Goal: Task Accomplishment & Management: Complete application form

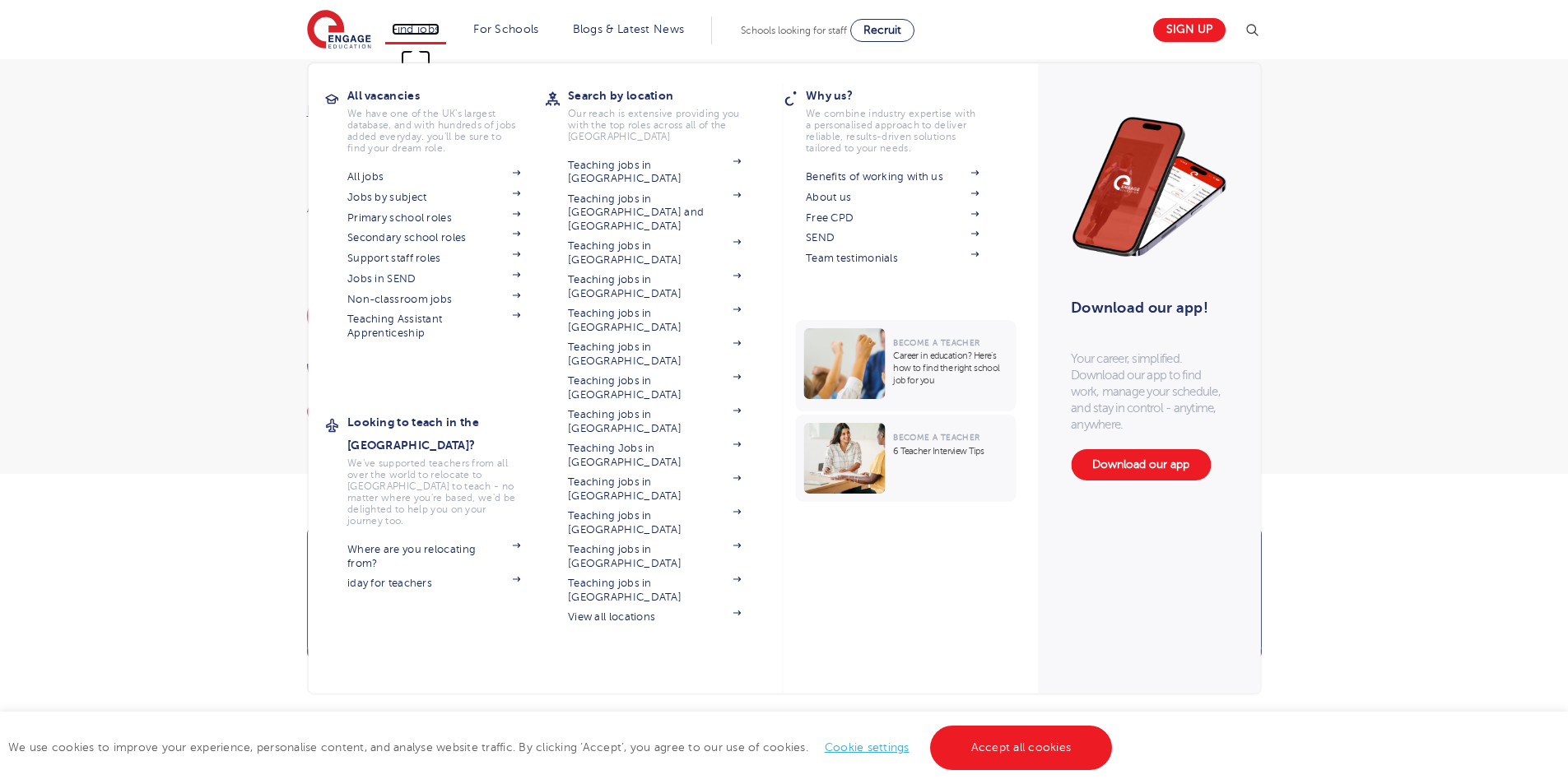
click at [431, 29] on link "Find jobs" at bounding box center [416, 29] width 49 height 13
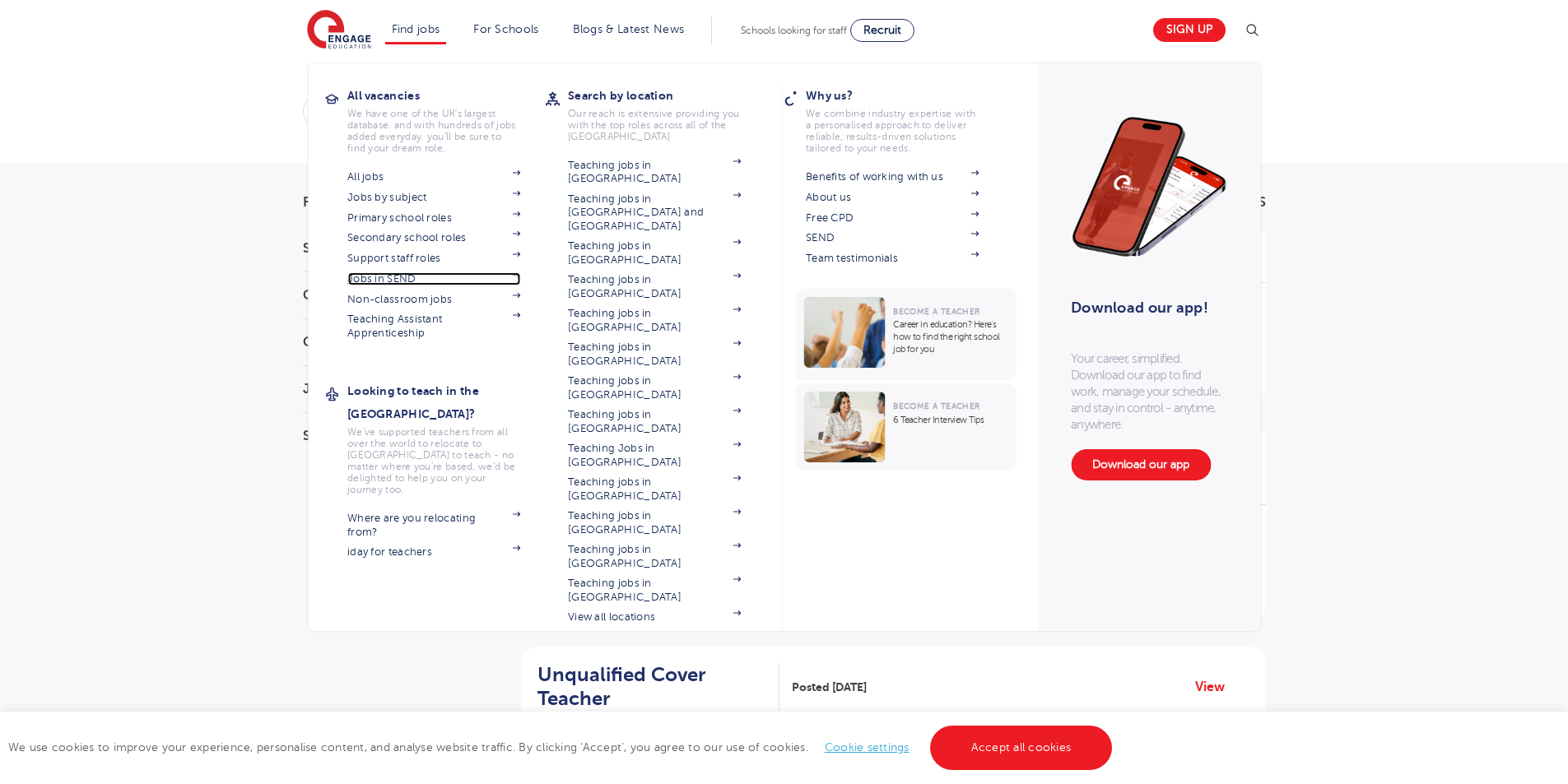
click at [400, 277] on link "Jobs in SEND" at bounding box center [434, 278] width 172 height 13
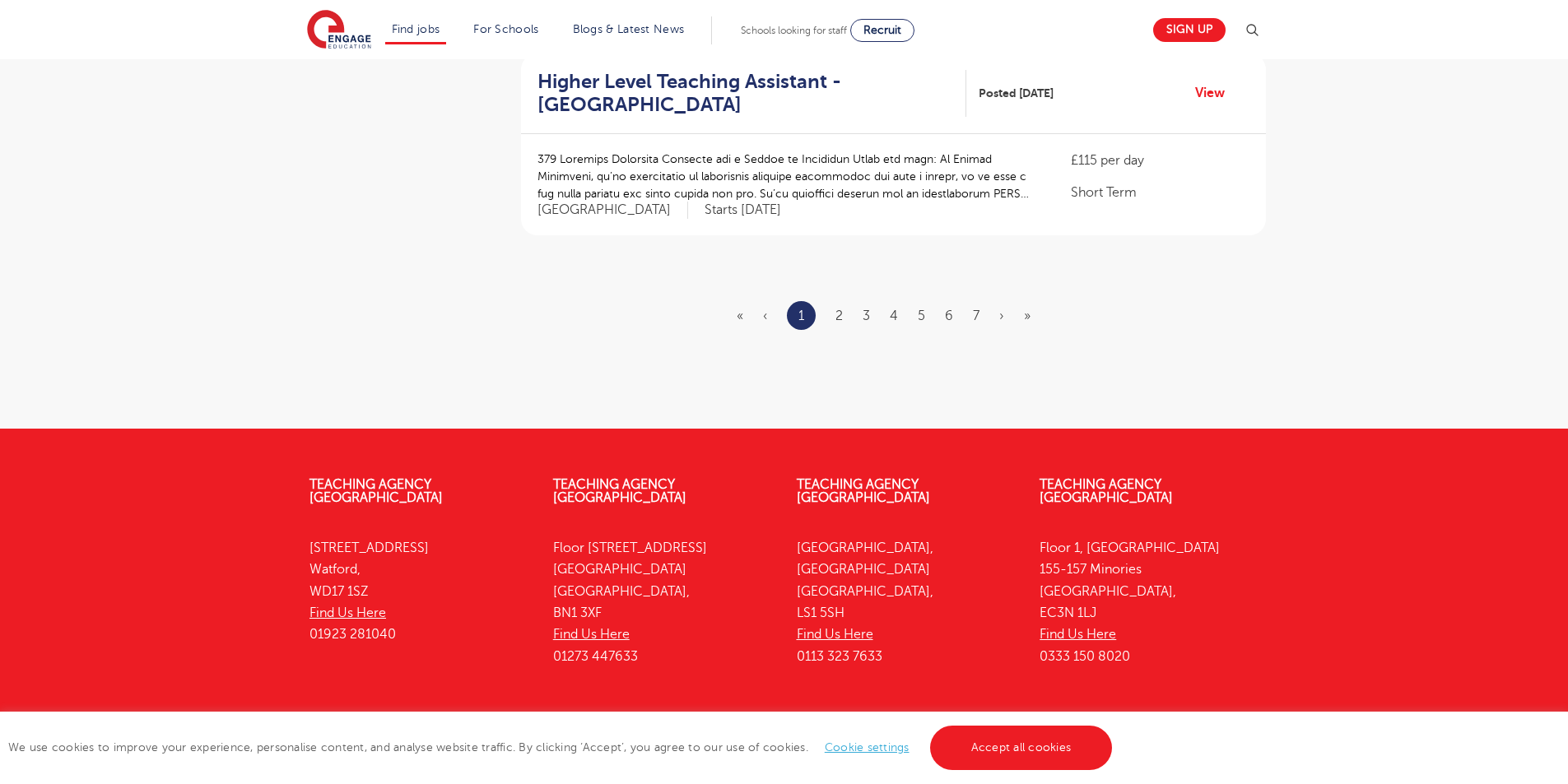
scroll to position [2079, 0]
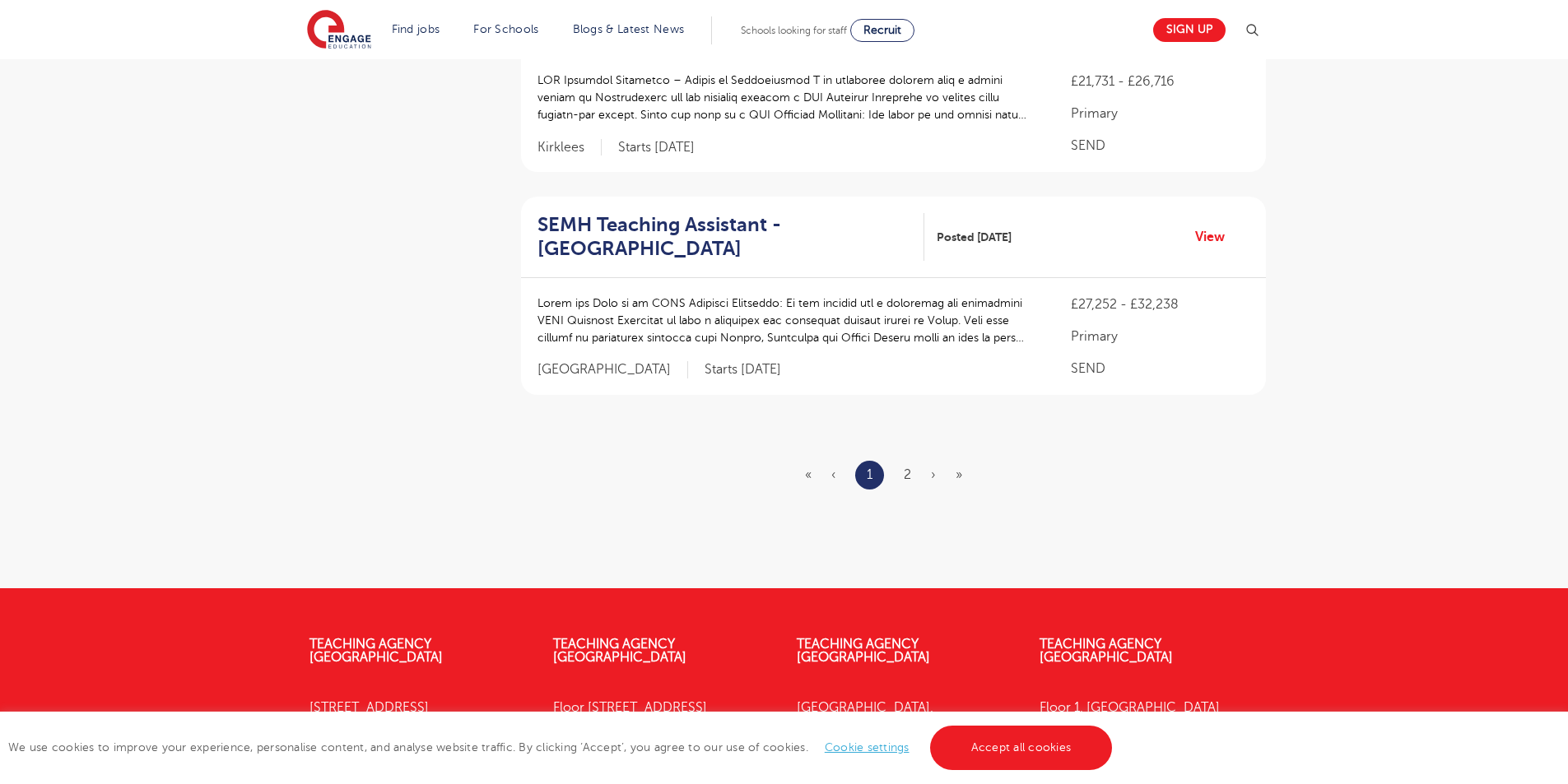
scroll to position [2042, 0]
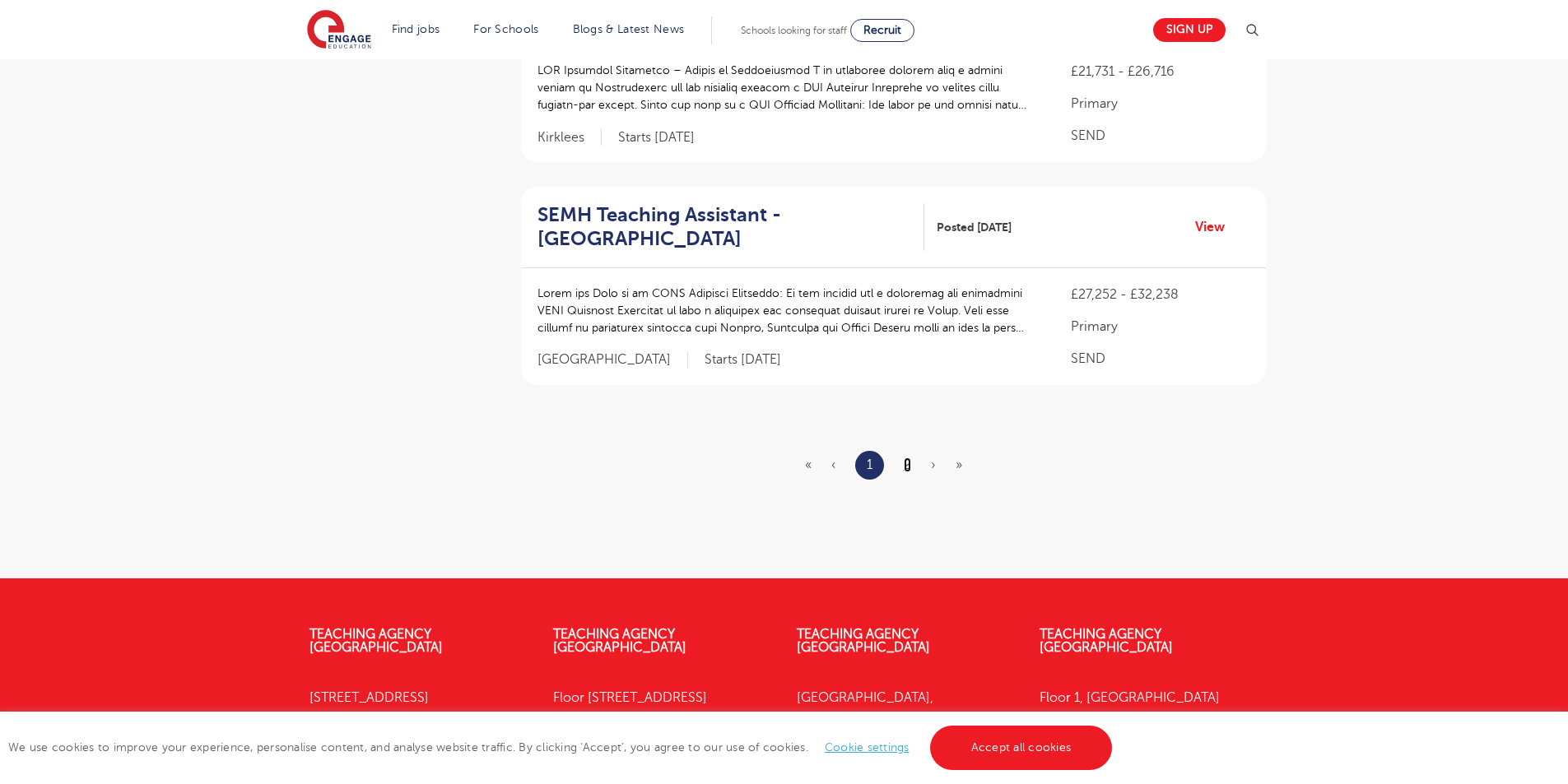
click at [908, 457] on link "2" at bounding box center [908, 464] width 8 height 15
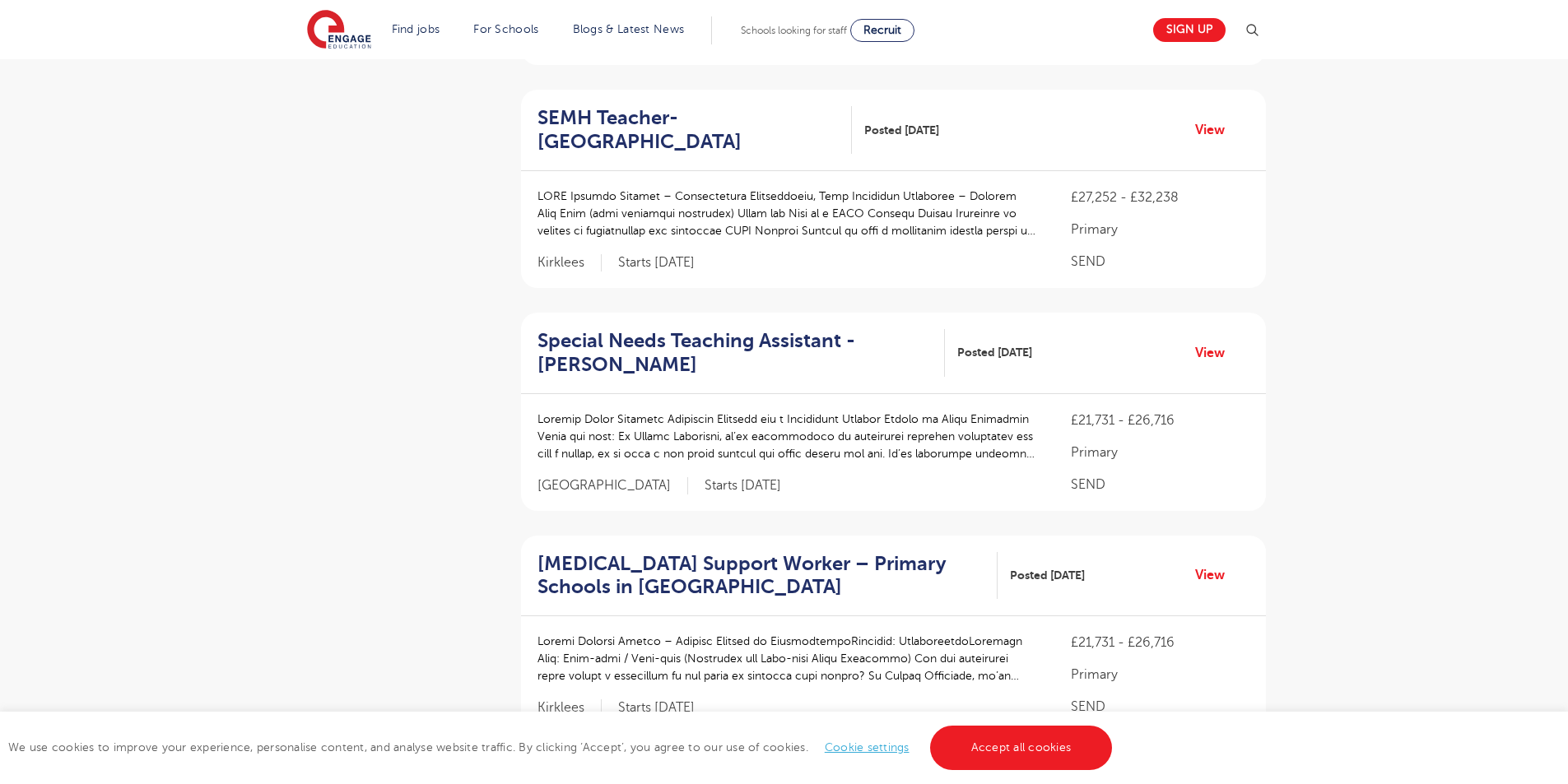
scroll to position [1569, 0]
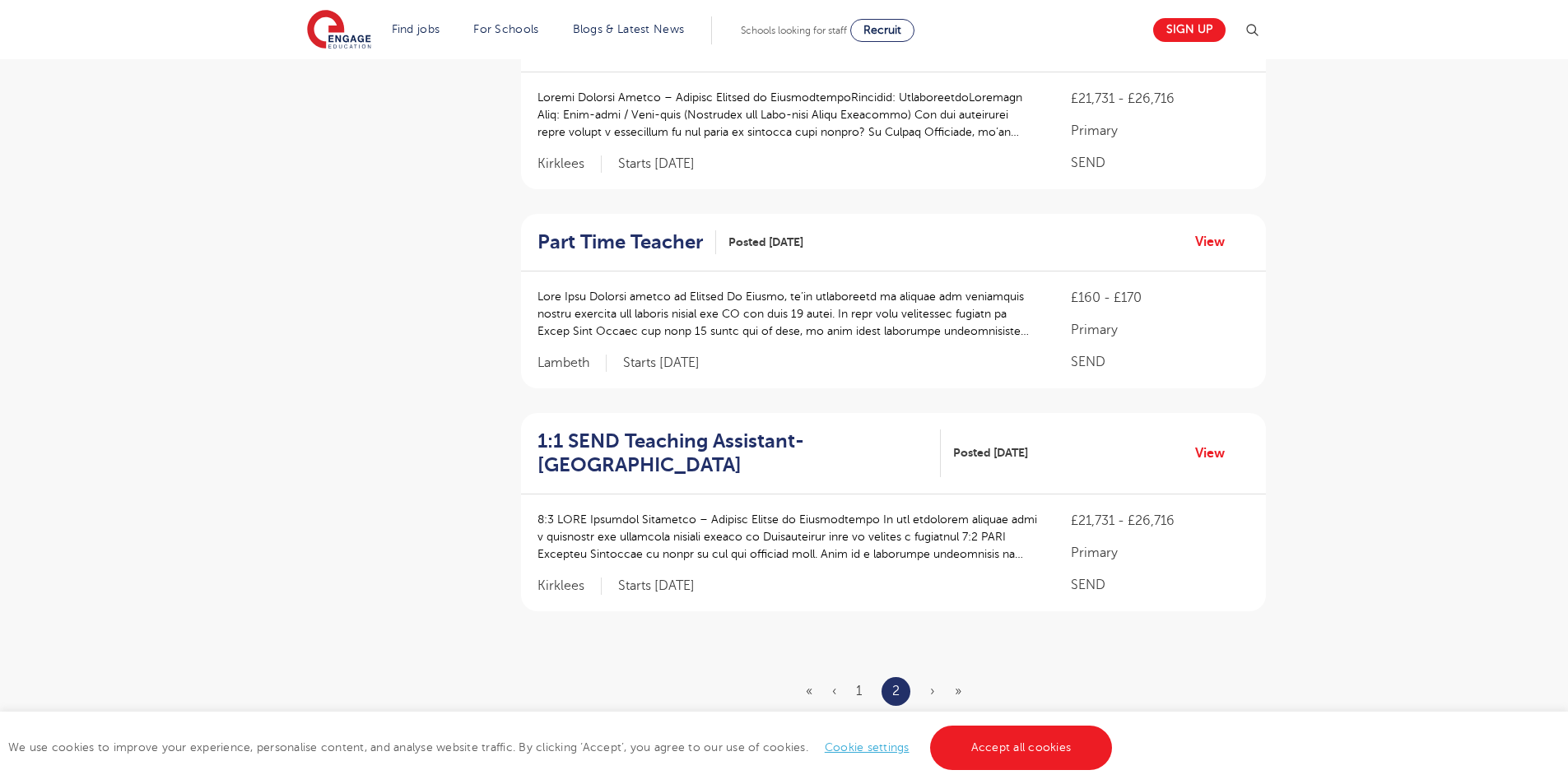
click at [931, 683] on span "›" at bounding box center [932, 690] width 5 height 15
click at [989, 738] on link "Accept all cookies" at bounding box center [1022, 747] width 183 height 44
click at [955, 683] on span "»" at bounding box center [958, 690] width 7 height 15
click at [927, 677] on ul "« ‹ 1 2 › »" at bounding box center [893, 691] width 175 height 28
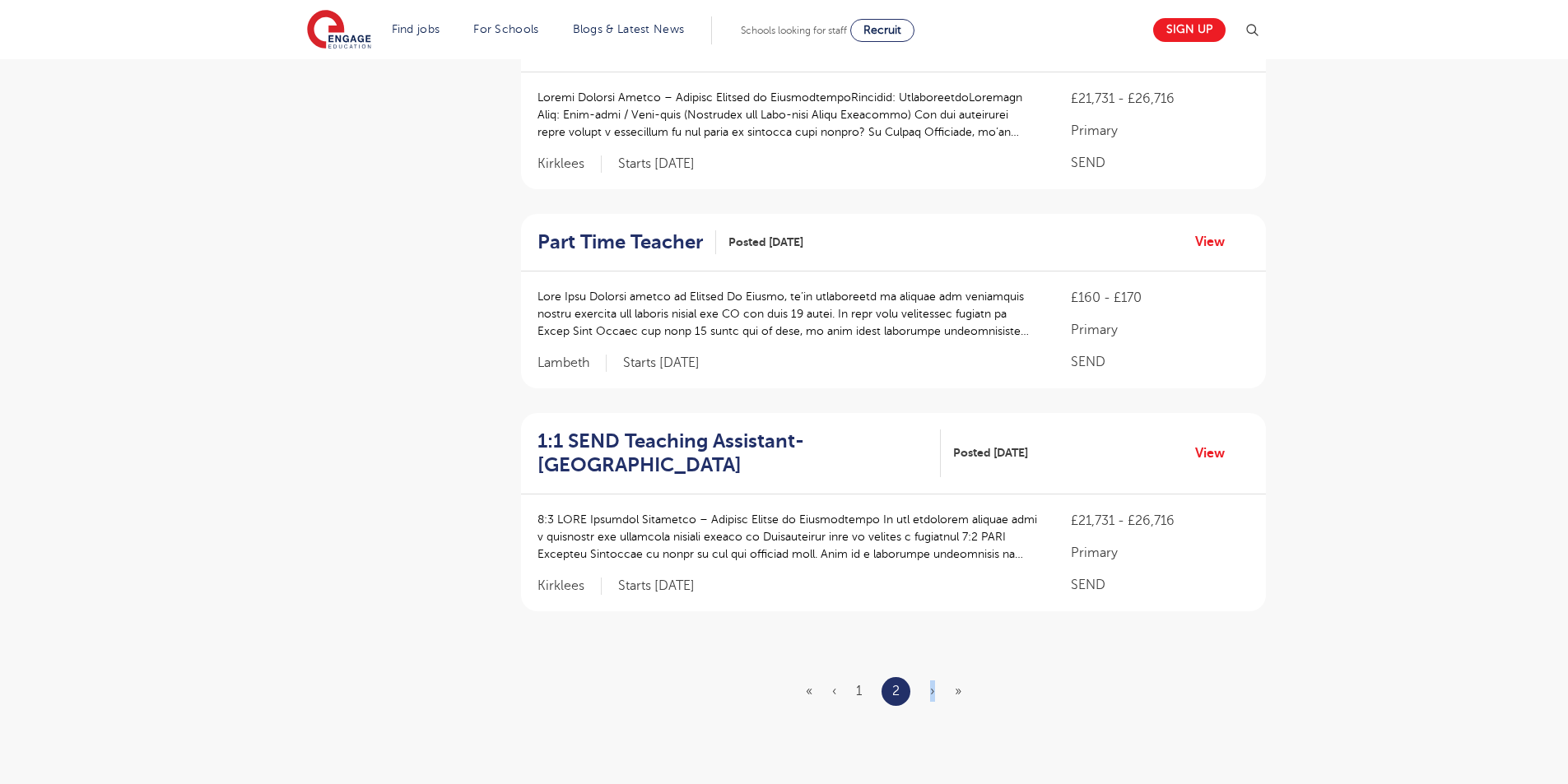
click at [927, 677] on ul "« ‹ 1 2 › »" at bounding box center [893, 691] width 175 height 28
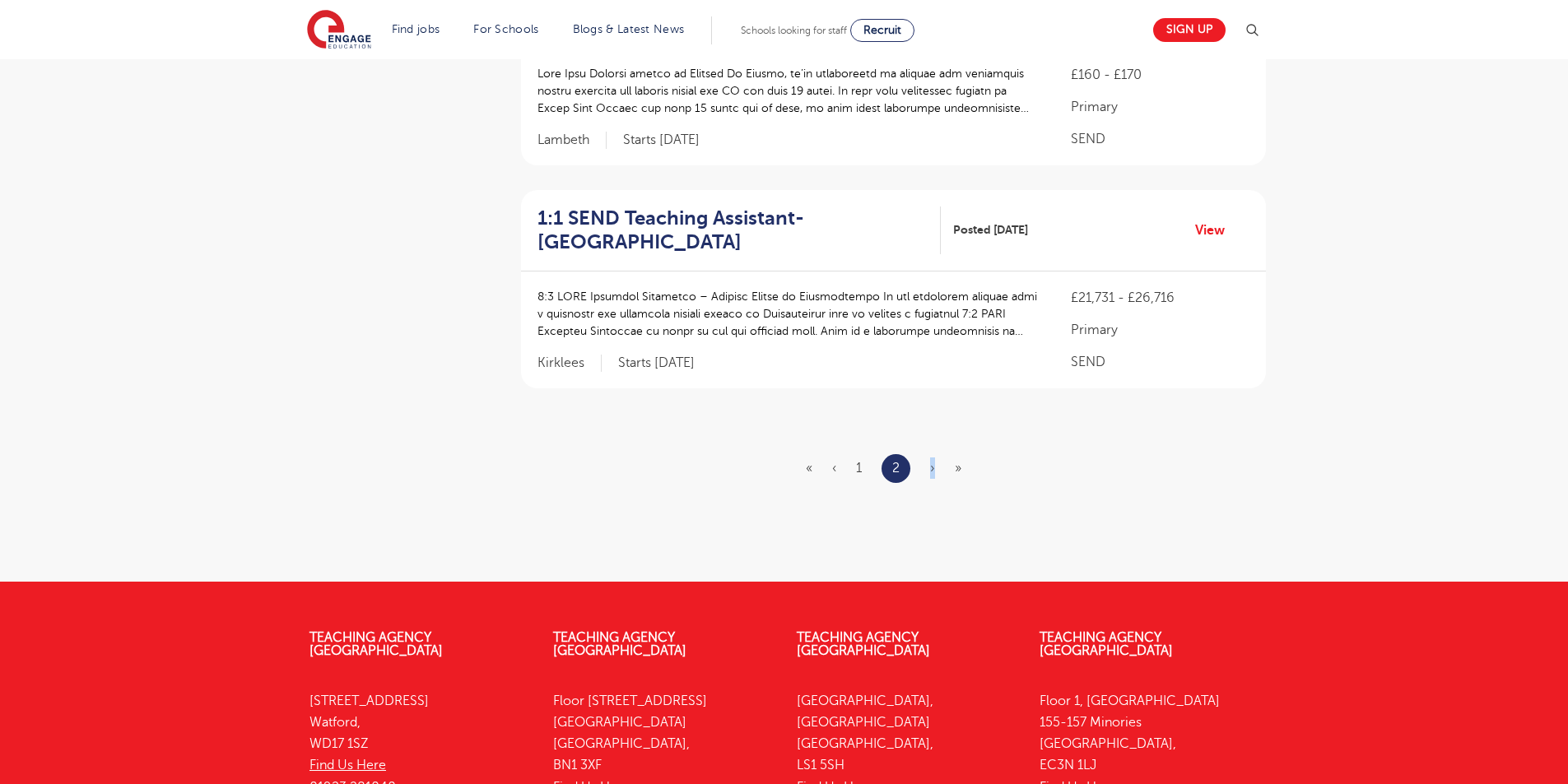
scroll to position [1777, 0]
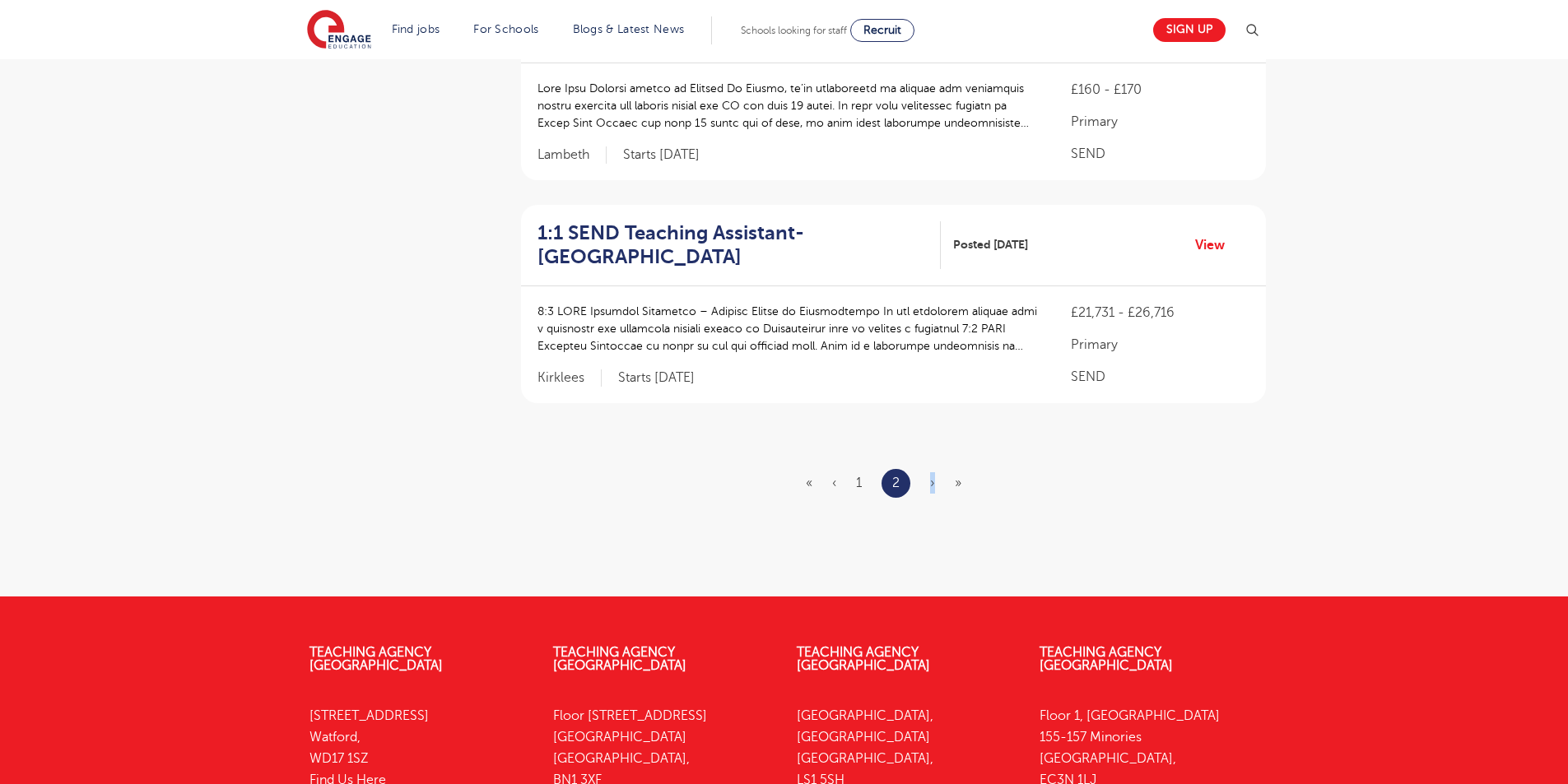
click at [955, 476] on span "»" at bounding box center [958, 483] width 7 height 15
click at [956, 476] on span "»" at bounding box center [958, 483] width 7 height 15
click at [856, 476] on link "1" at bounding box center [859, 483] width 6 height 15
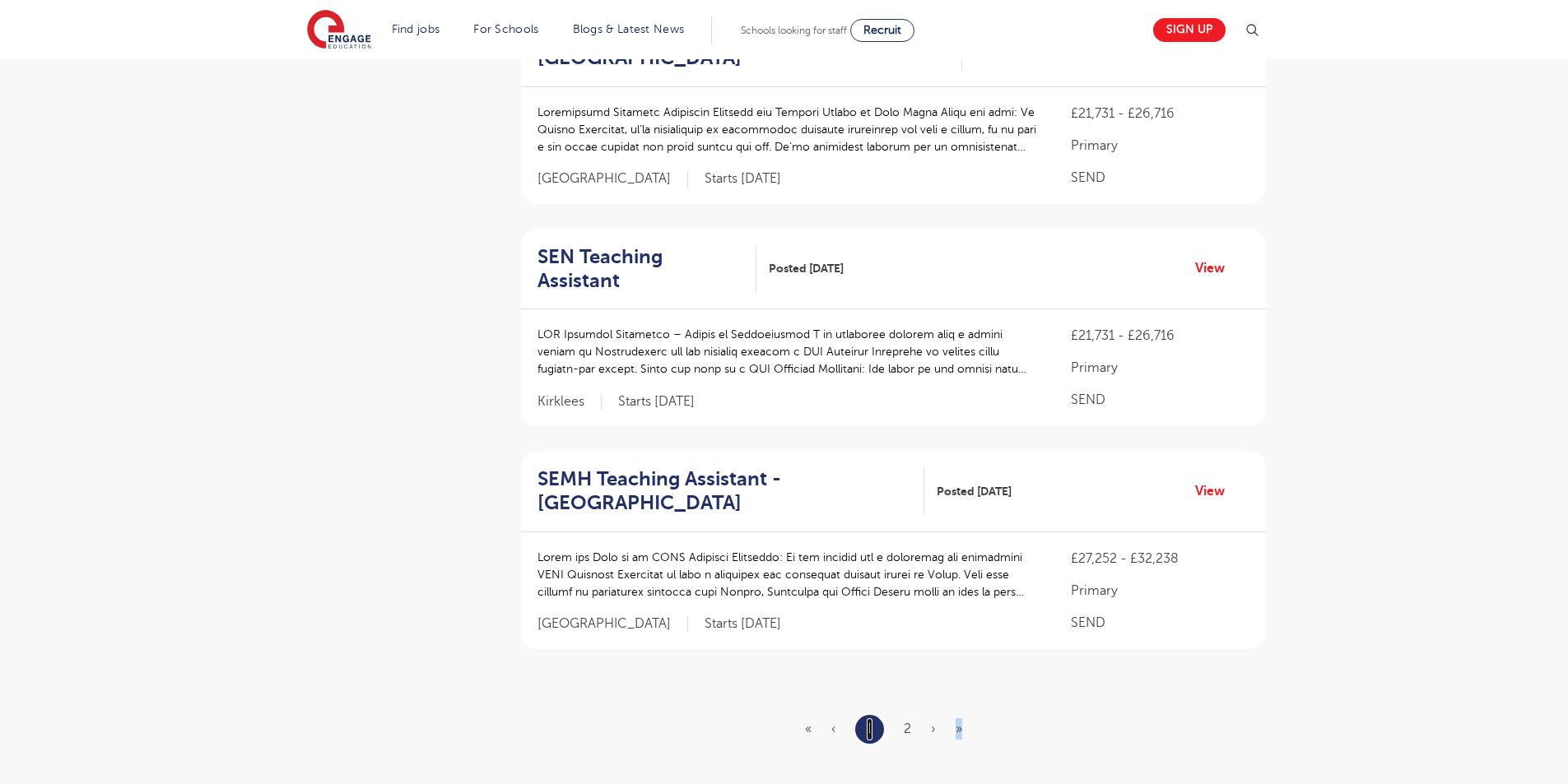
scroll to position [0, 0]
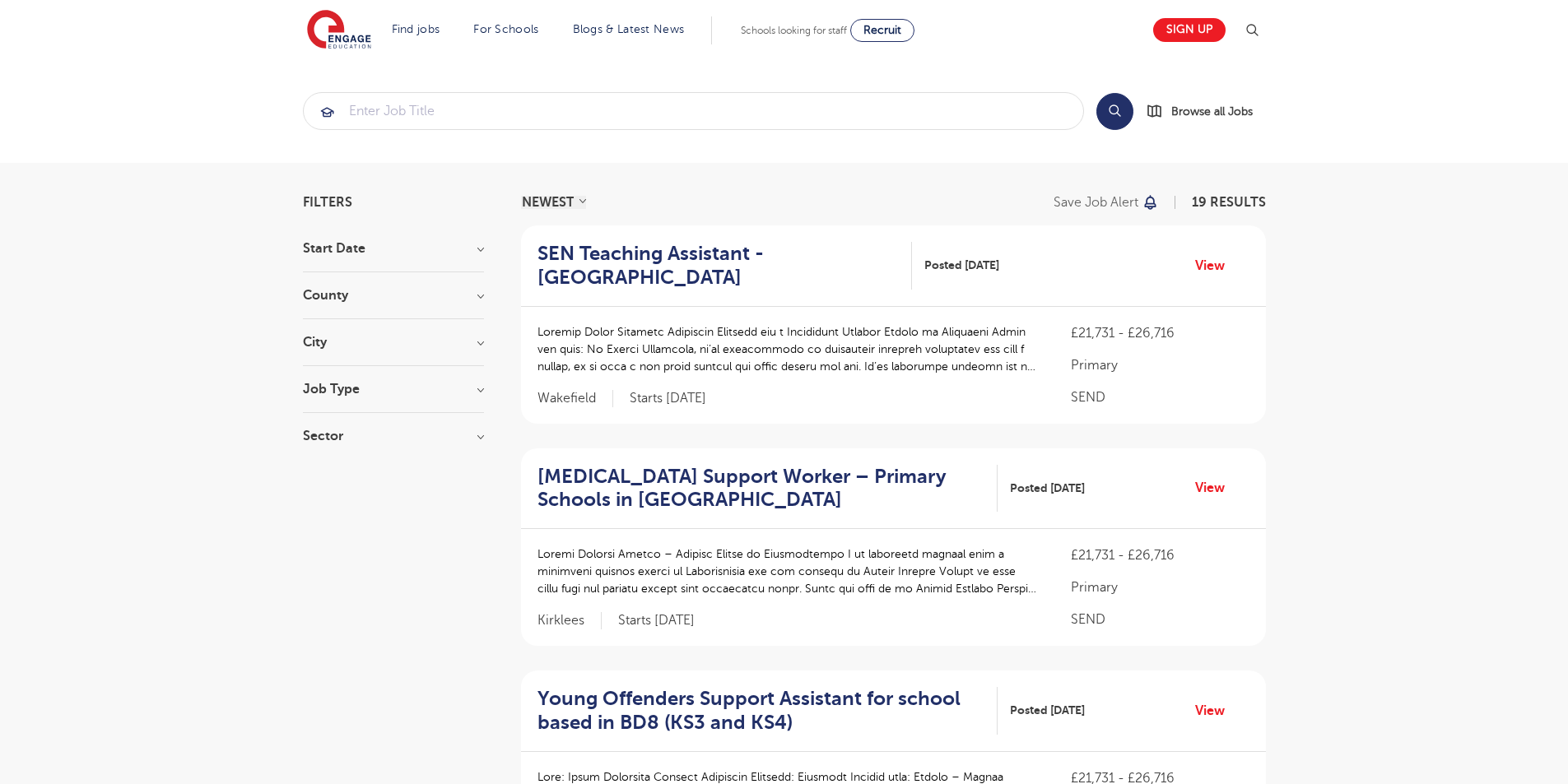
click at [856, 453] on div "Autism Support Worker – Primary Schools in Huddersfield Posted 01/09/25 View" at bounding box center [893, 488] width 745 height 81
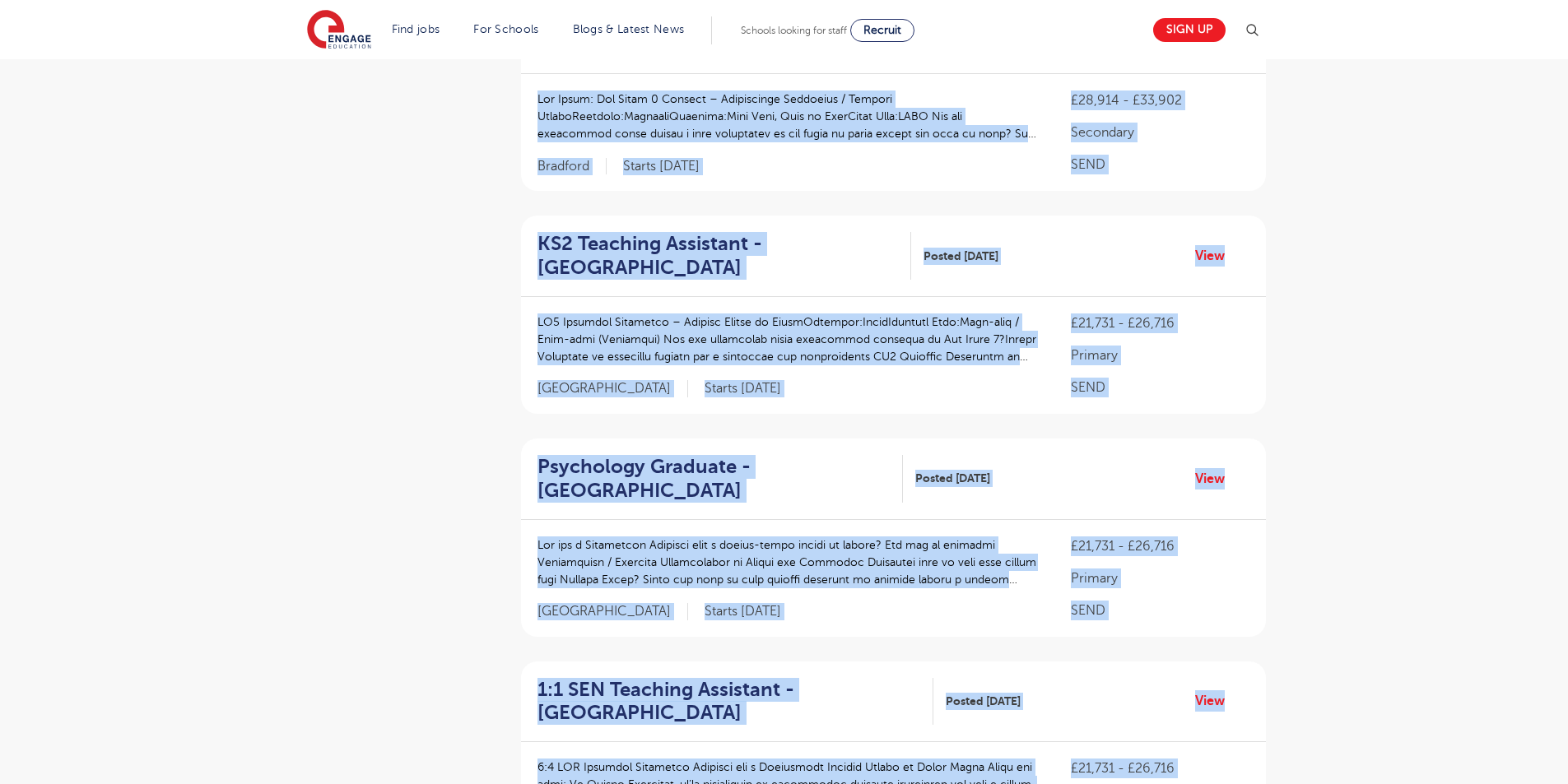
scroll to position [1557, 0]
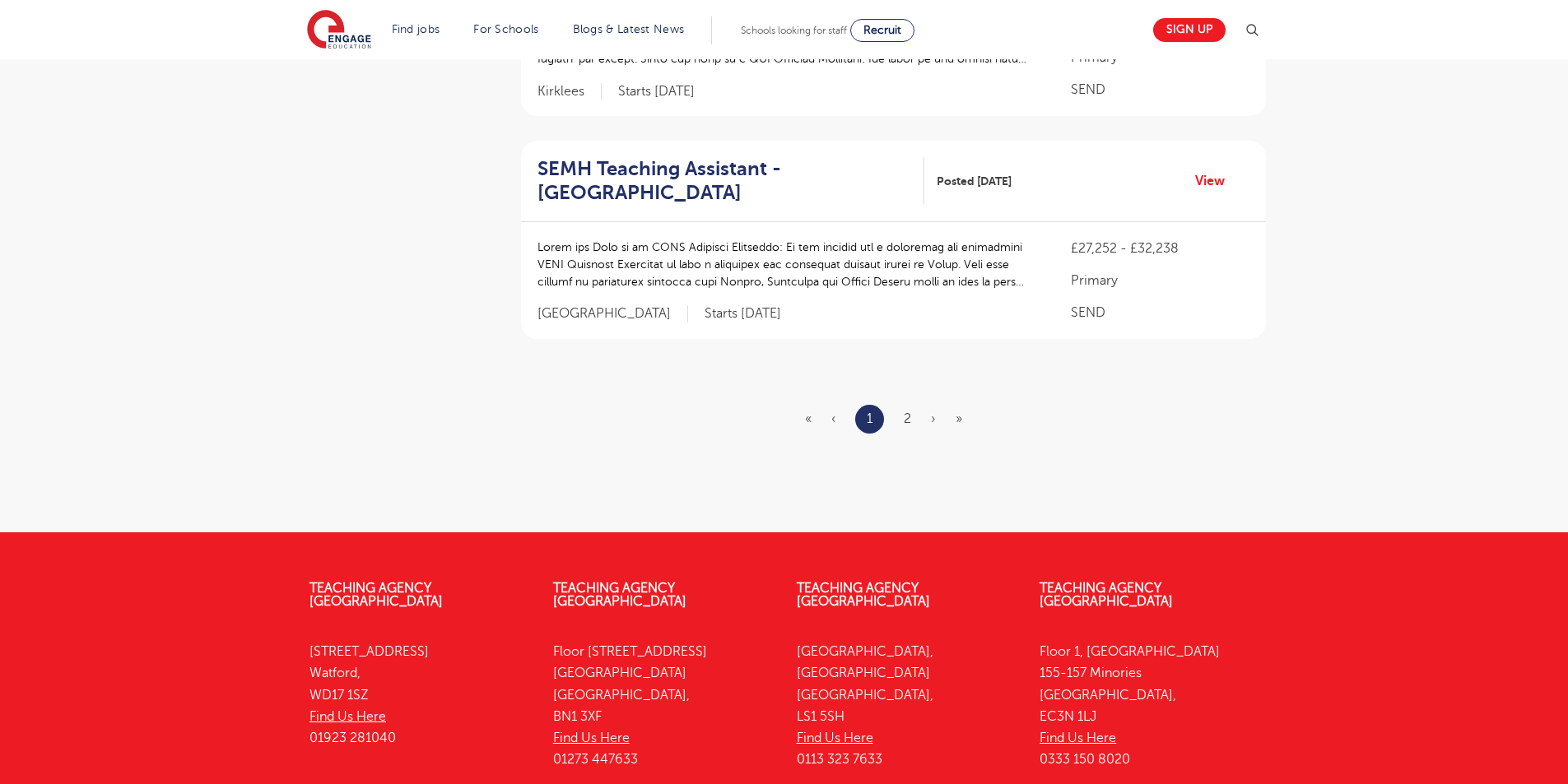
scroll to position [2192, 0]
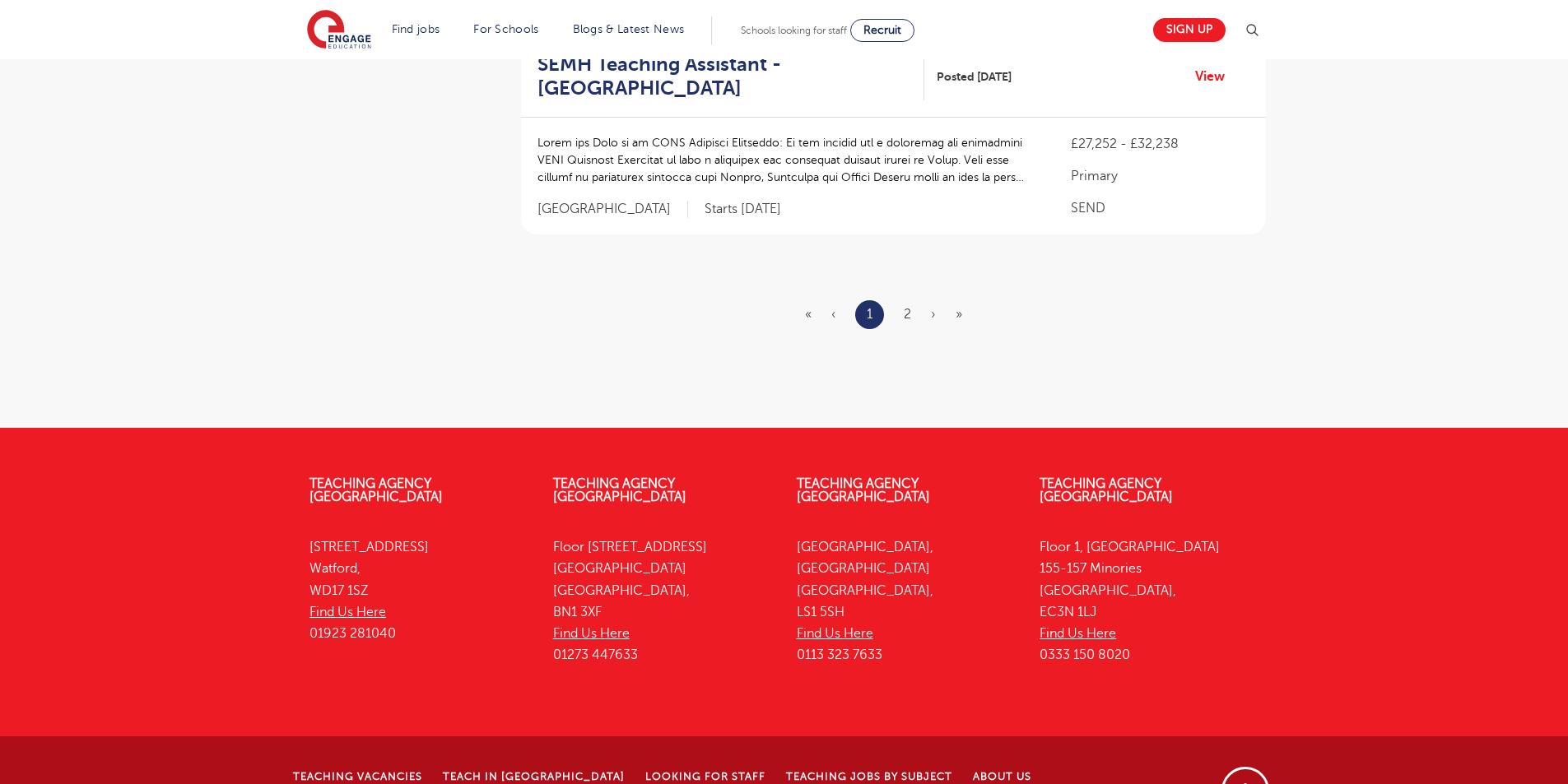
click at [911, 300] on ul "« ‹ 1 2 › »" at bounding box center [893, 314] width 177 height 28
click at [901, 300] on ul "« ‹ 1 2 › »" at bounding box center [893, 314] width 177 height 28
click at [914, 300] on ul "« ‹ 1 2 › »" at bounding box center [893, 314] width 177 height 28
click at [908, 306] on link "2" at bounding box center [908, 313] width 8 height 15
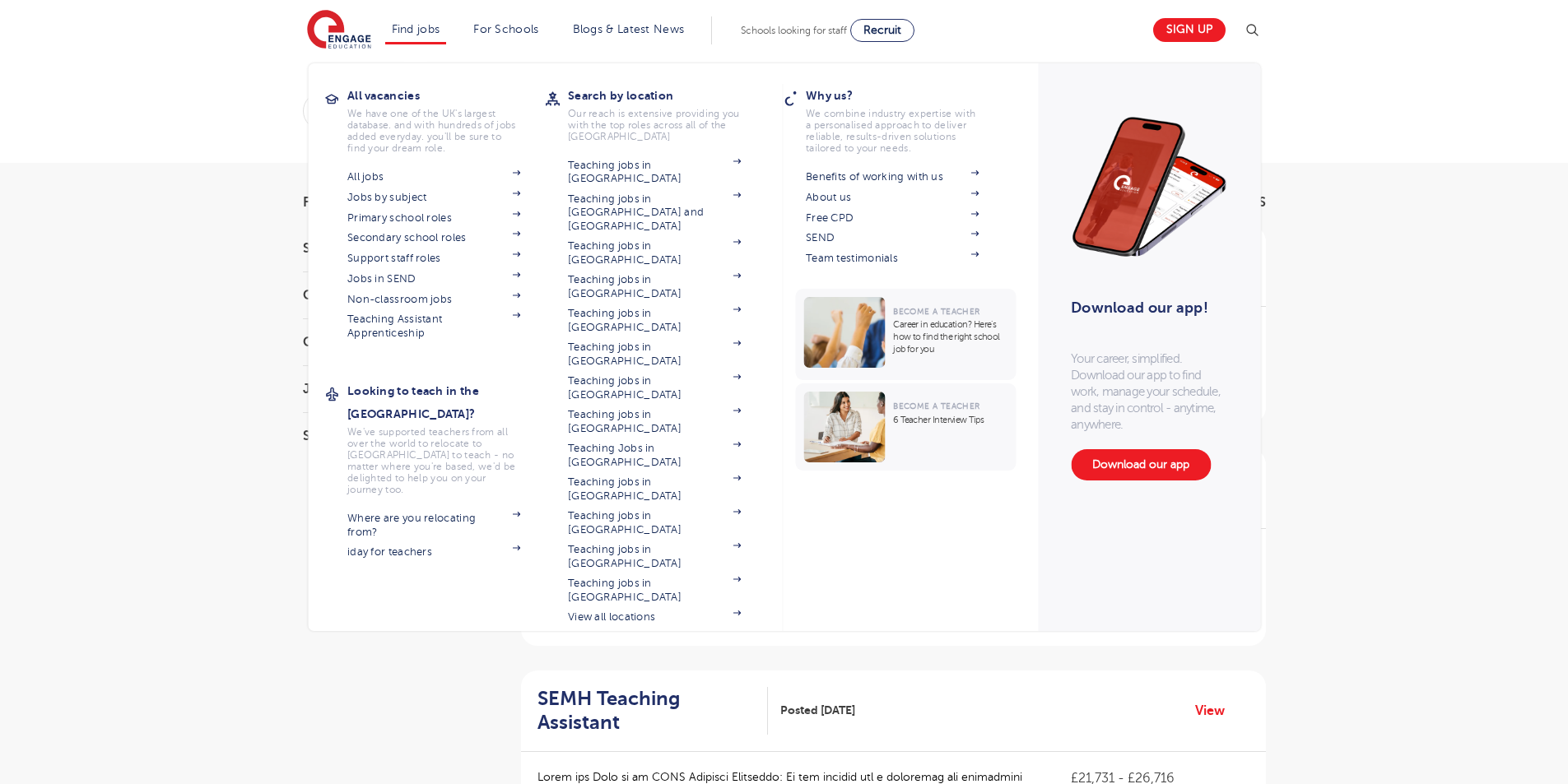
click at [378, 159] on div "All vacancies We have one of the UK's largest database. and with hundreds of jo…" at bounding box center [447, 215] width 198 height 262
click at [375, 173] on link "All jobs" at bounding box center [434, 176] width 172 height 13
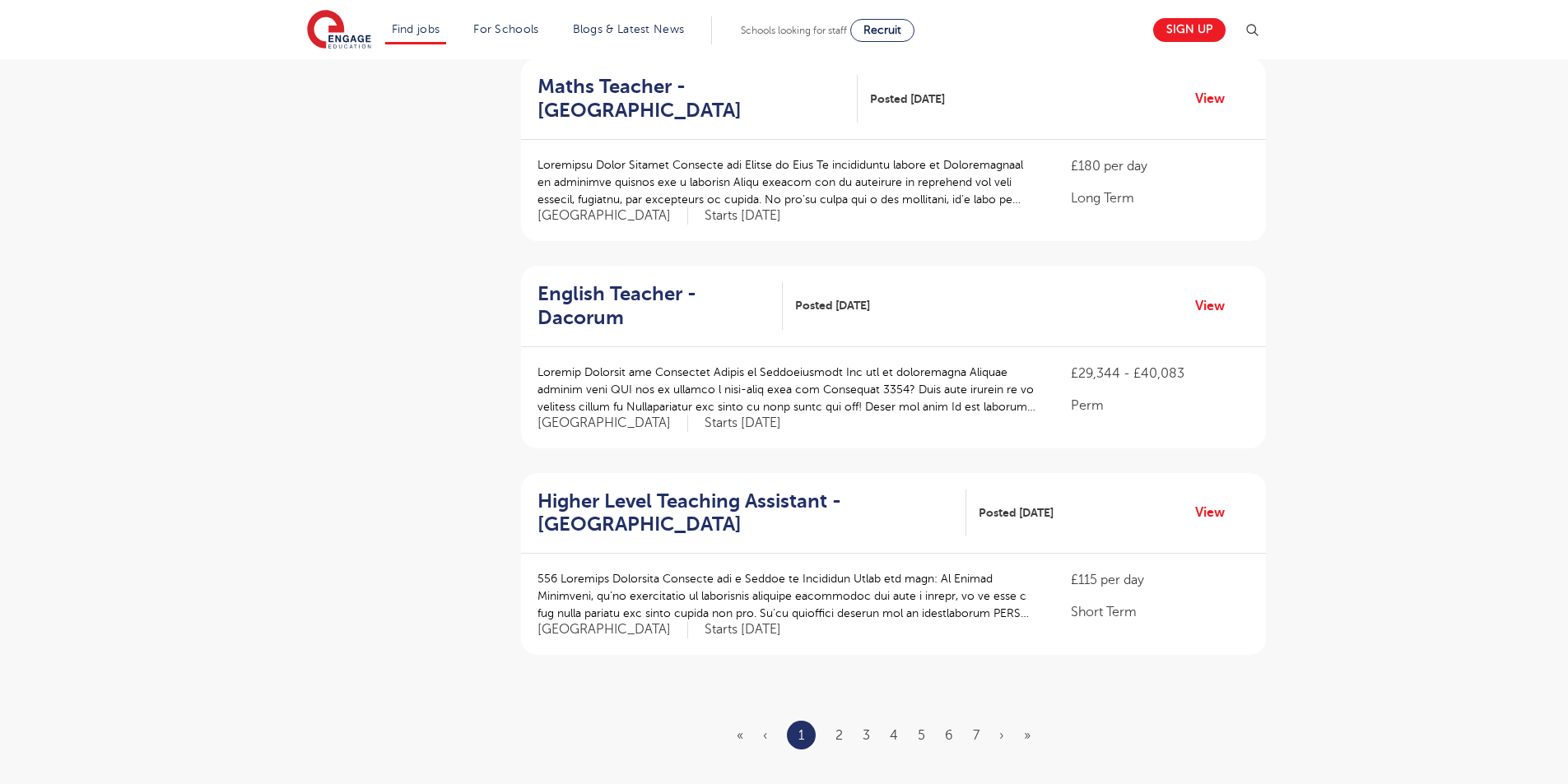
scroll to position [1641, 0]
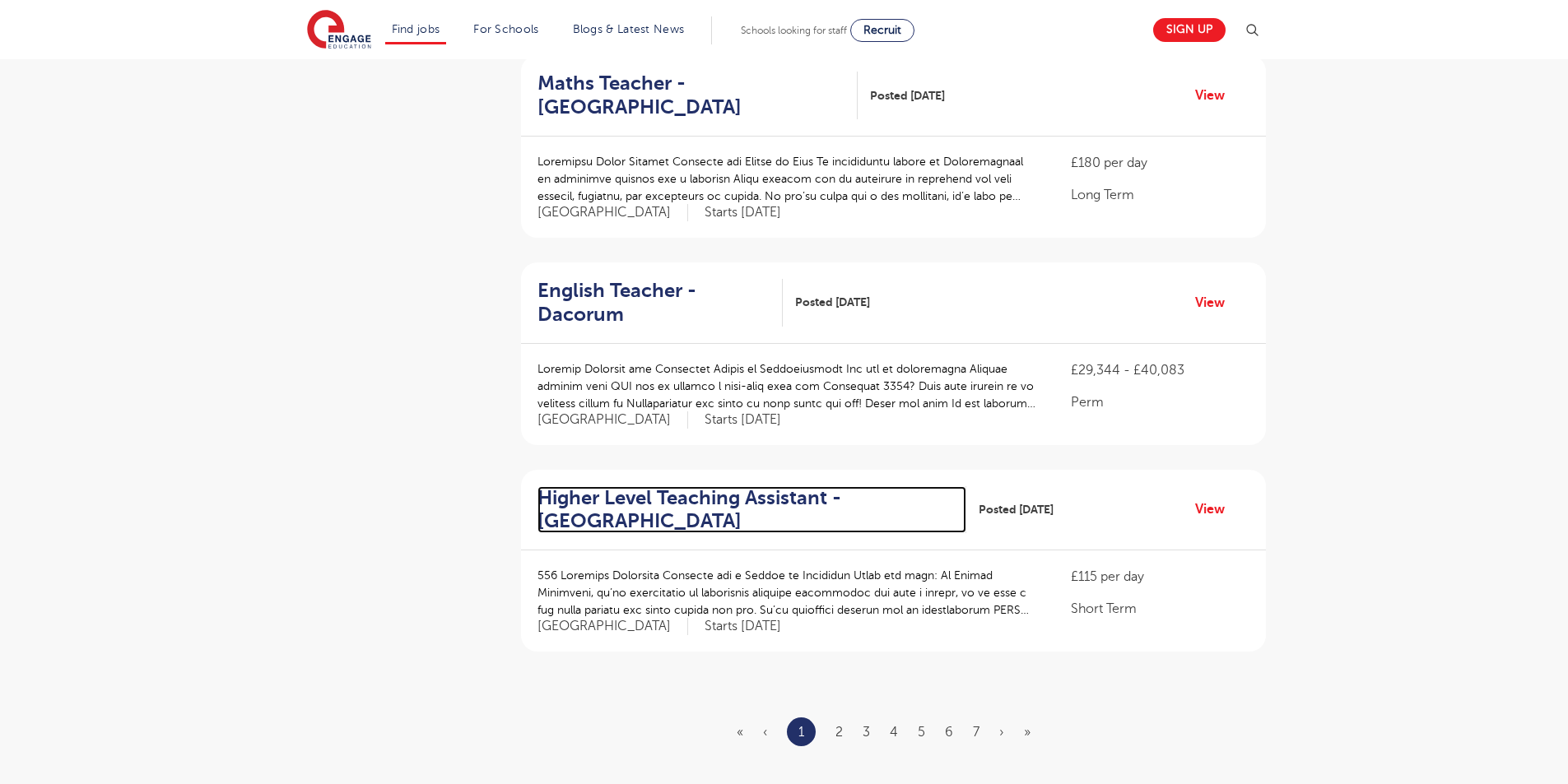
click at [748, 486] on h2 "Higher Level Teaching Assistant - Elmbridge" at bounding box center [745, 510] width 416 height 48
click at [834, 717] on ul "« ‹ 1 2 3 4 5 6 7 › »" at bounding box center [893, 731] width 313 height 28
click at [838, 724] on link "2" at bounding box center [839, 731] width 8 height 15
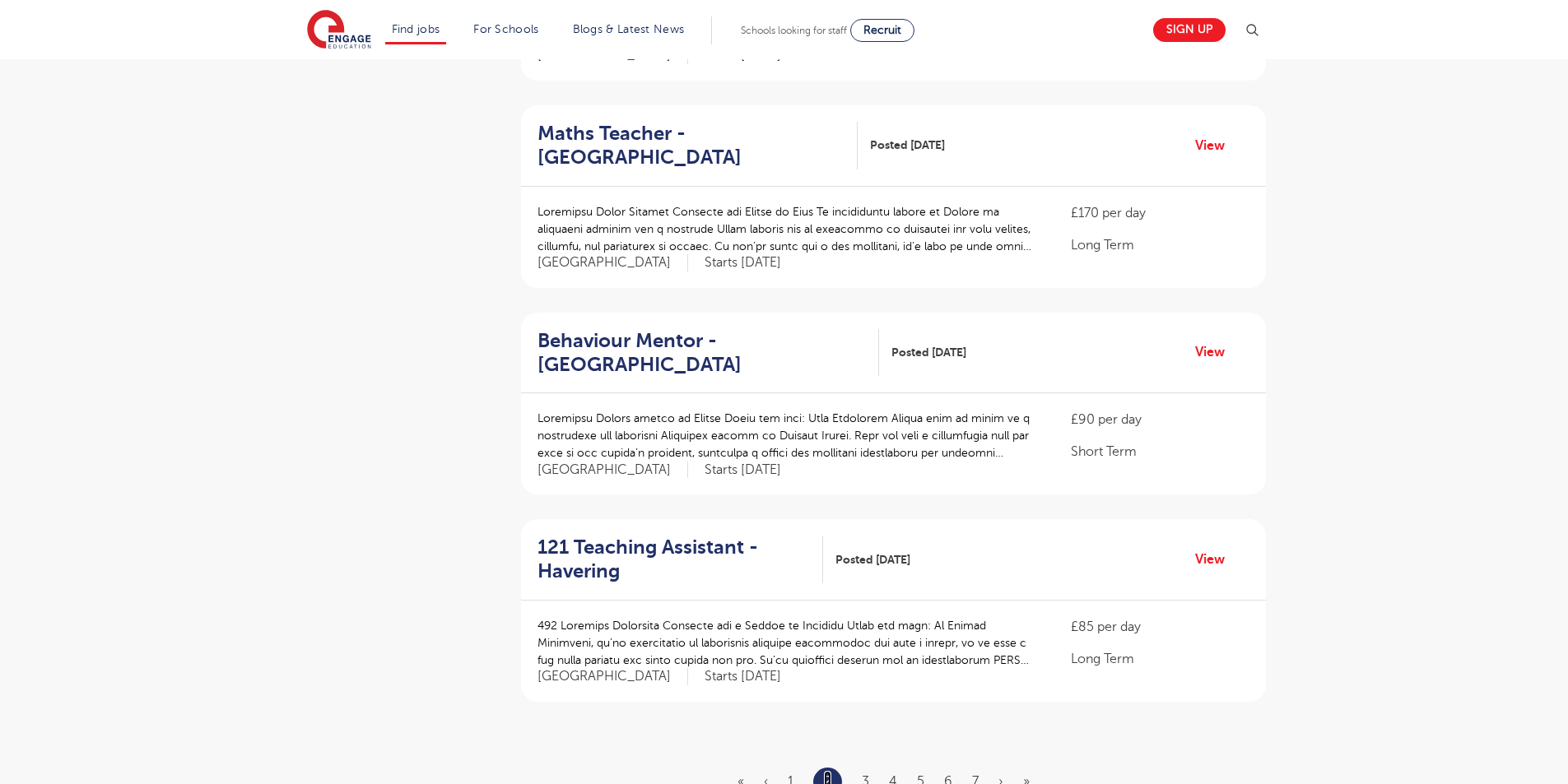
scroll to position [1698, 0]
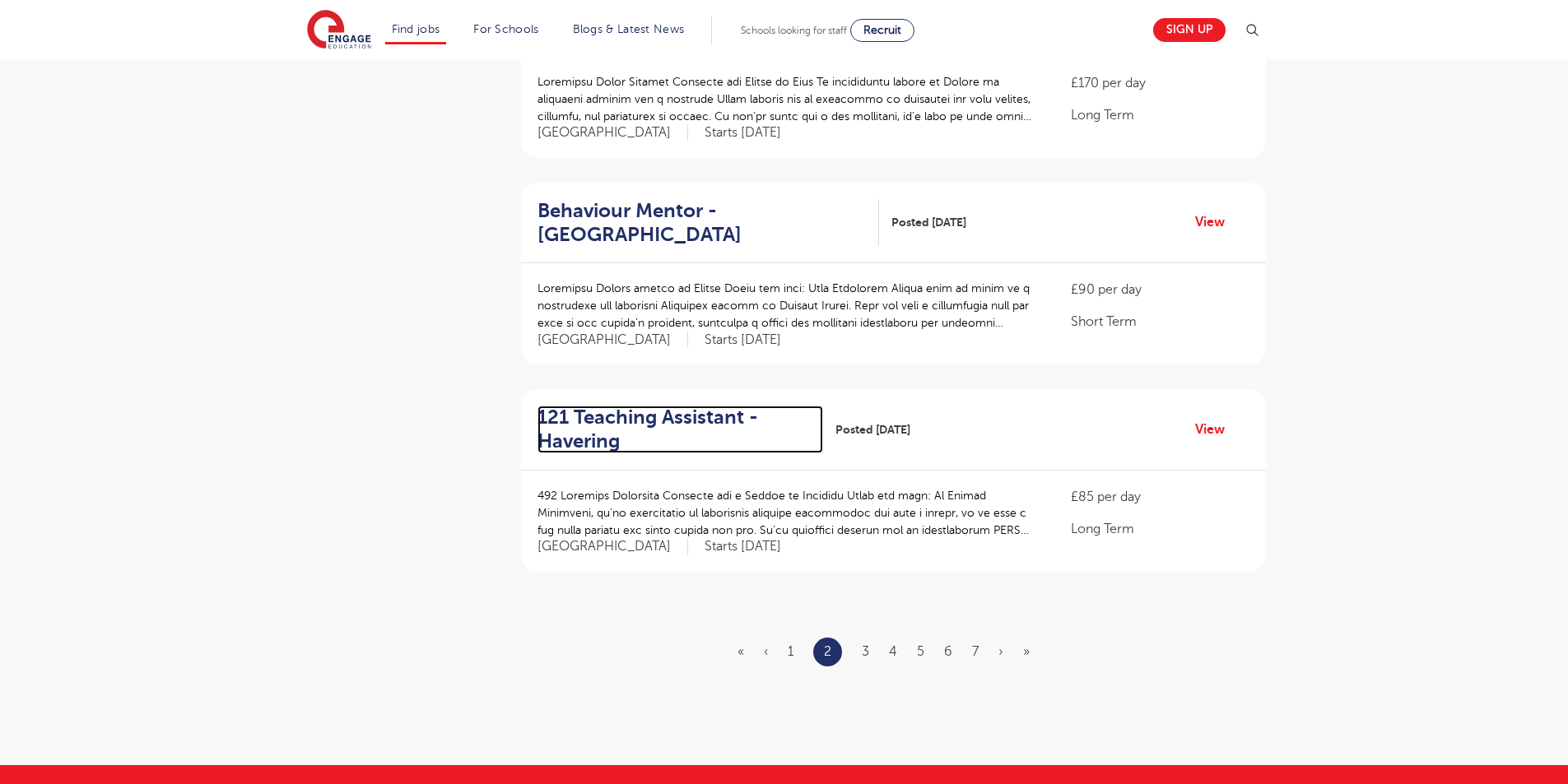
click at [617, 405] on h2 "121 Teaching Assistant - Havering" at bounding box center [674, 429] width 272 height 48
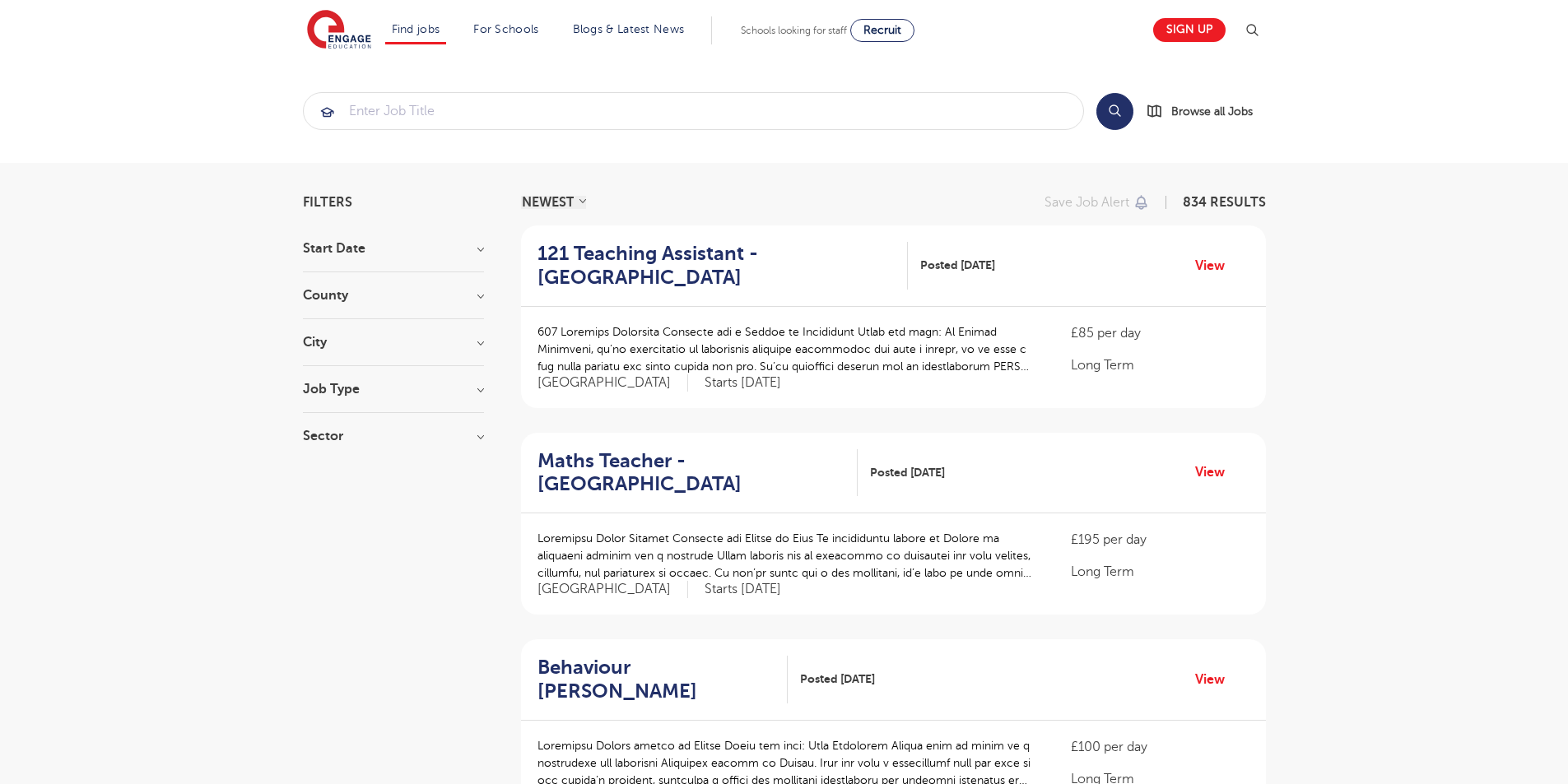
scroll to position [1698, 0]
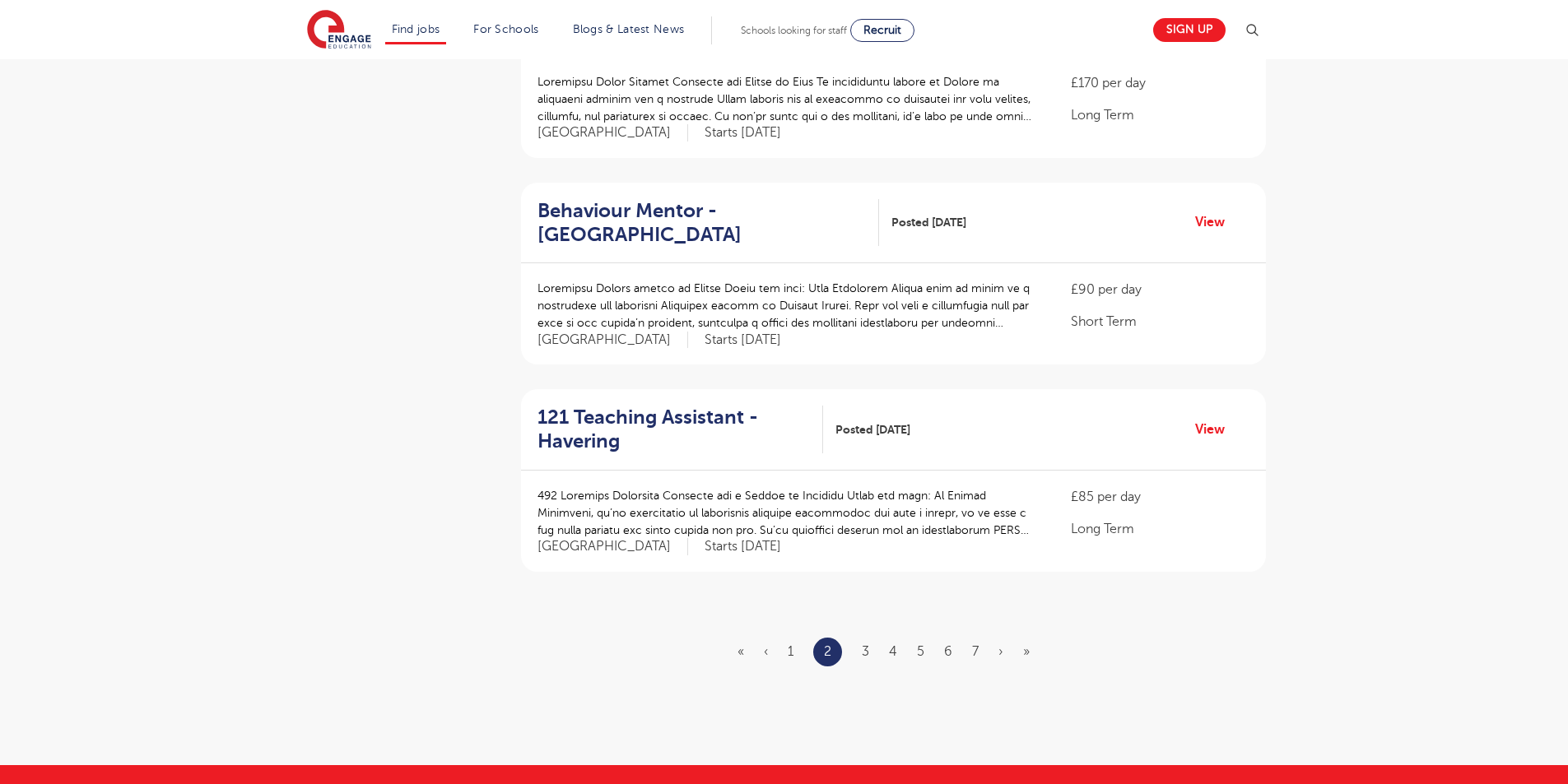
click at [757, 499] on p at bounding box center [788, 513] width 501 height 52
click at [719, 405] on h2 "121 Teaching Assistant - Havering" at bounding box center [674, 429] width 272 height 48
click at [870, 637] on ul "« ‹ 1 2 3 4 5 6 7 › »" at bounding box center [893, 651] width 312 height 28
click at [867, 644] on link "3" at bounding box center [866, 651] width 8 height 15
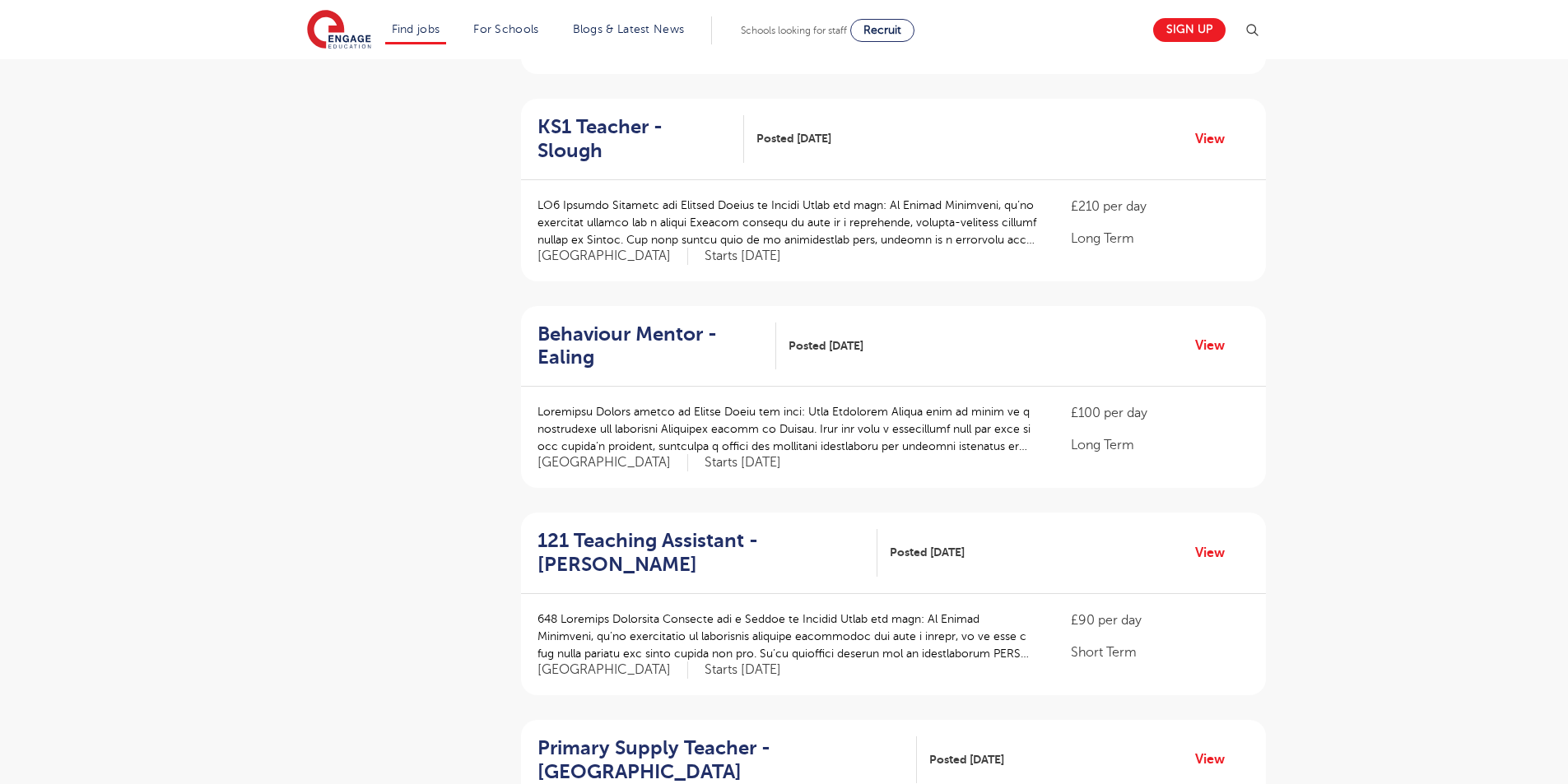
scroll to position [1165, 0]
click at [704, 658] on p "Starts 2025-09-08" at bounding box center [742, 667] width 76 height 18
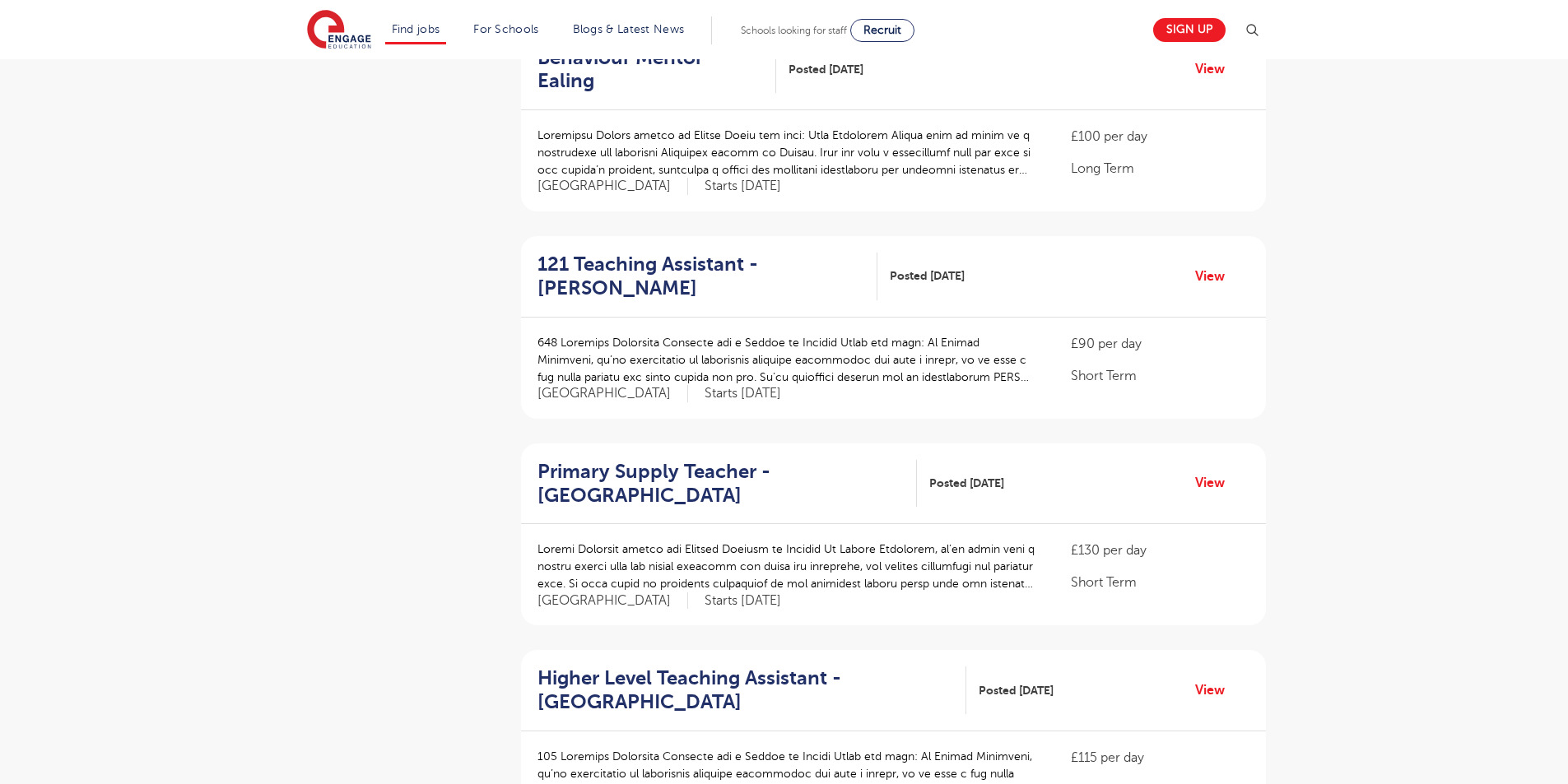
scroll to position [1360, 0]
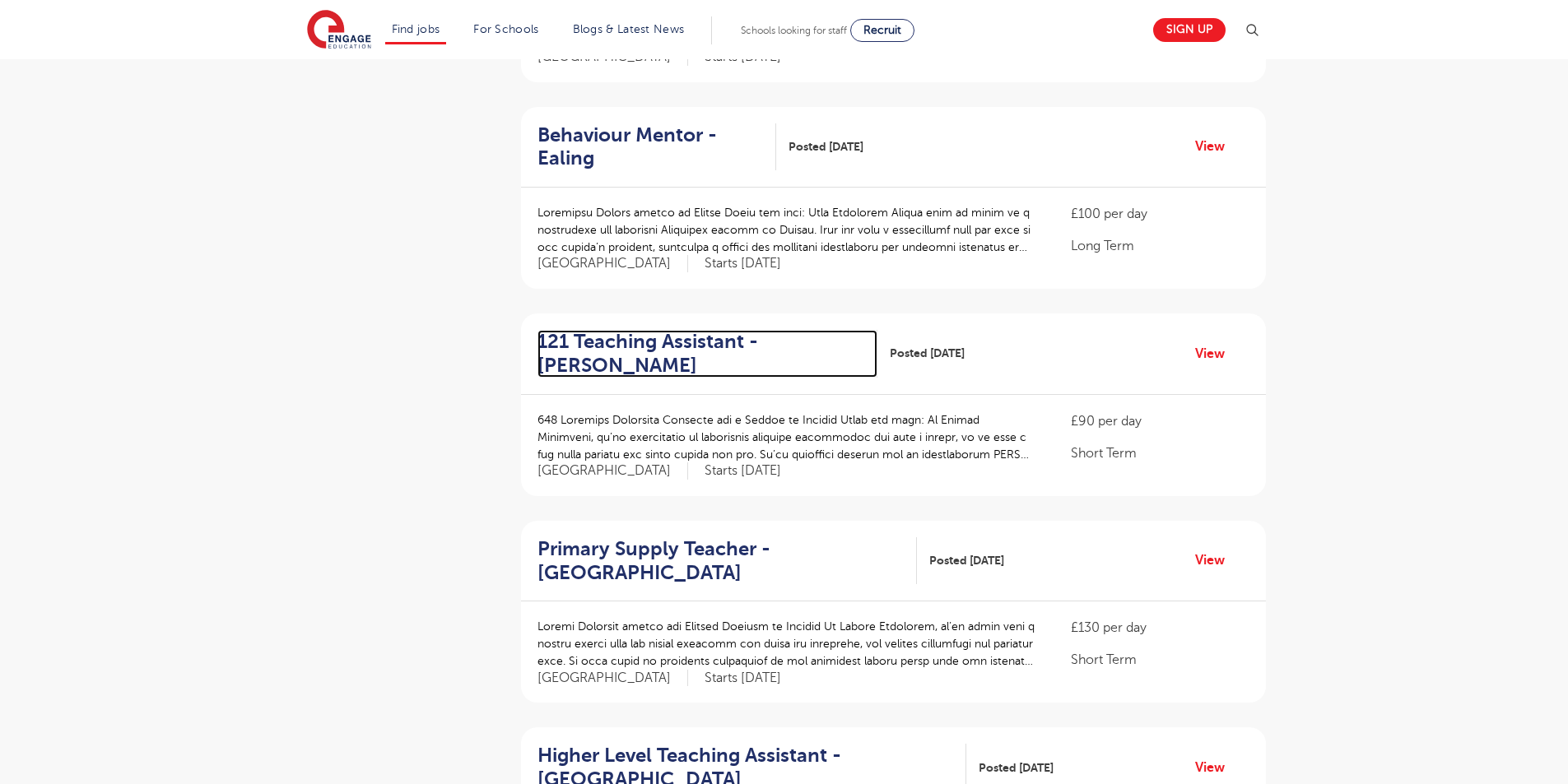
click at [559, 330] on h2 "121 Teaching Assistant - Hackney" at bounding box center [701, 353] width 327 height 48
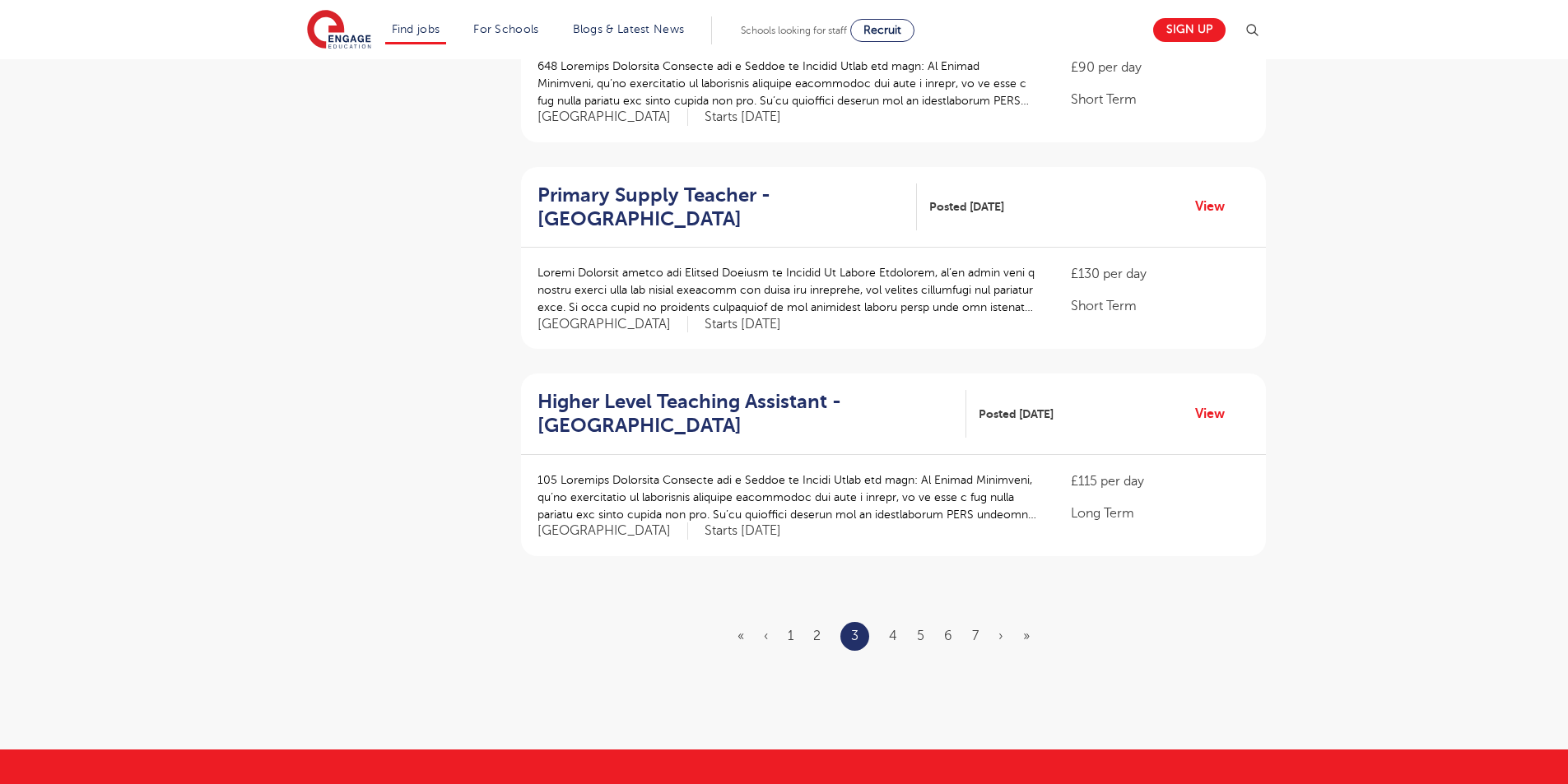
scroll to position [1724, 0]
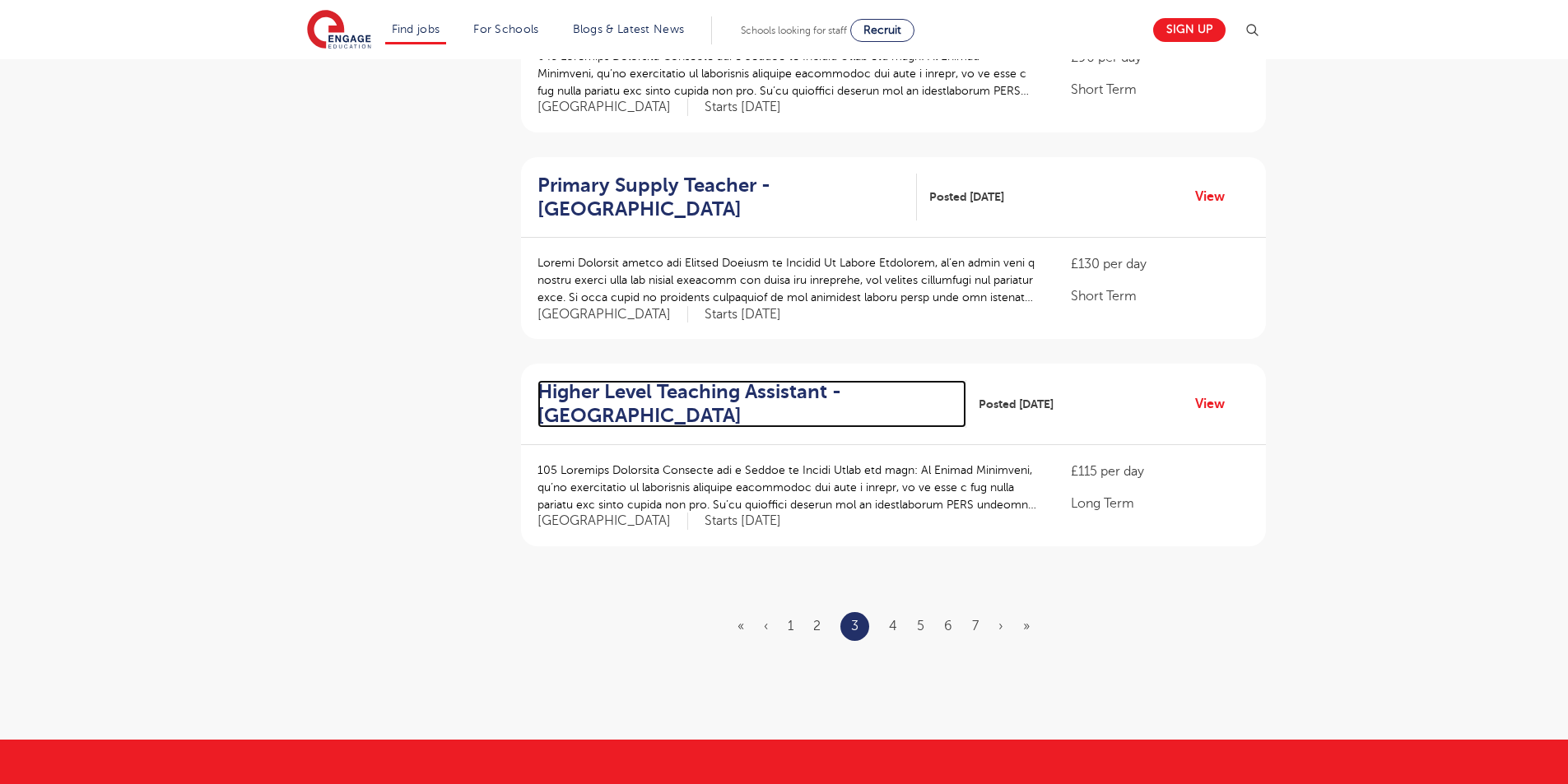
click at [709, 380] on h2 "Higher Level Teaching Assistant - Newham" at bounding box center [745, 403] width 416 height 48
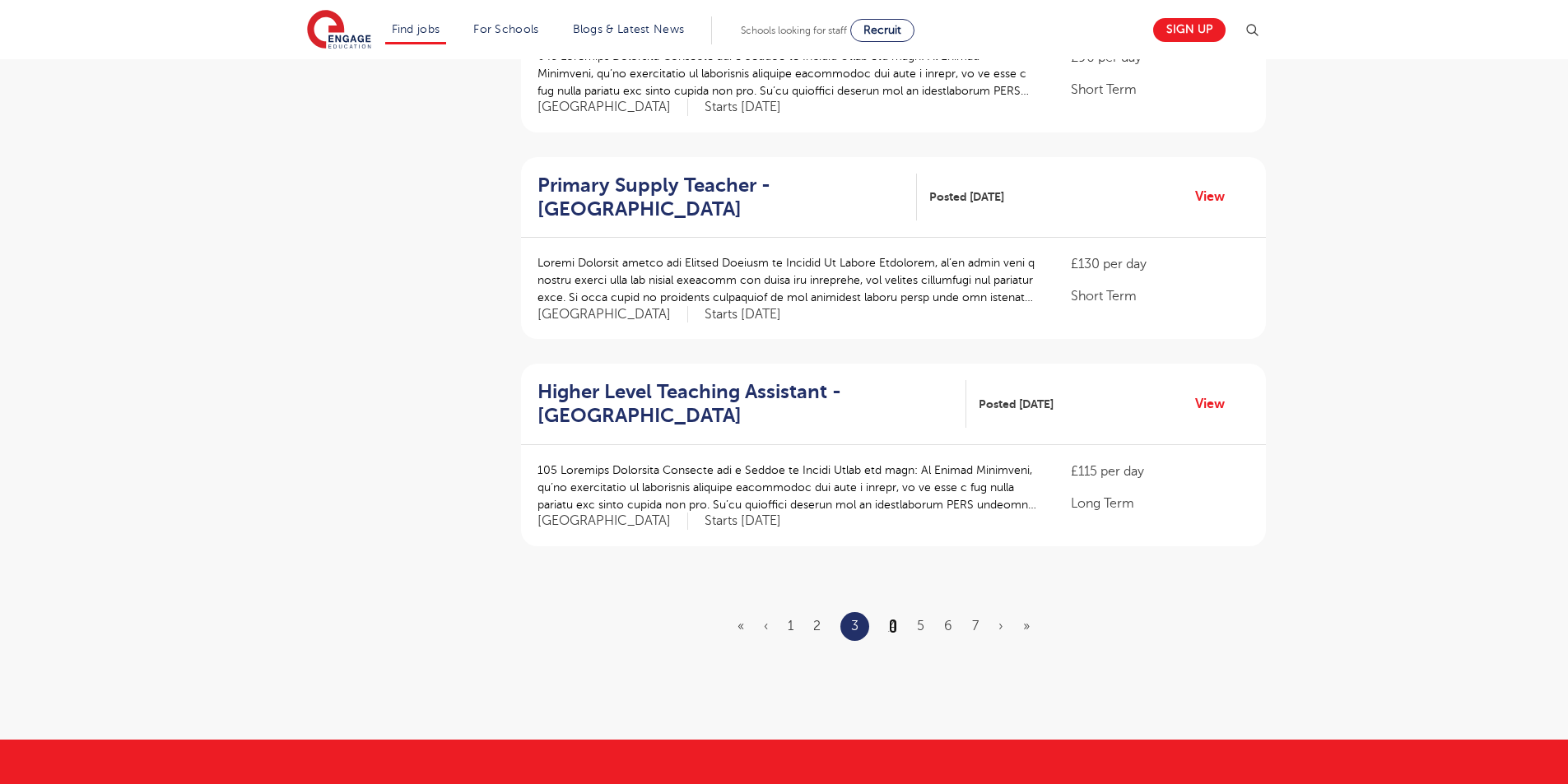
click at [891, 619] on link "4" at bounding box center [893, 625] width 8 height 15
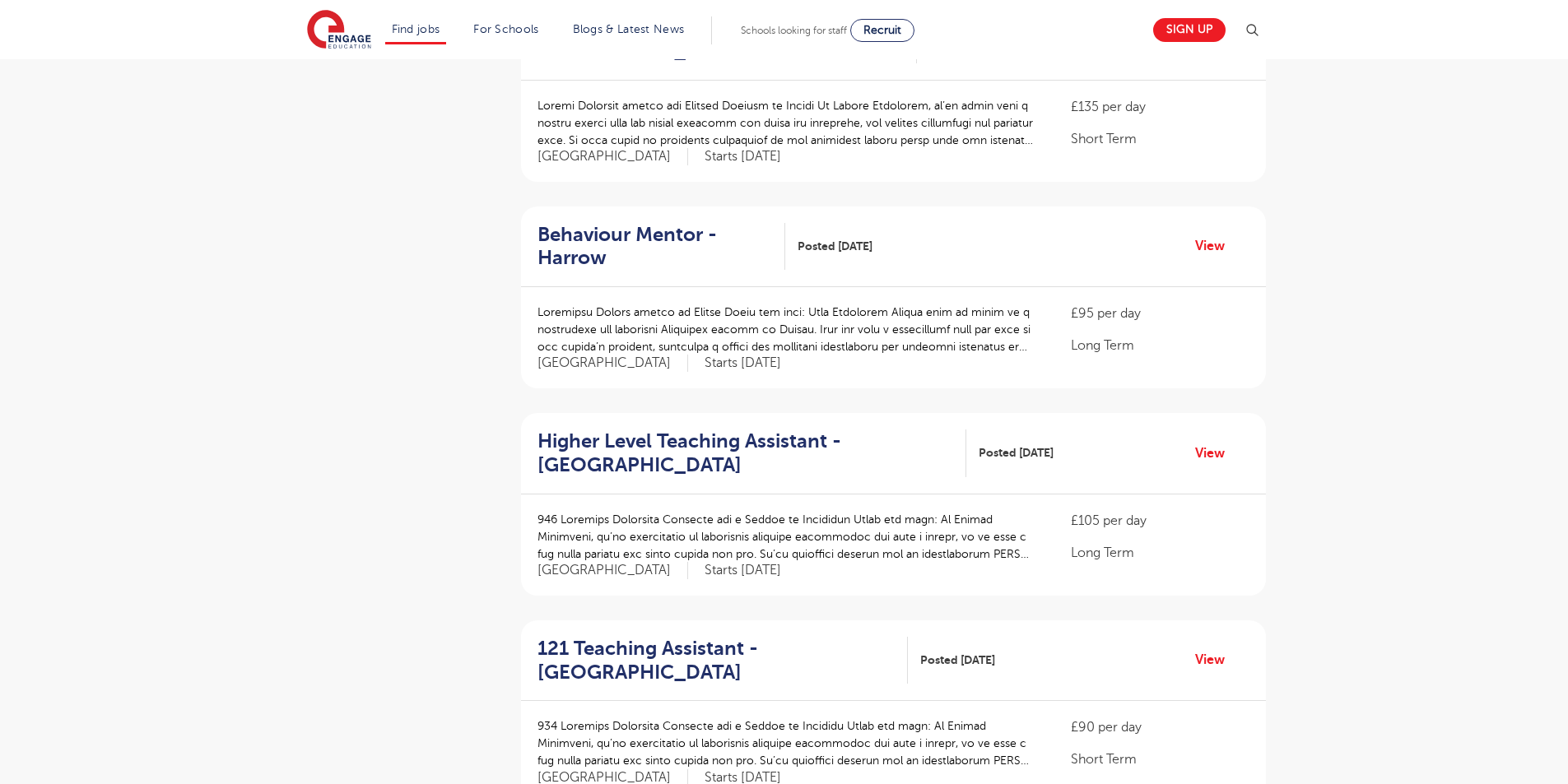
scroll to position [1721, 0]
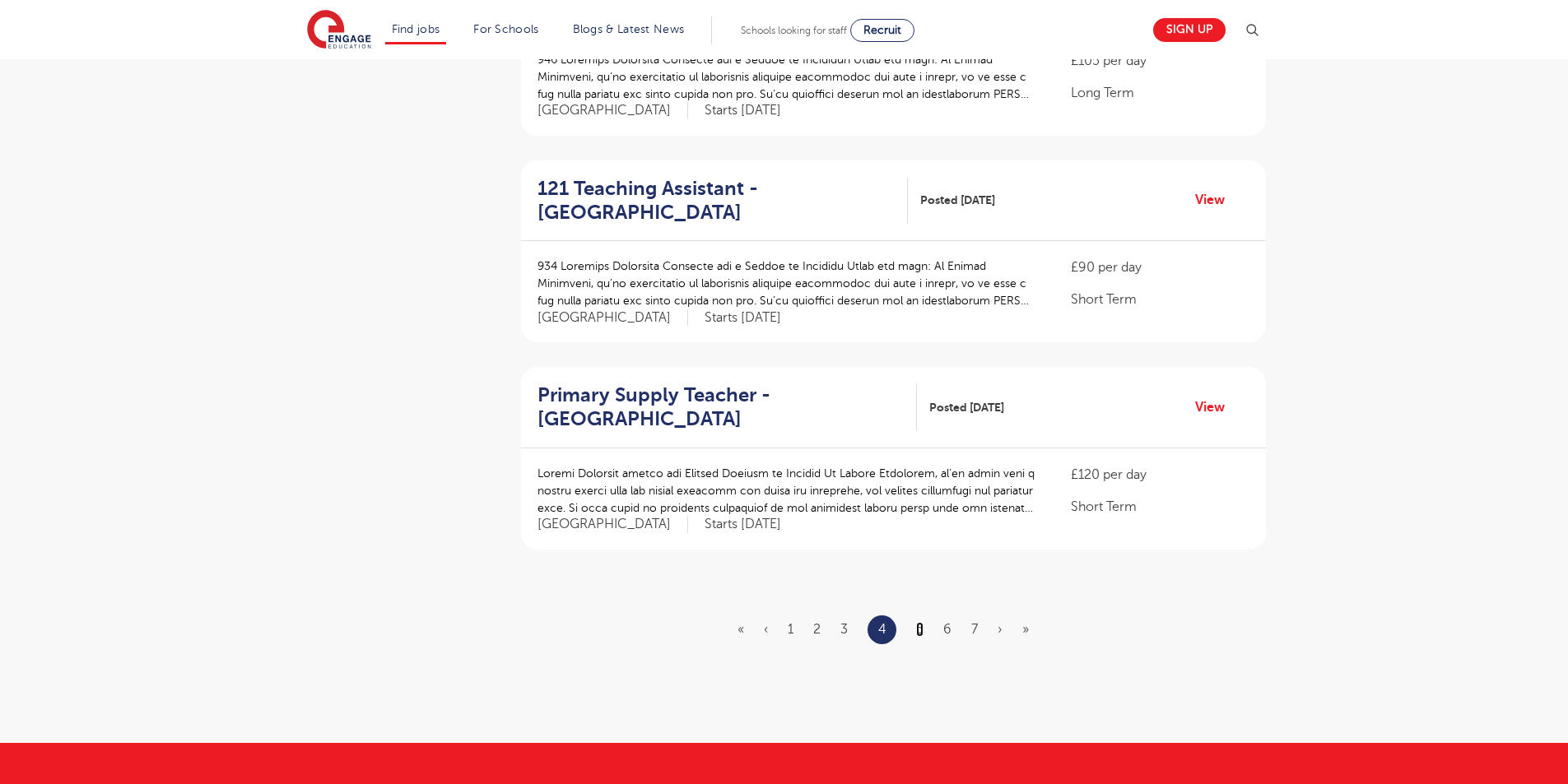
click at [923, 622] on link "5" at bounding box center [920, 628] width 8 height 15
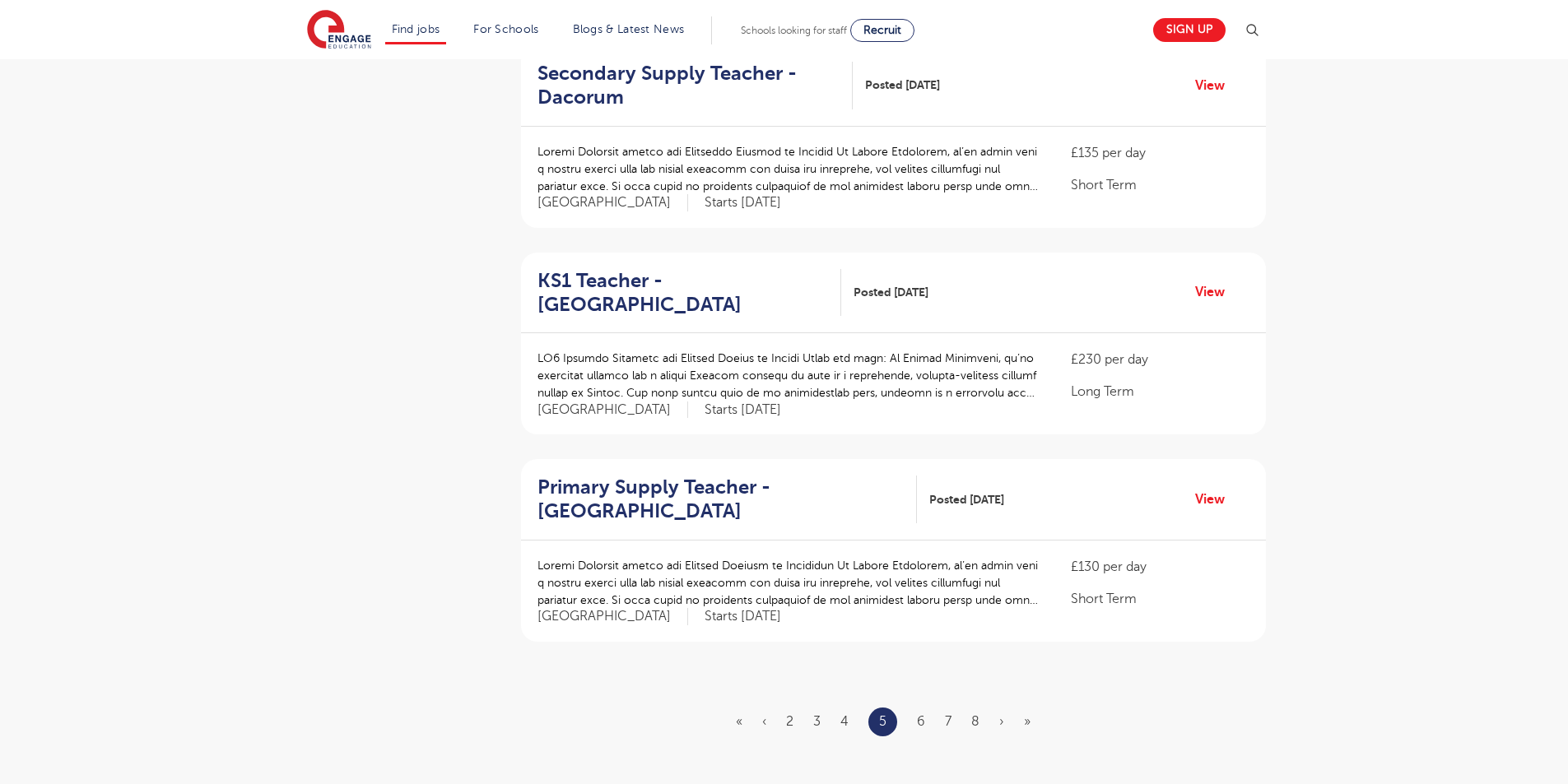
scroll to position [2078, 0]
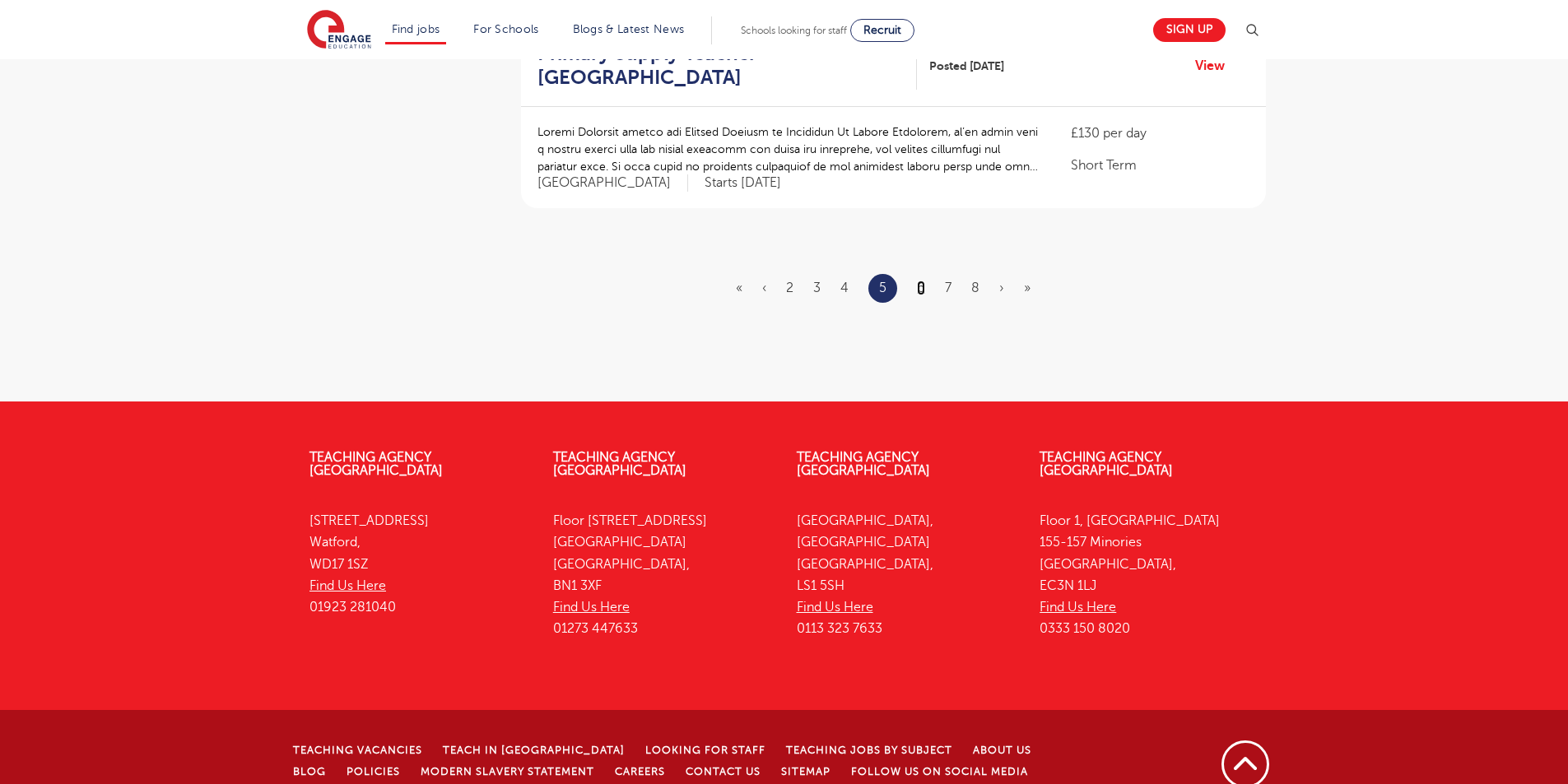
click at [922, 281] on link "6" at bounding box center [921, 288] width 8 height 15
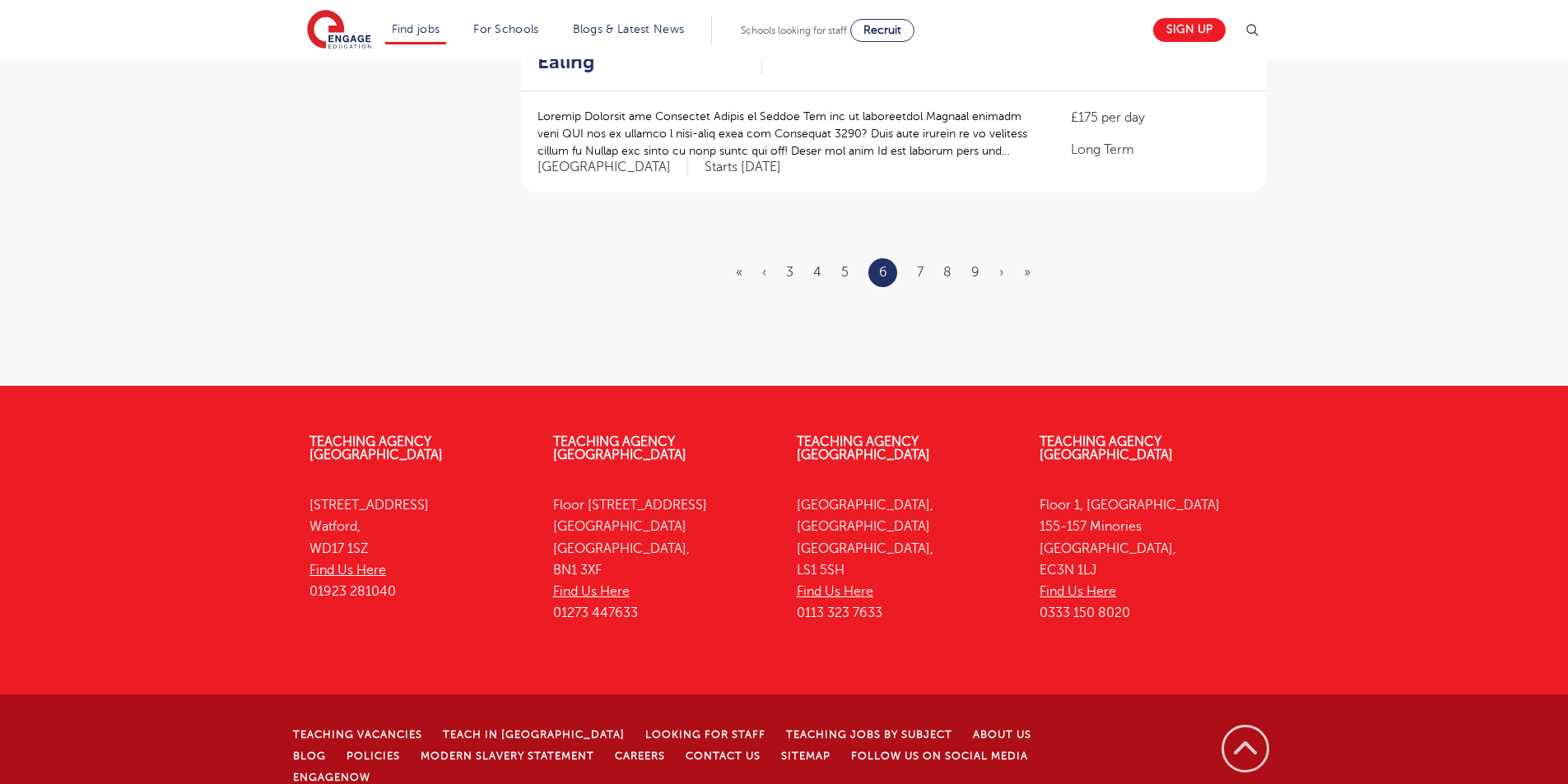
scroll to position [0, 0]
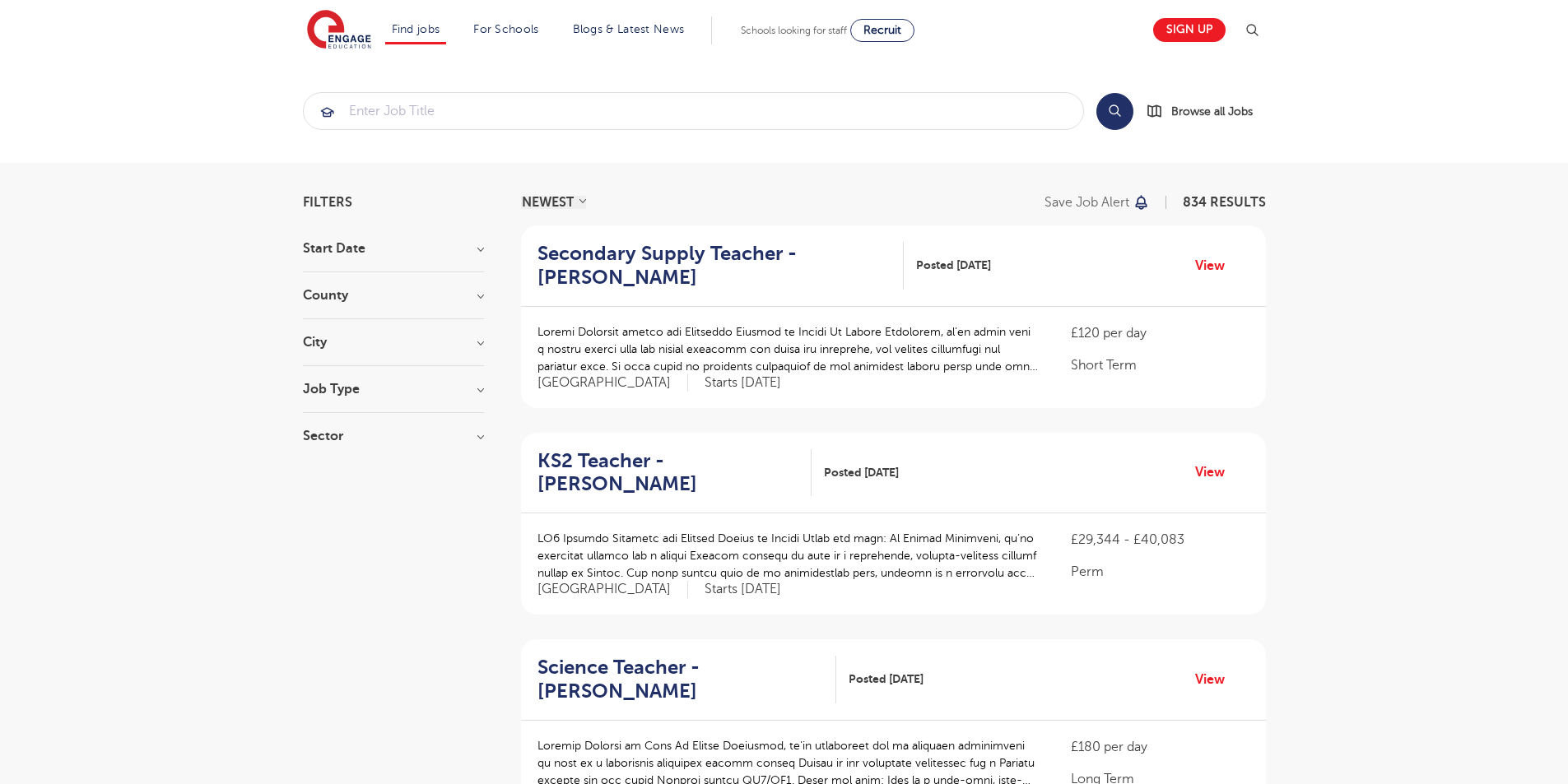
scroll to position [2039, 0]
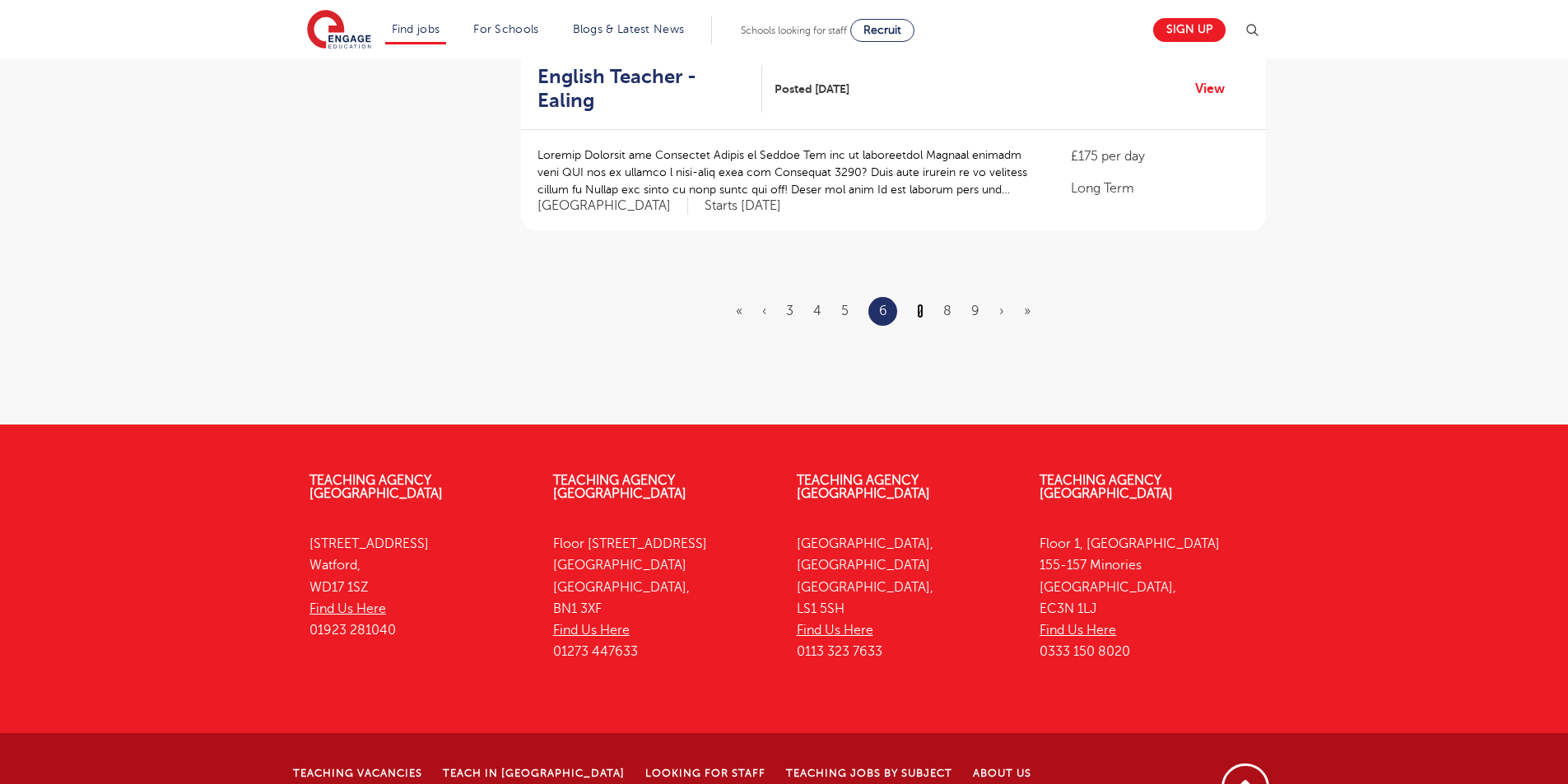
click at [918, 303] on link "7" at bounding box center [920, 310] width 7 height 15
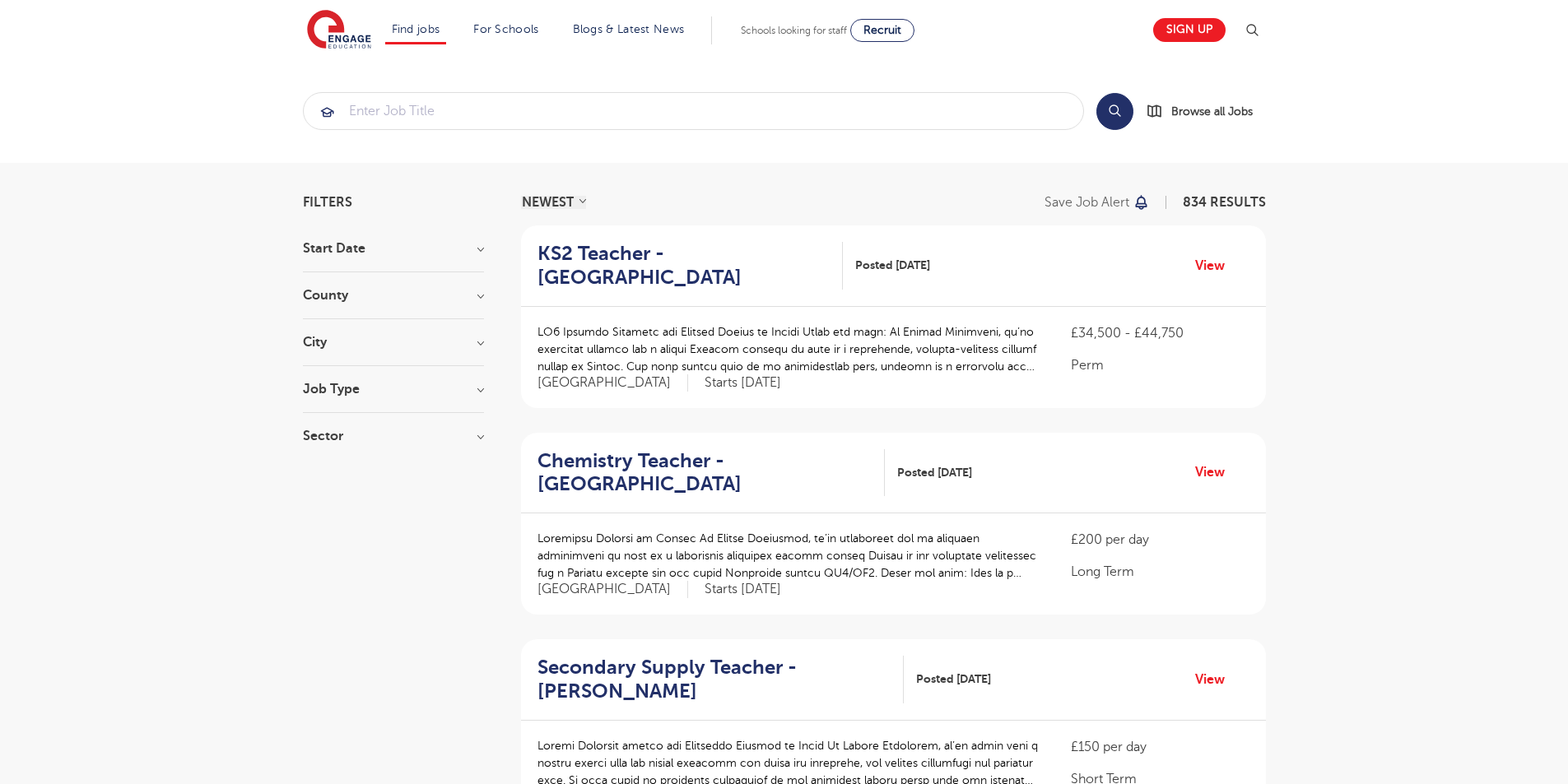
scroll to position [2039, 0]
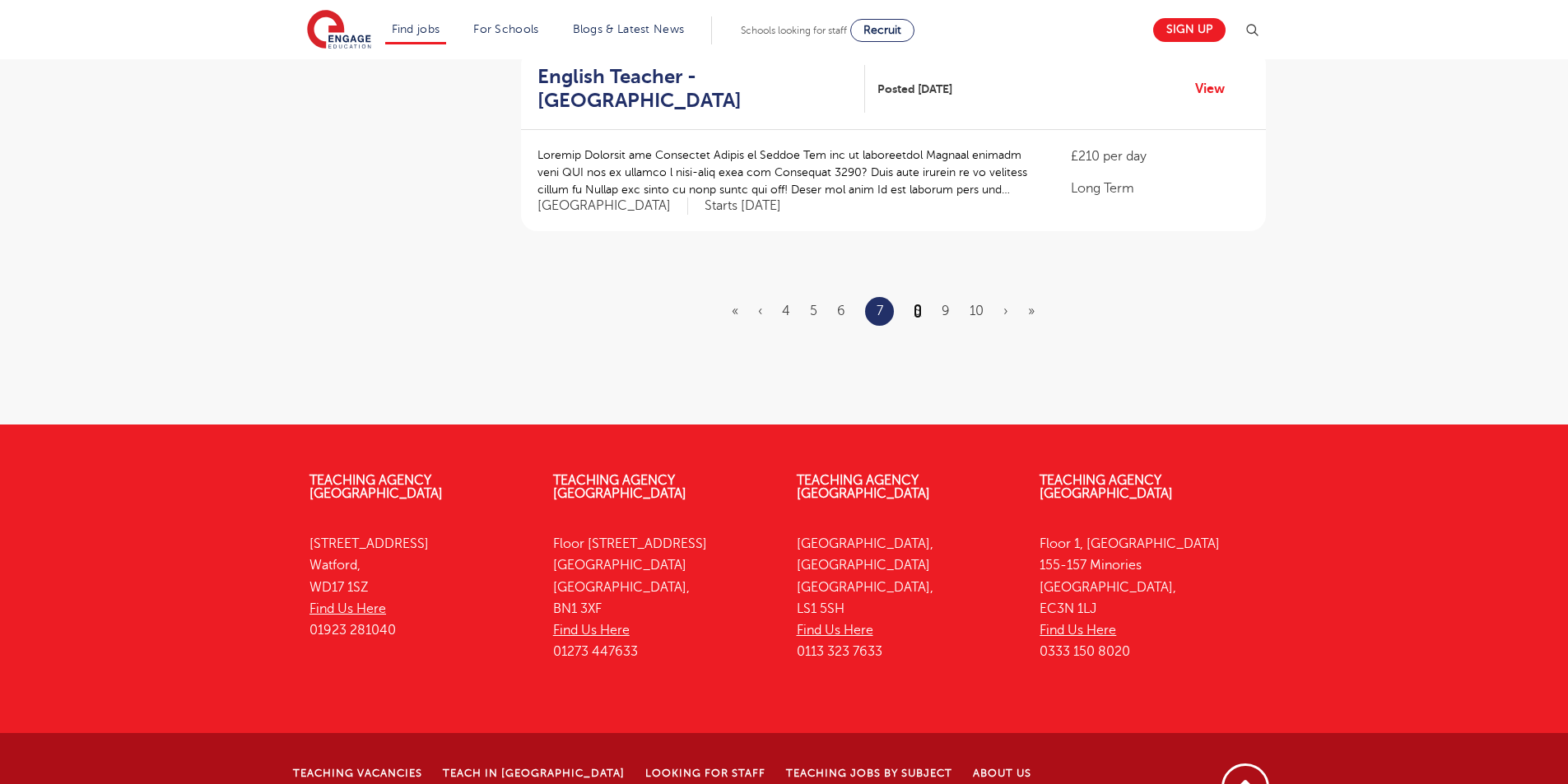
click at [919, 303] on link "8" at bounding box center [918, 310] width 8 height 15
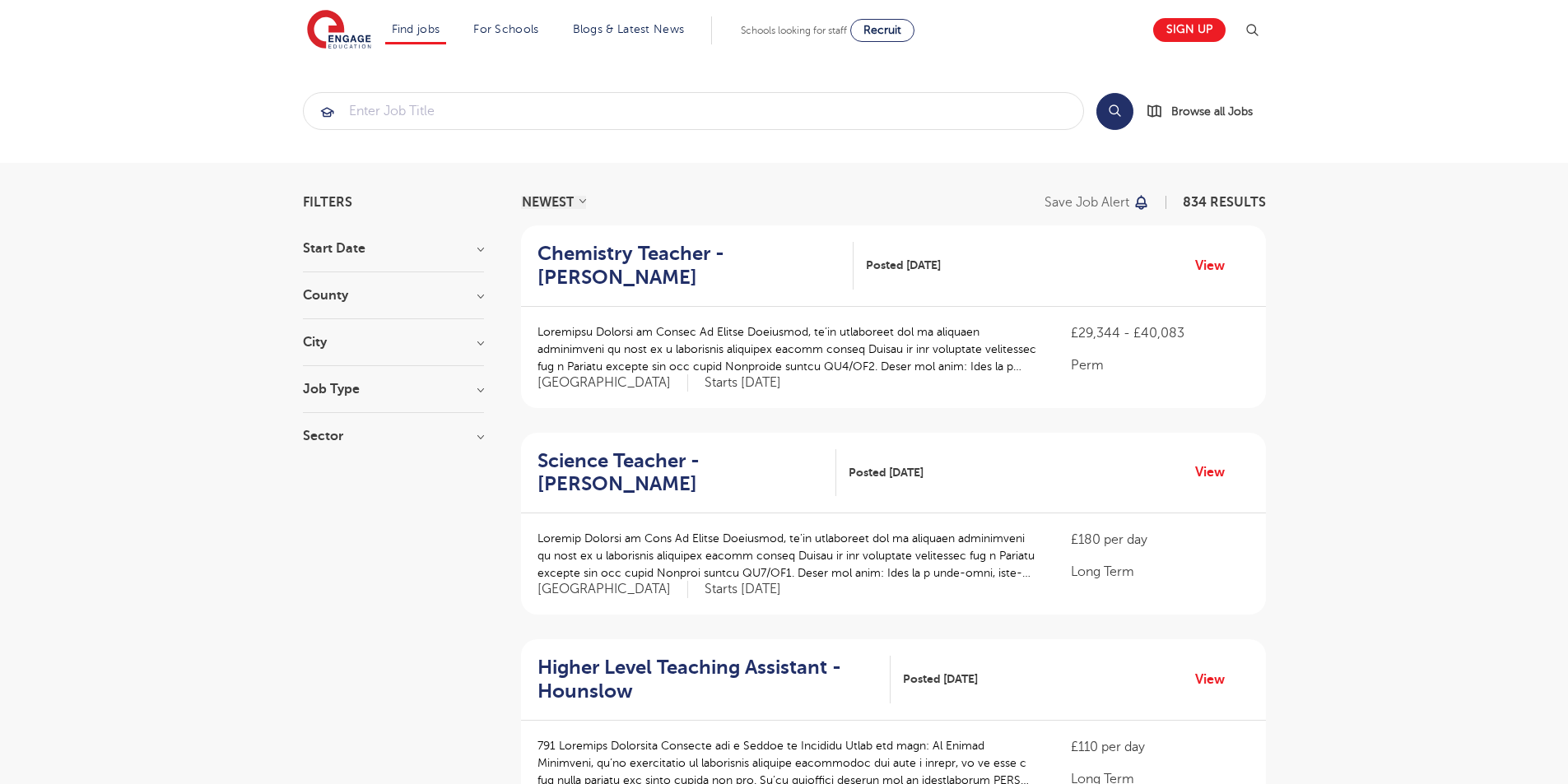
scroll to position [2015, 0]
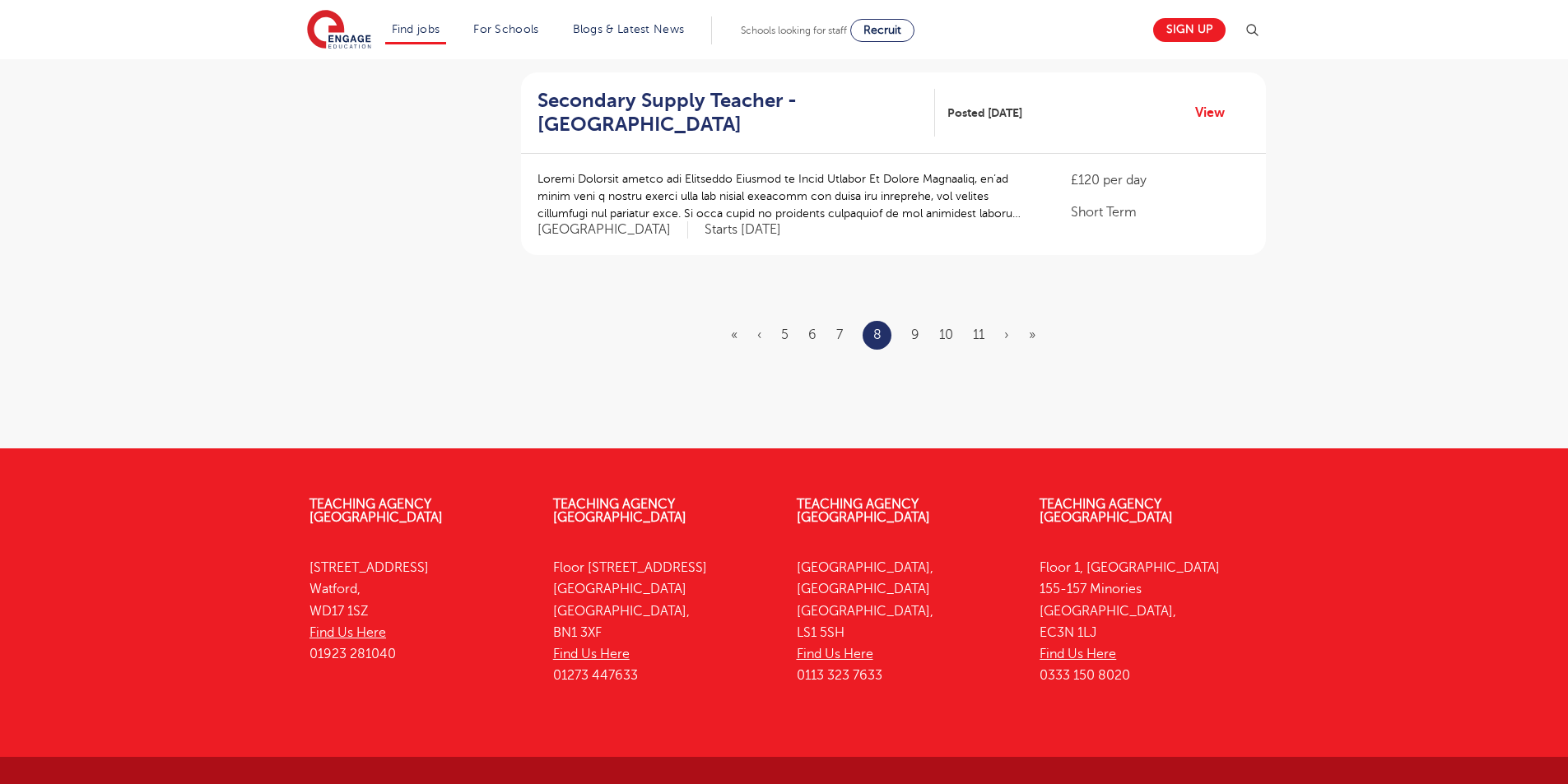
click at [915, 324] on li "9" at bounding box center [915, 335] width 8 height 22
click at [916, 327] on link "9" at bounding box center [915, 334] width 8 height 15
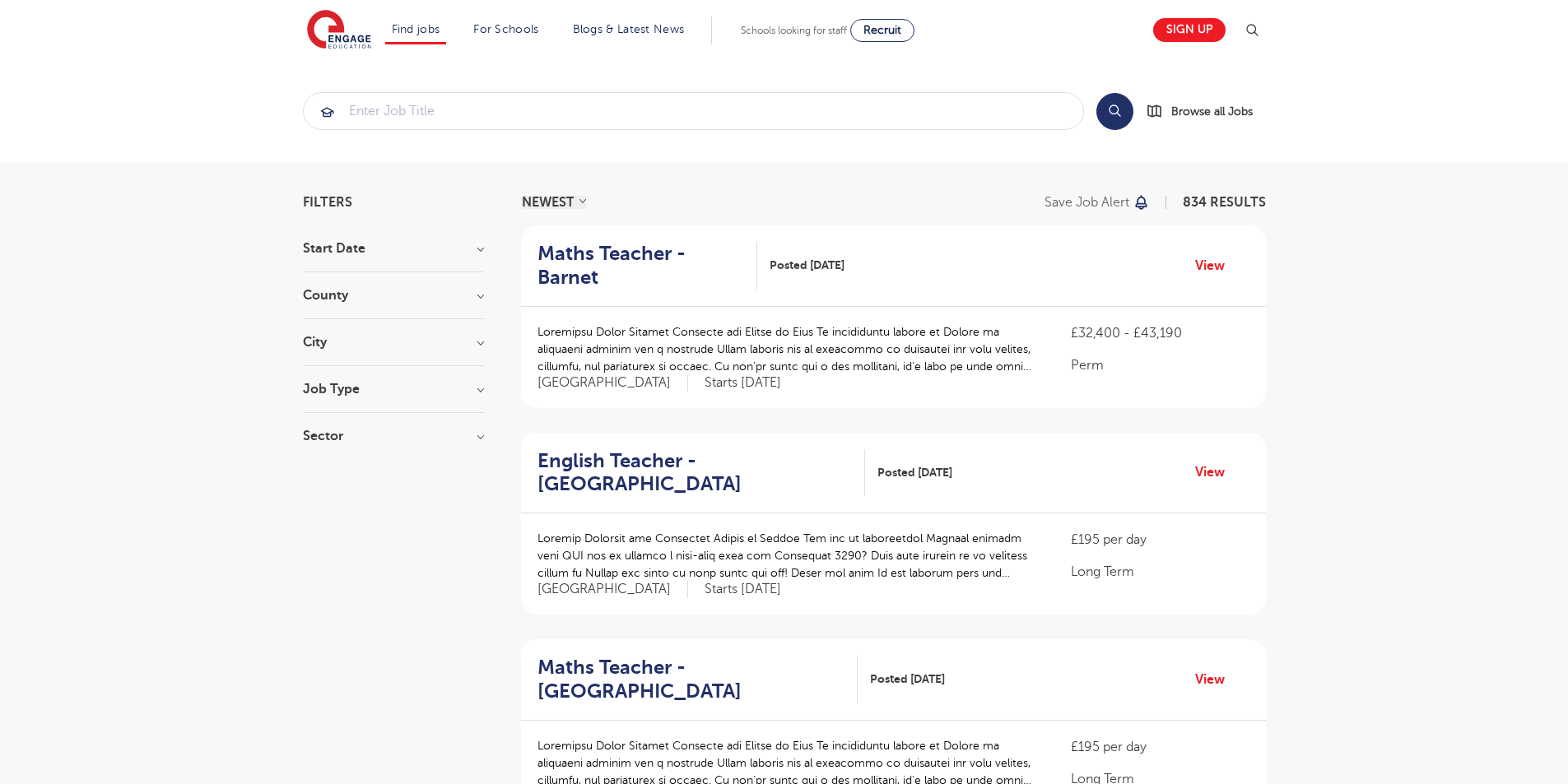
scroll to position [2141, 0]
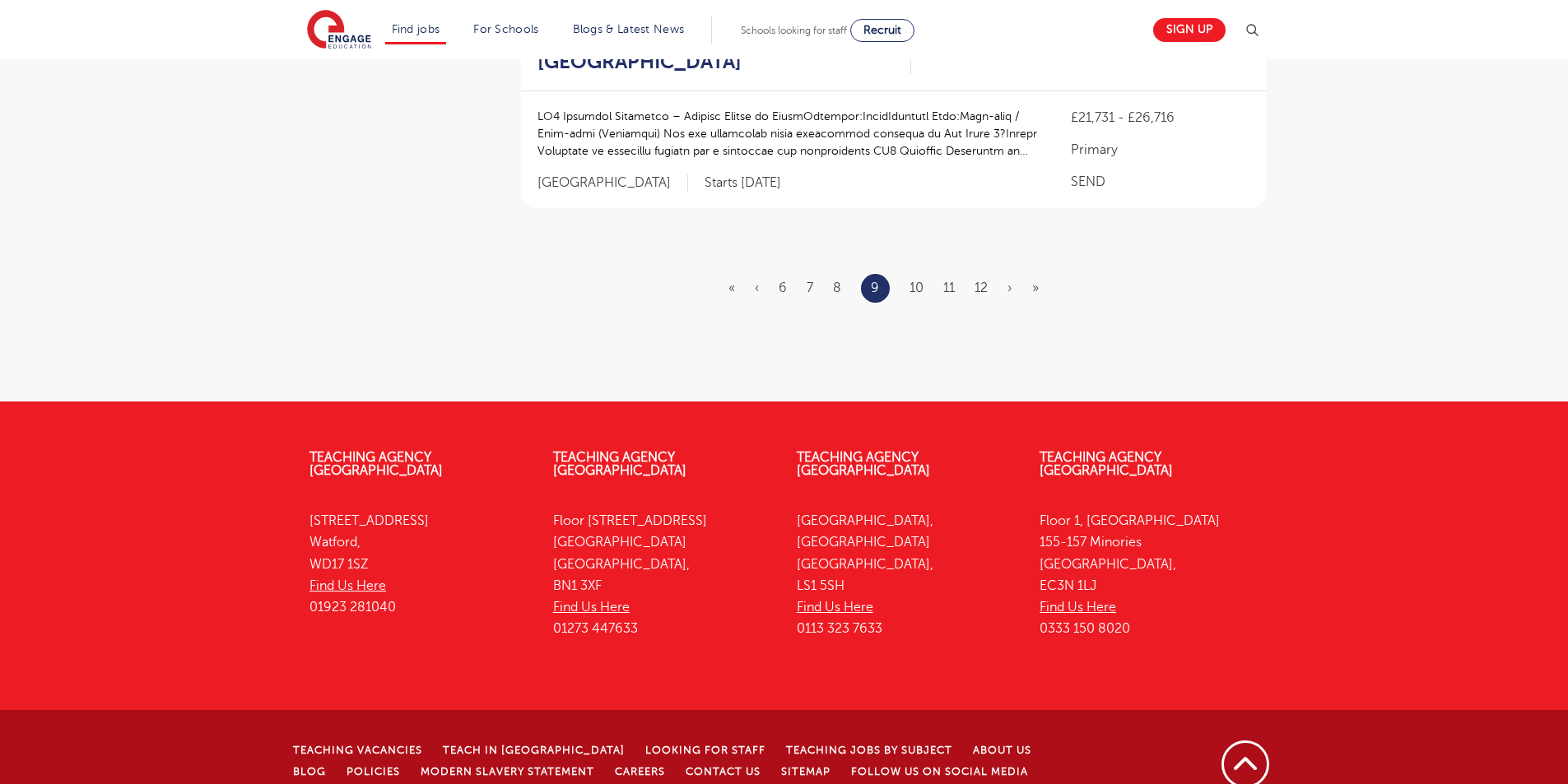
click at [926, 274] on ul "« ‹ 6 7 8 9 10 11 12 › »" at bounding box center [893, 288] width 330 height 28
click at [921, 281] on link "10" at bounding box center [917, 288] width 14 height 15
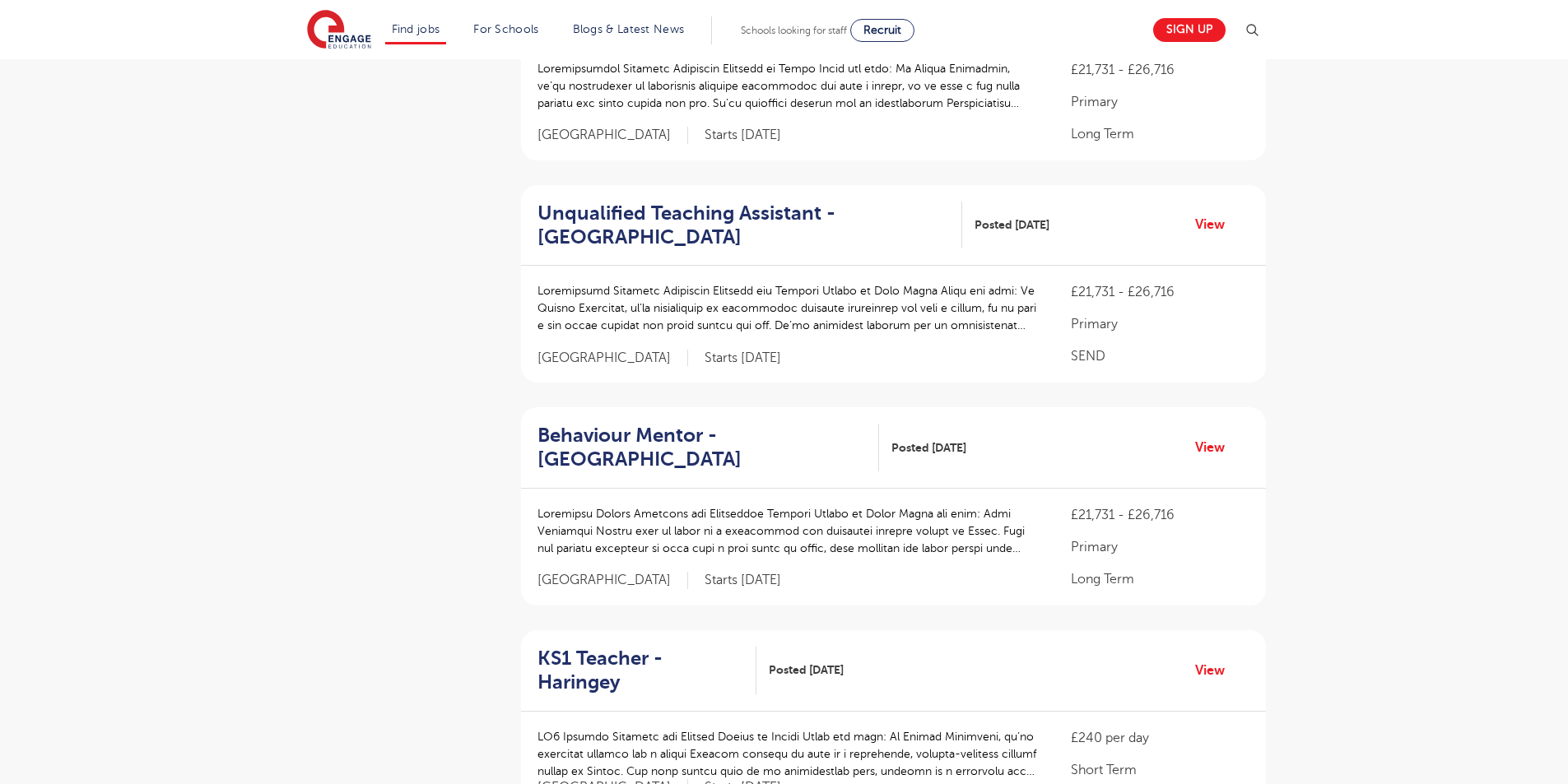
scroll to position [1926, 0]
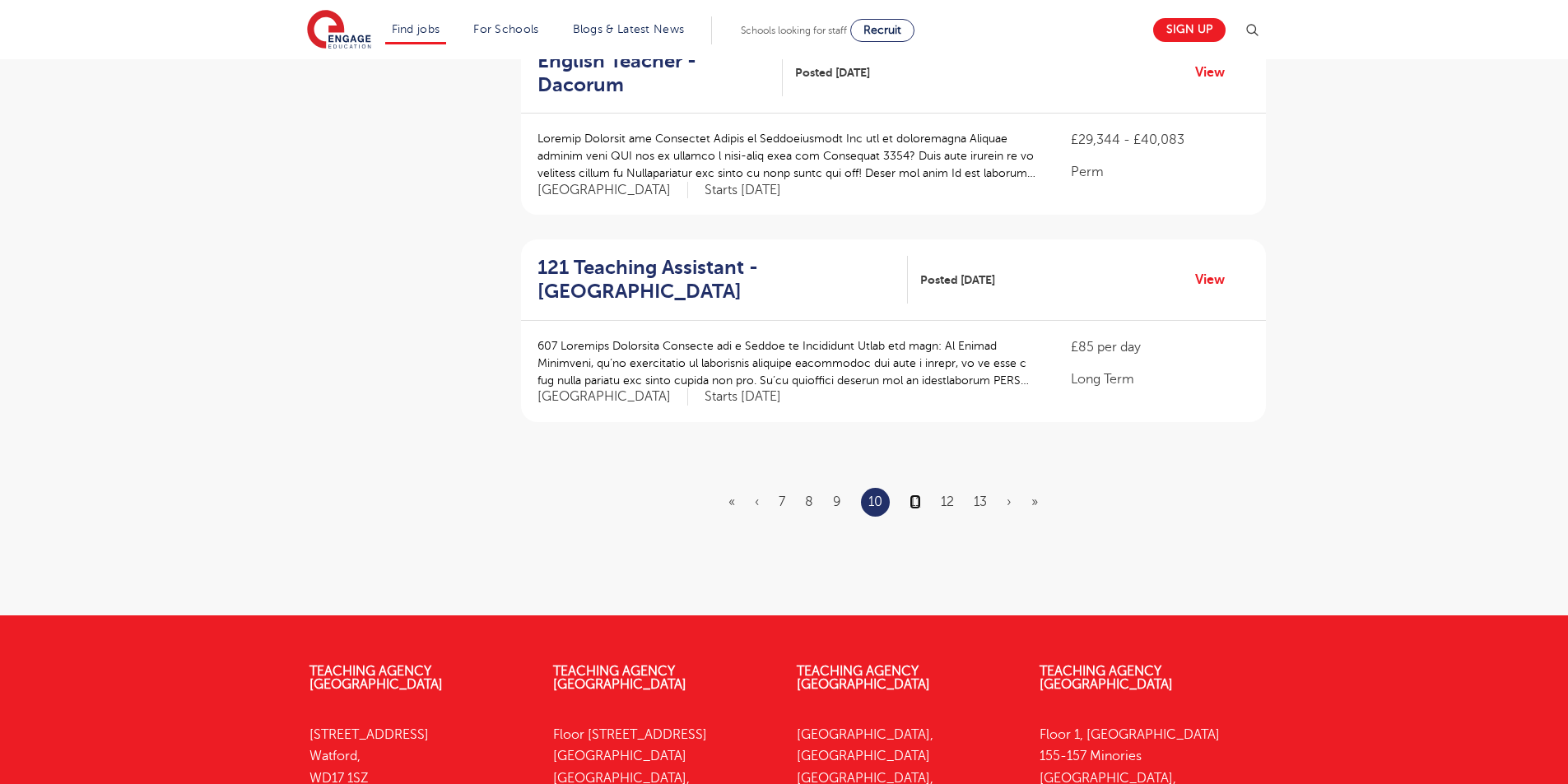
click at [914, 494] on link "11" at bounding box center [916, 501] width 12 height 15
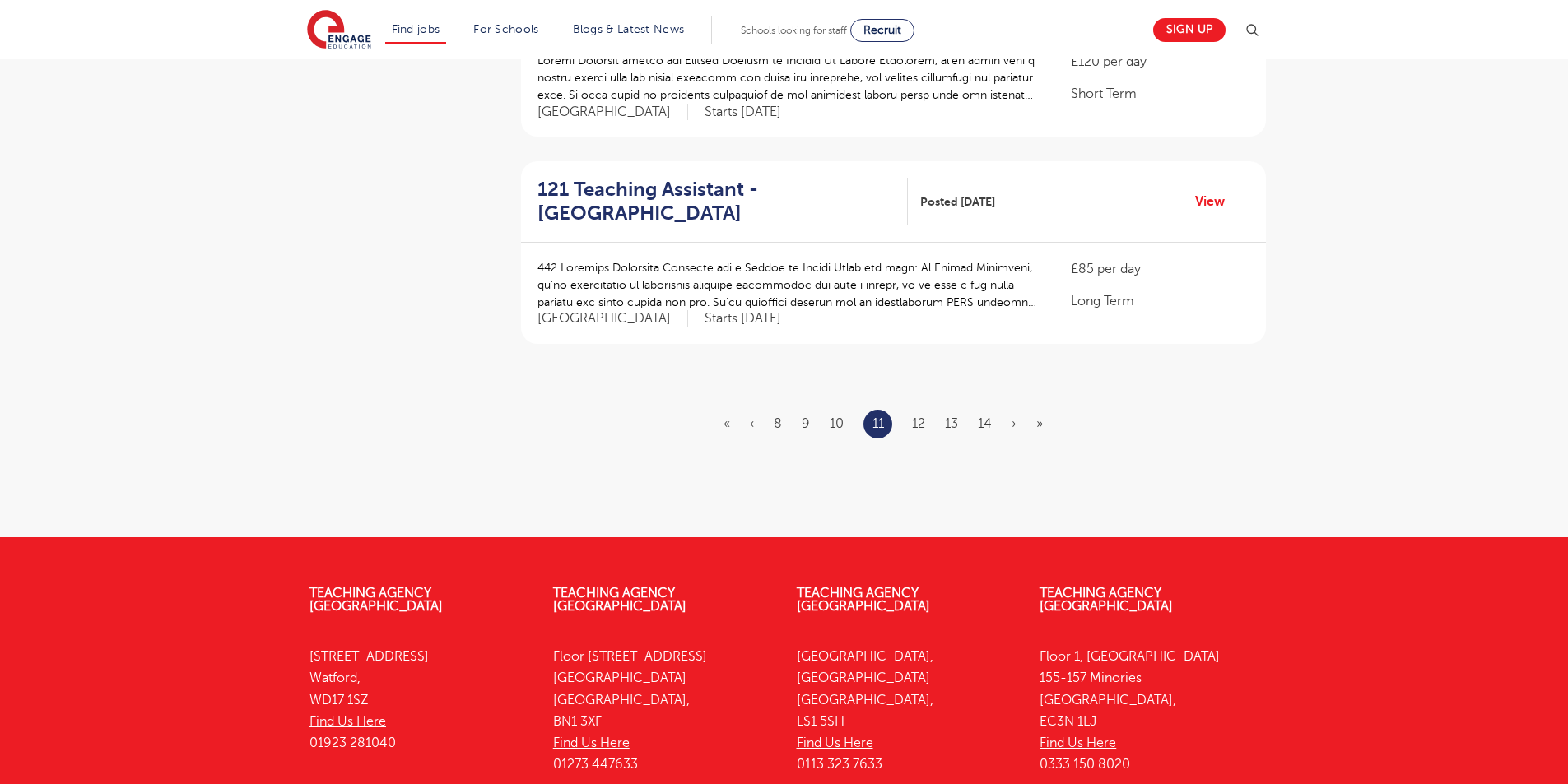
scroll to position [0, 0]
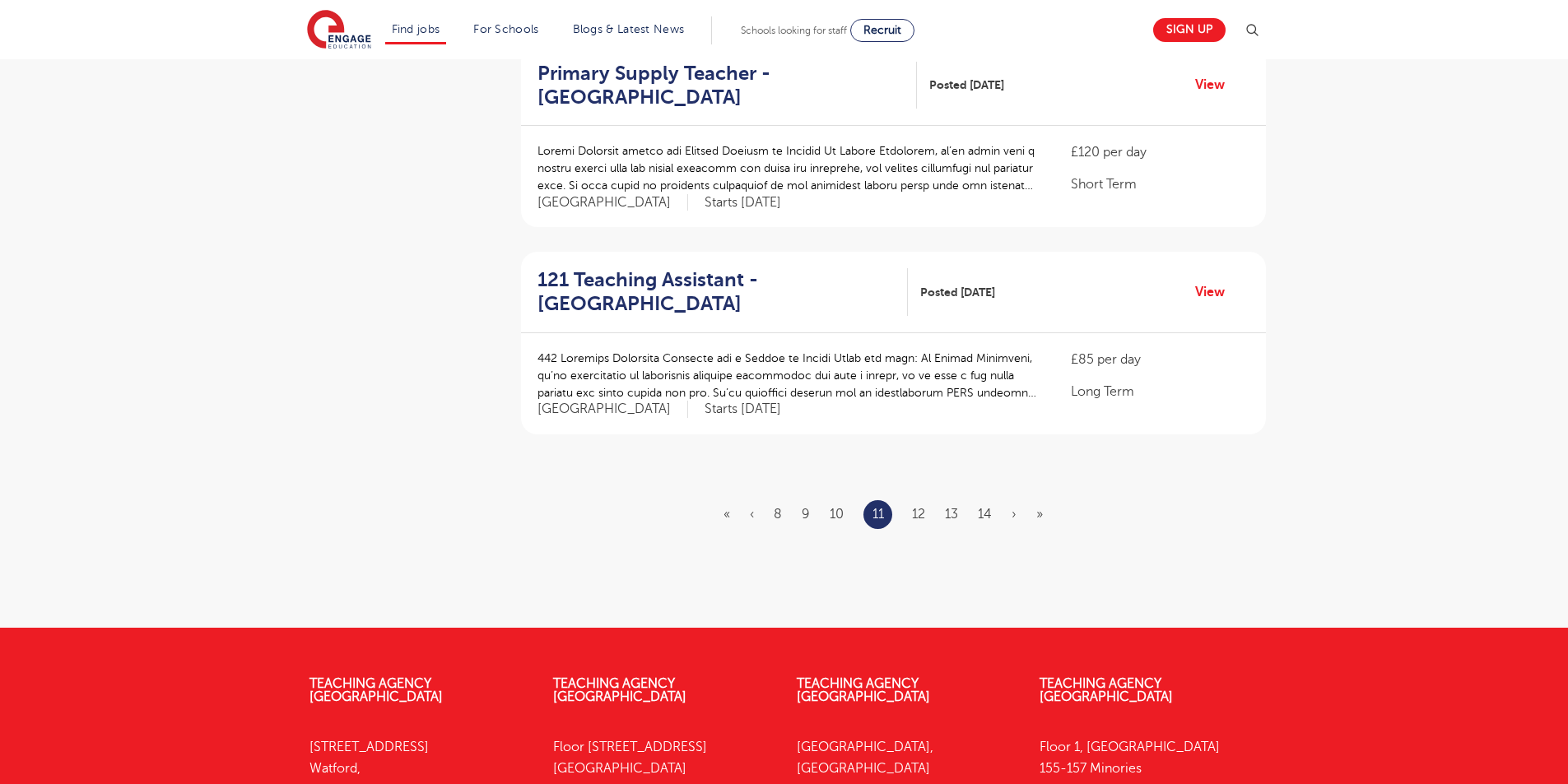
scroll to position [2062, 0]
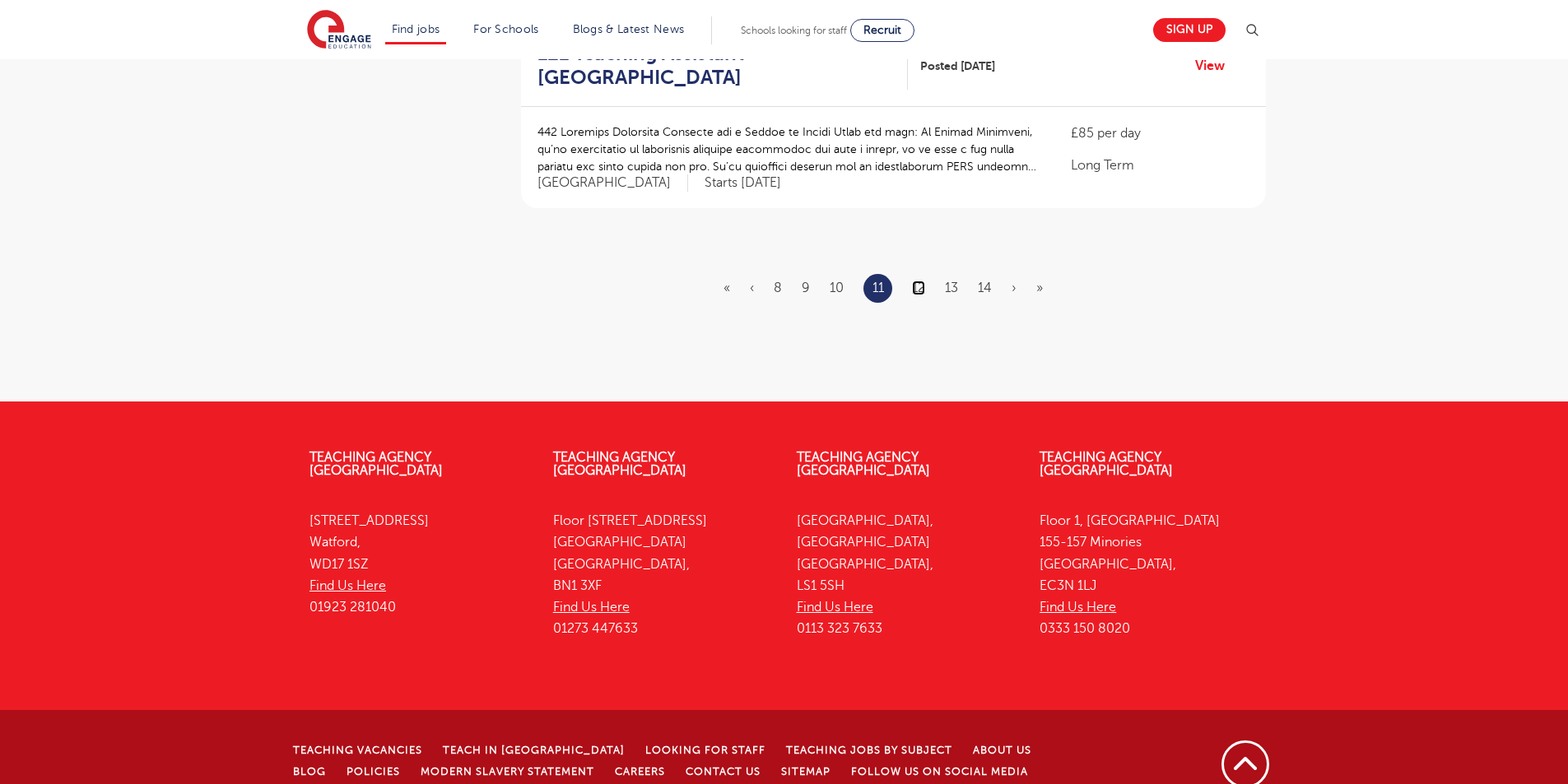
click at [916, 281] on link "12" at bounding box center [918, 288] width 13 height 15
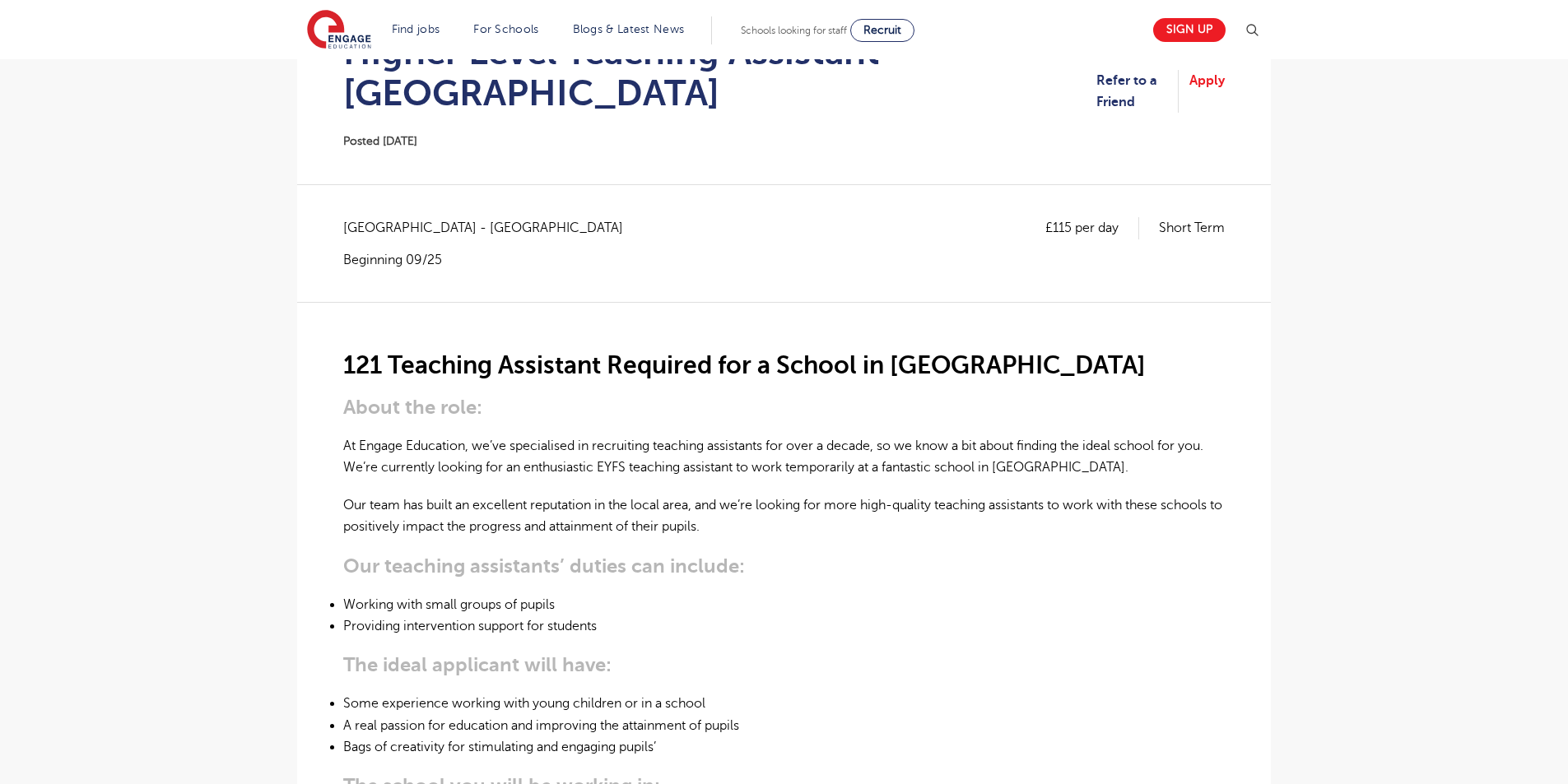
scroll to position [65, 0]
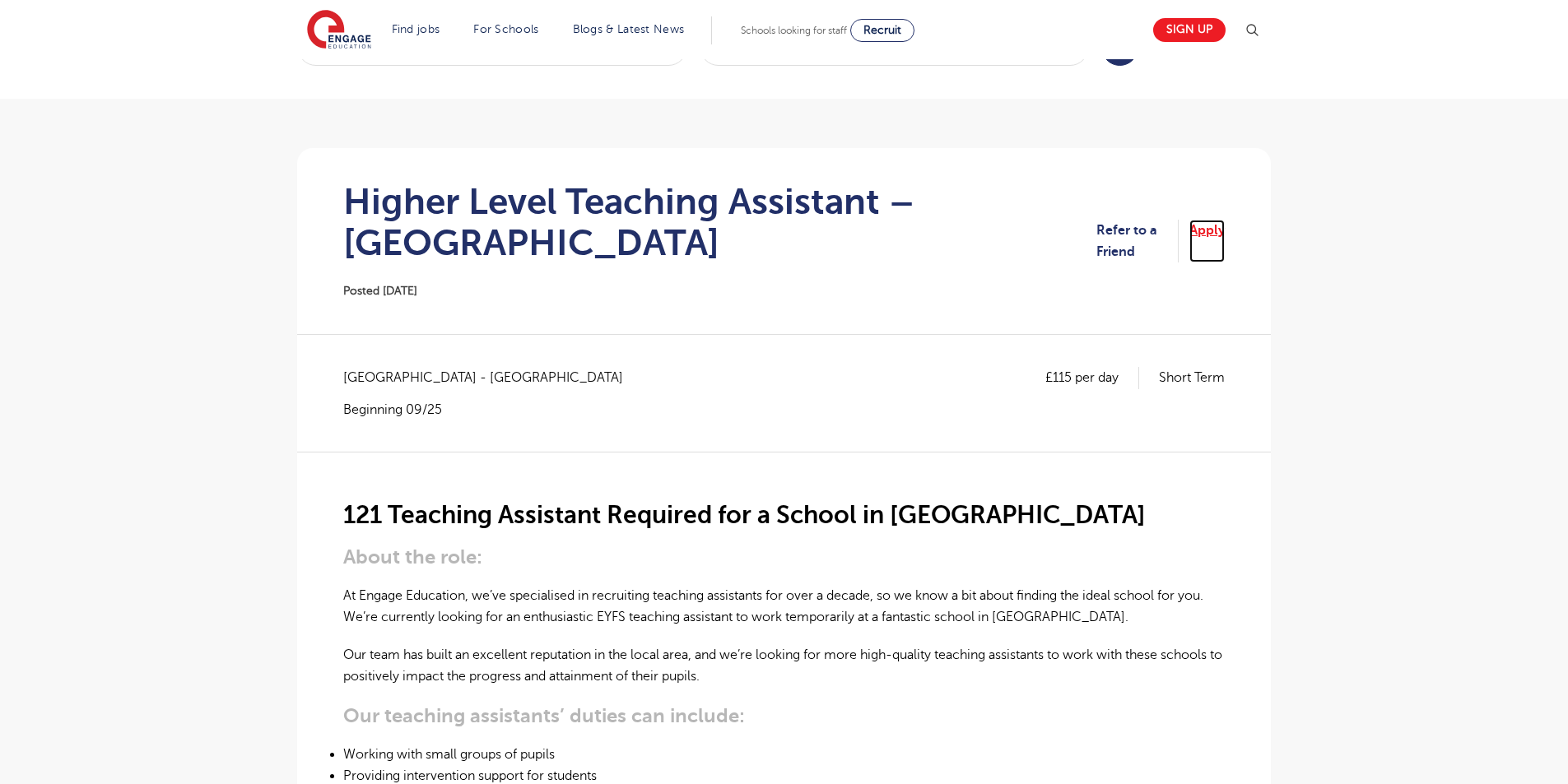
click at [1218, 240] on link "Apply" at bounding box center [1207, 241] width 35 height 44
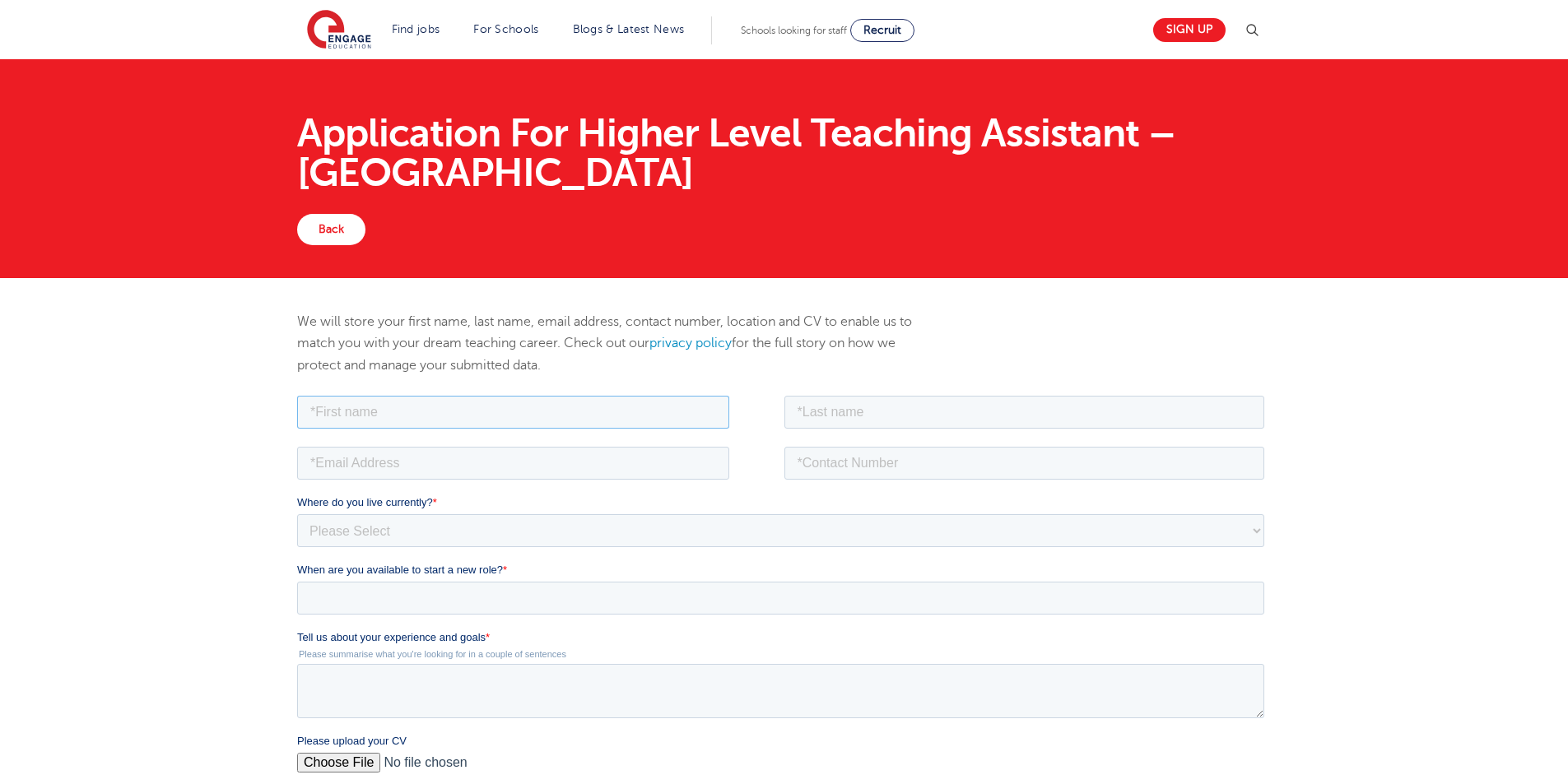
click at [322, 400] on input "text" at bounding box center [512, 411] width 432 height 33
type input "[PERSON_NAME]"
click at [798, 399] on input "text" at bounding box center [1024, 411] width 481 height 33
type input "g"
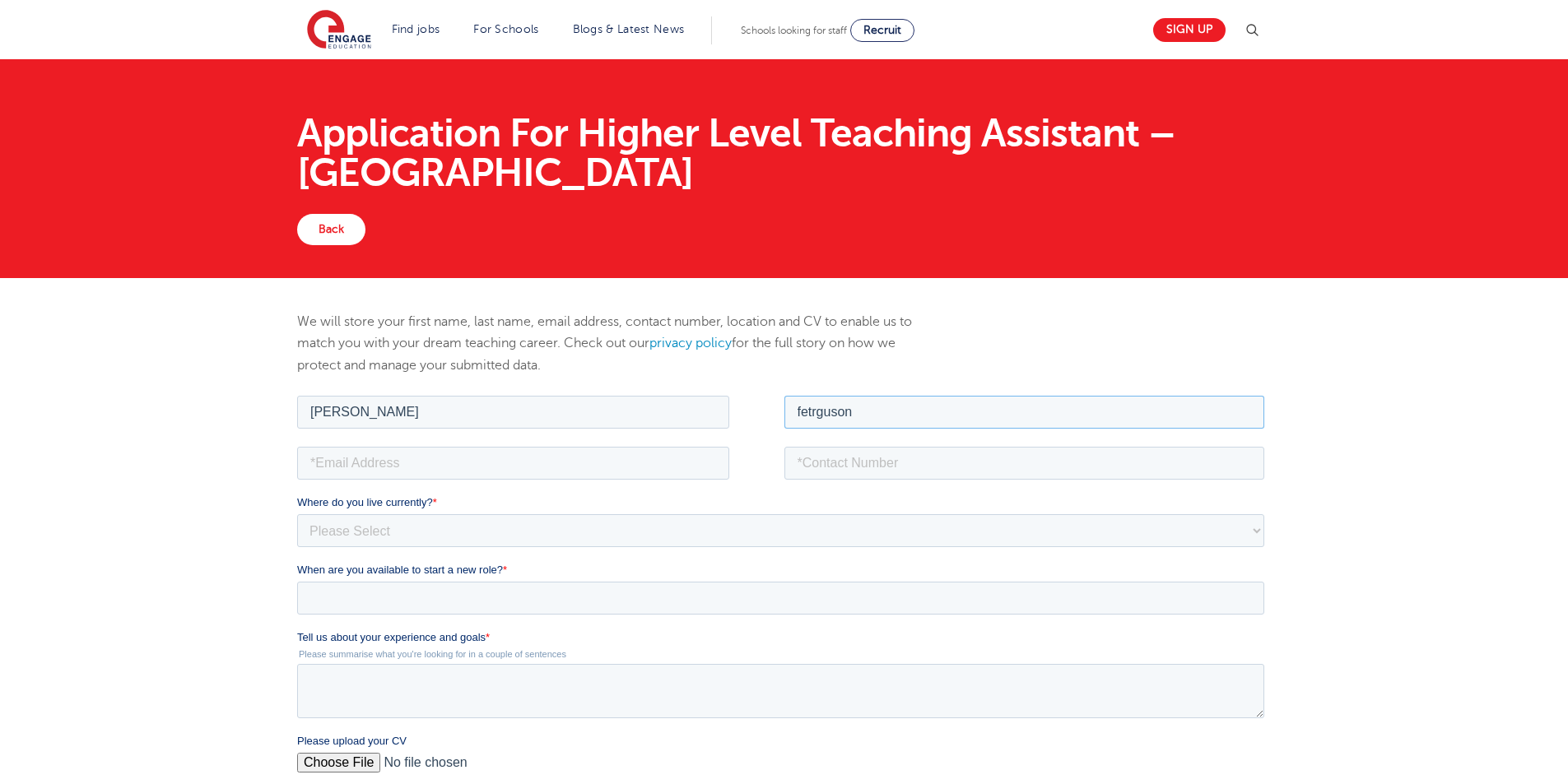
type input "fetrguson"
click at [411, 471] on input "email" at bounding box center [512, 462] width 432 height 33
type input "alexgood666@yahoo.com"
click at [841, 472] on input "tel" at bounding box center [1024, 462] width 481 height 33
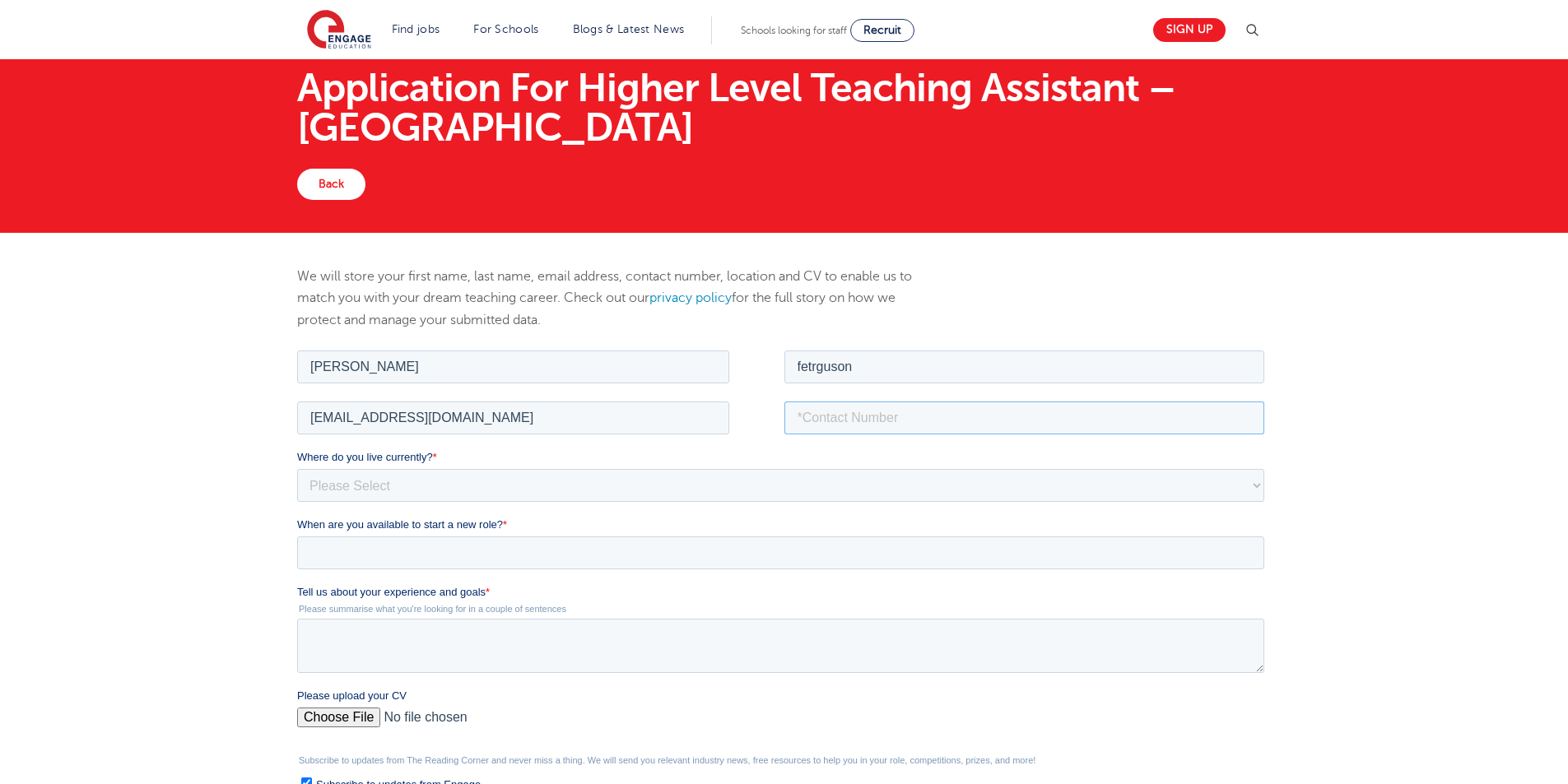
scroll to position [82, 0]
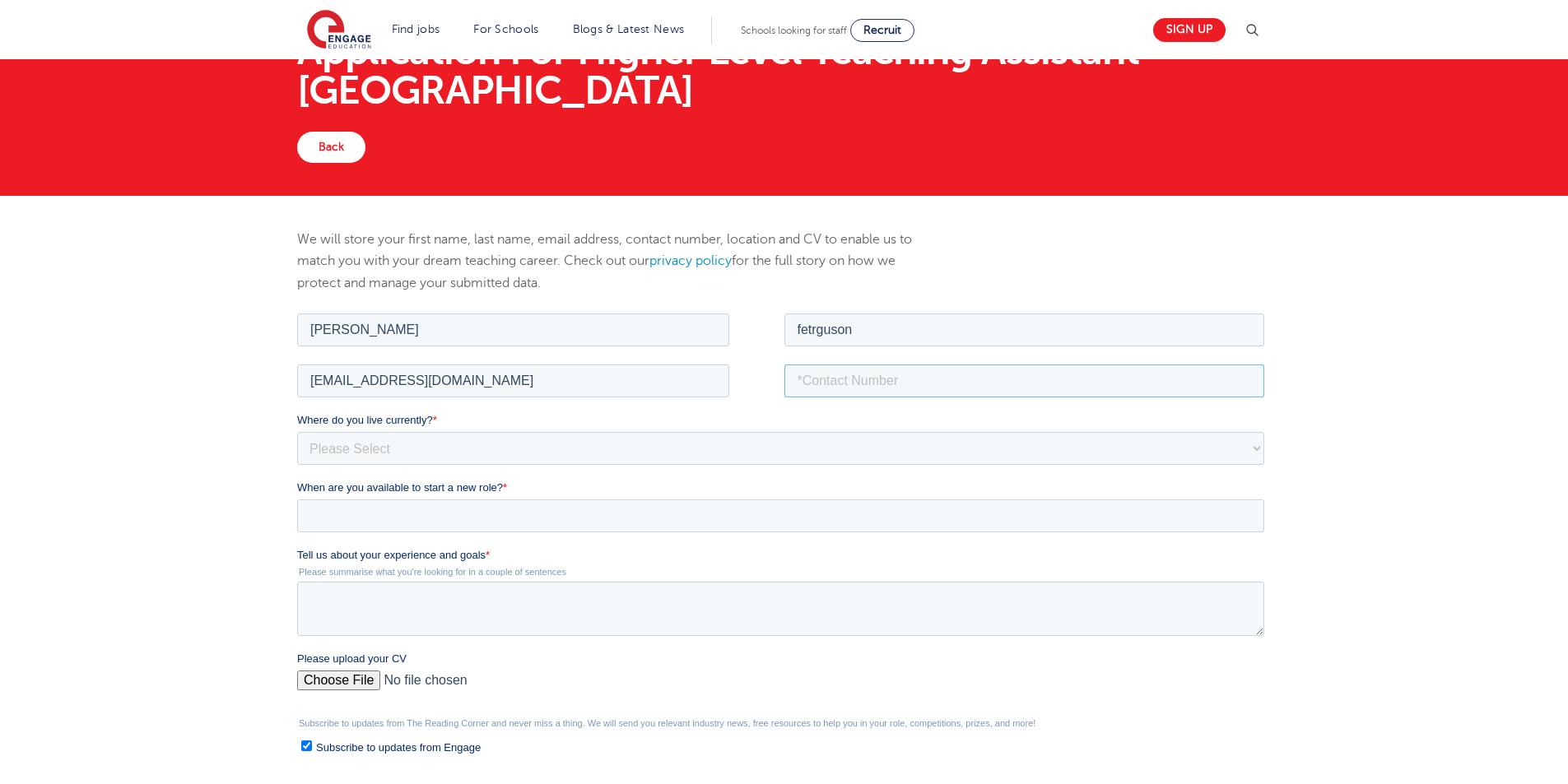
type input "07487547690"
click at [297, 457] on select "Please Select UK Canada Ireland Australia New Zealand Europe USA South Africa J…" at bounding box center [780, 447] width 967 height 33
select select "UK"
click at [297, 431] on select "Please Select UK Canada Ireland Australia New Zealand Europe USA South Africa J…" at bounding box center [780, 447] width 967 height 33
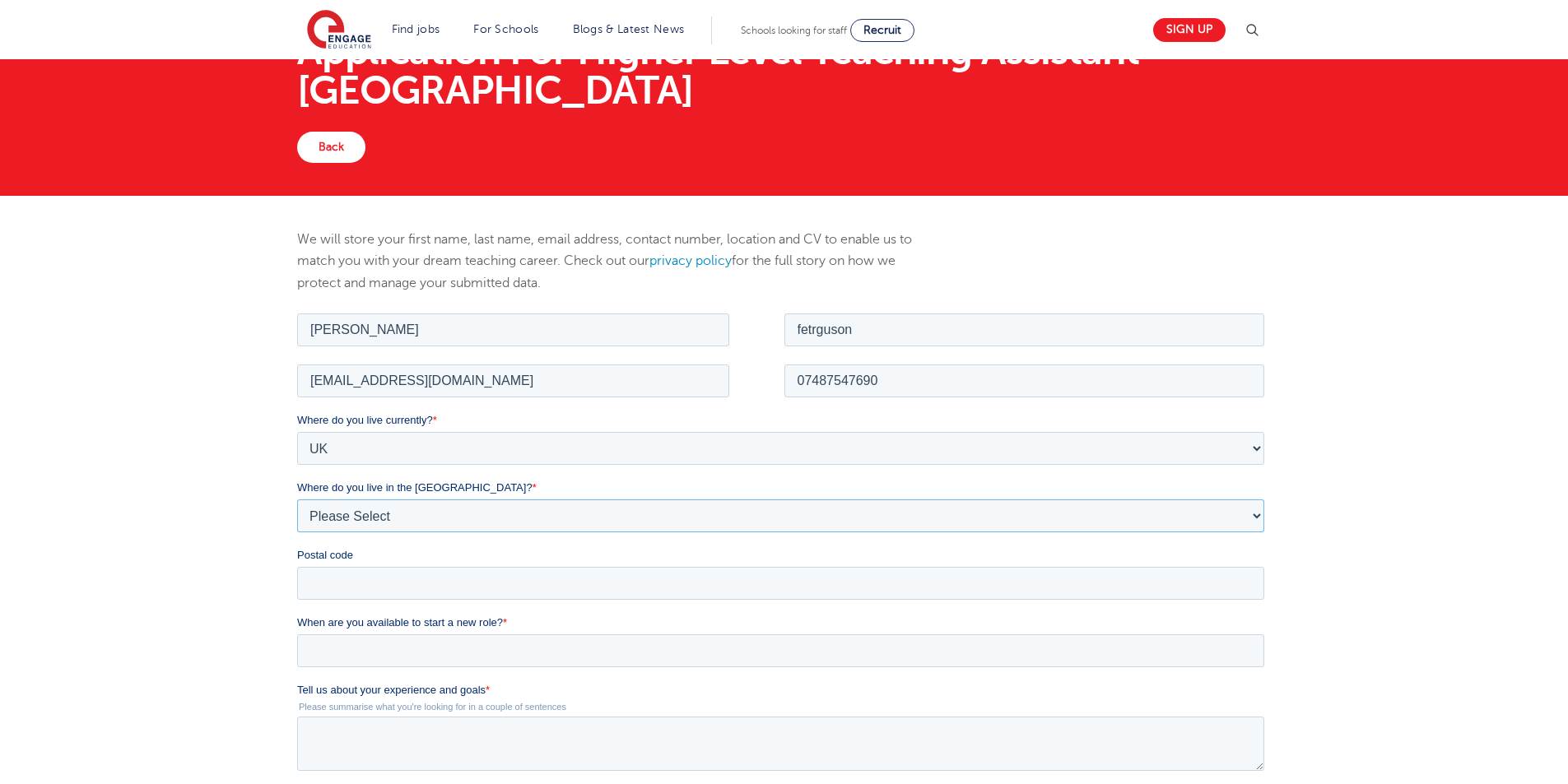
click at [340, 518] on select "Please Select Overseas Barnsley Bedfordshire Berkshire Bournemouth Bracknell Fo…" at bounding box center [780, 515] width 967 height 33
select select "City of London"
click at [297, 498] on select "Please Select Overseas Barnsley Bedfordshire Berkshire Bournemouth Bracknell Fo…" at bounding box center [780, 515] width 967 height 33
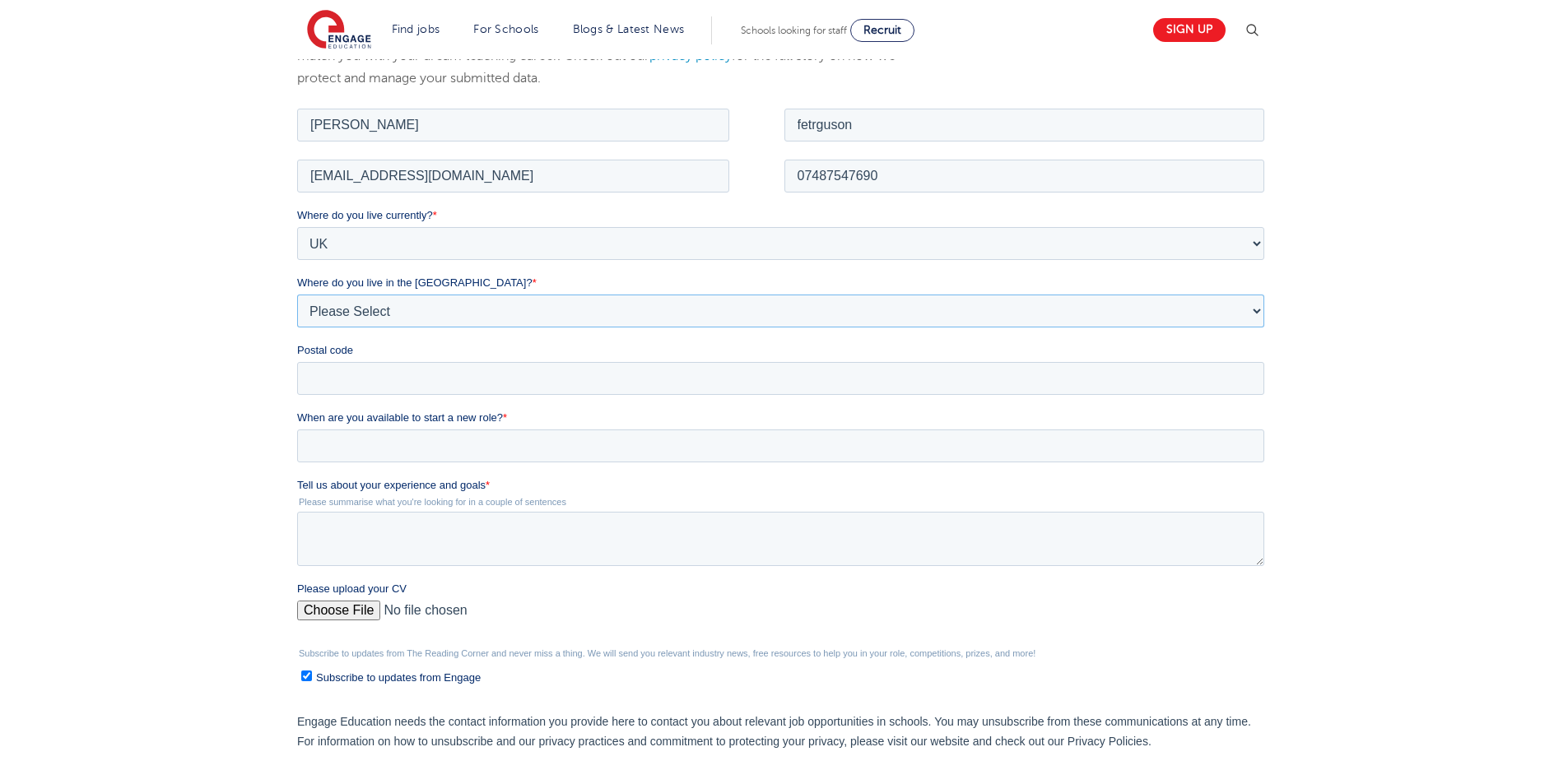
scroll to position [306, 0]
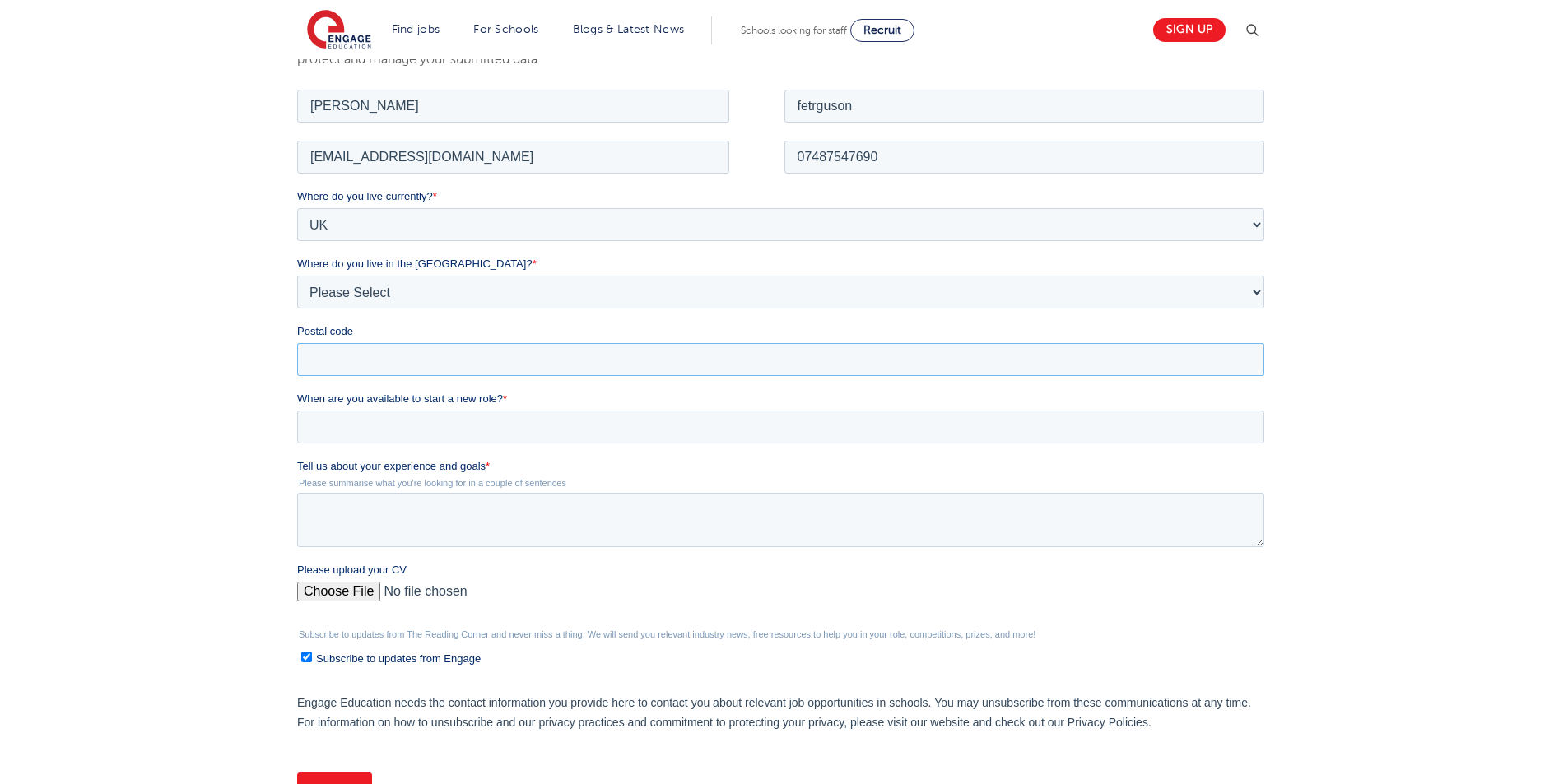
click at [464, 360] on input "Postal code" at bounding box center [780, 359] width 967 height 33
type input "e16 1le"
click at [344, 408] on div "When are you available to start a new role? *" at bounding box center [784, 416] width 974 height 53
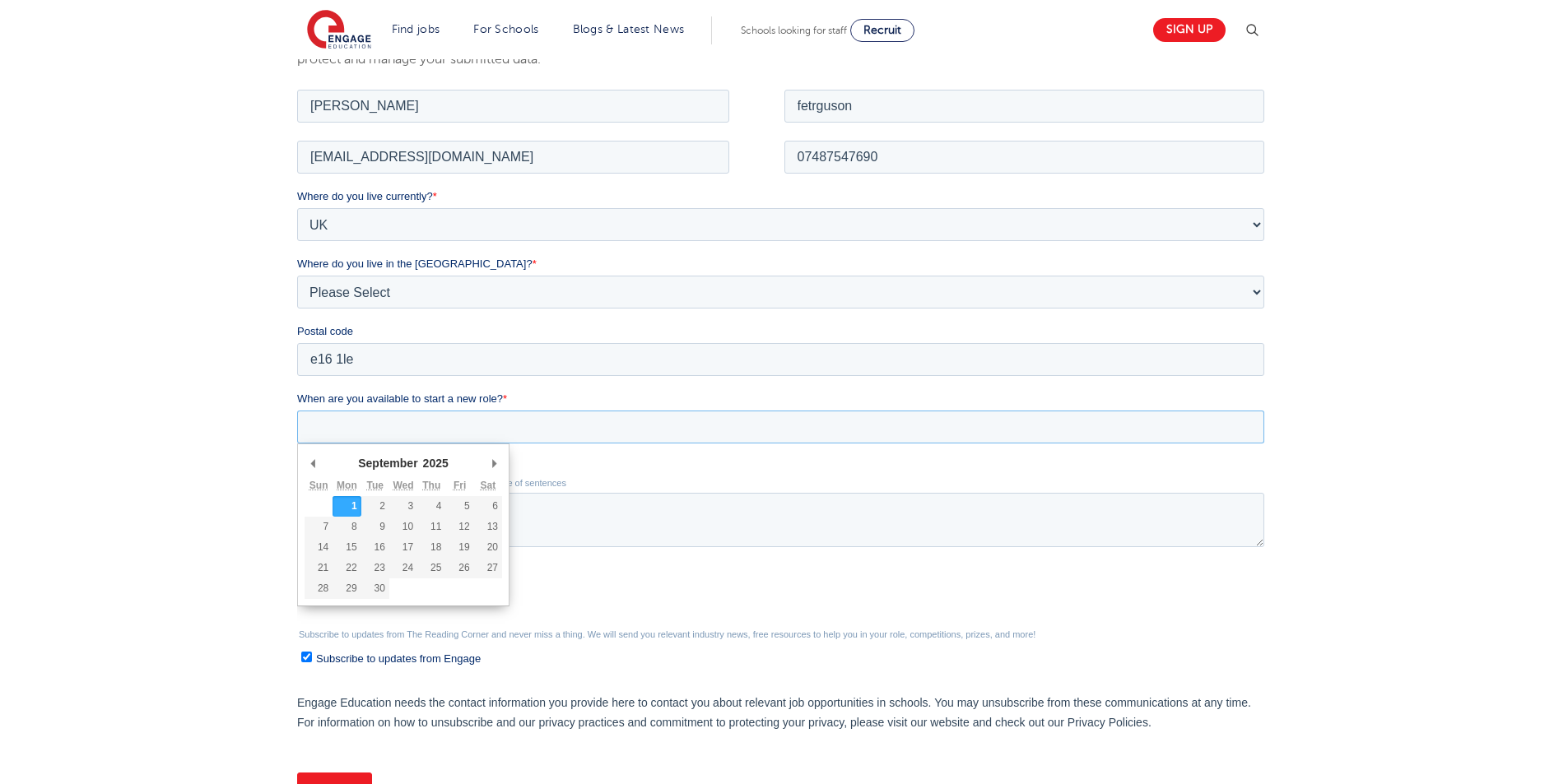
click at [343, 426] on input "When are you available to start a new role? *" at bounding box center [780, 427] width 967 height 33
type div "2025-09-01"
type input "[DATE]"
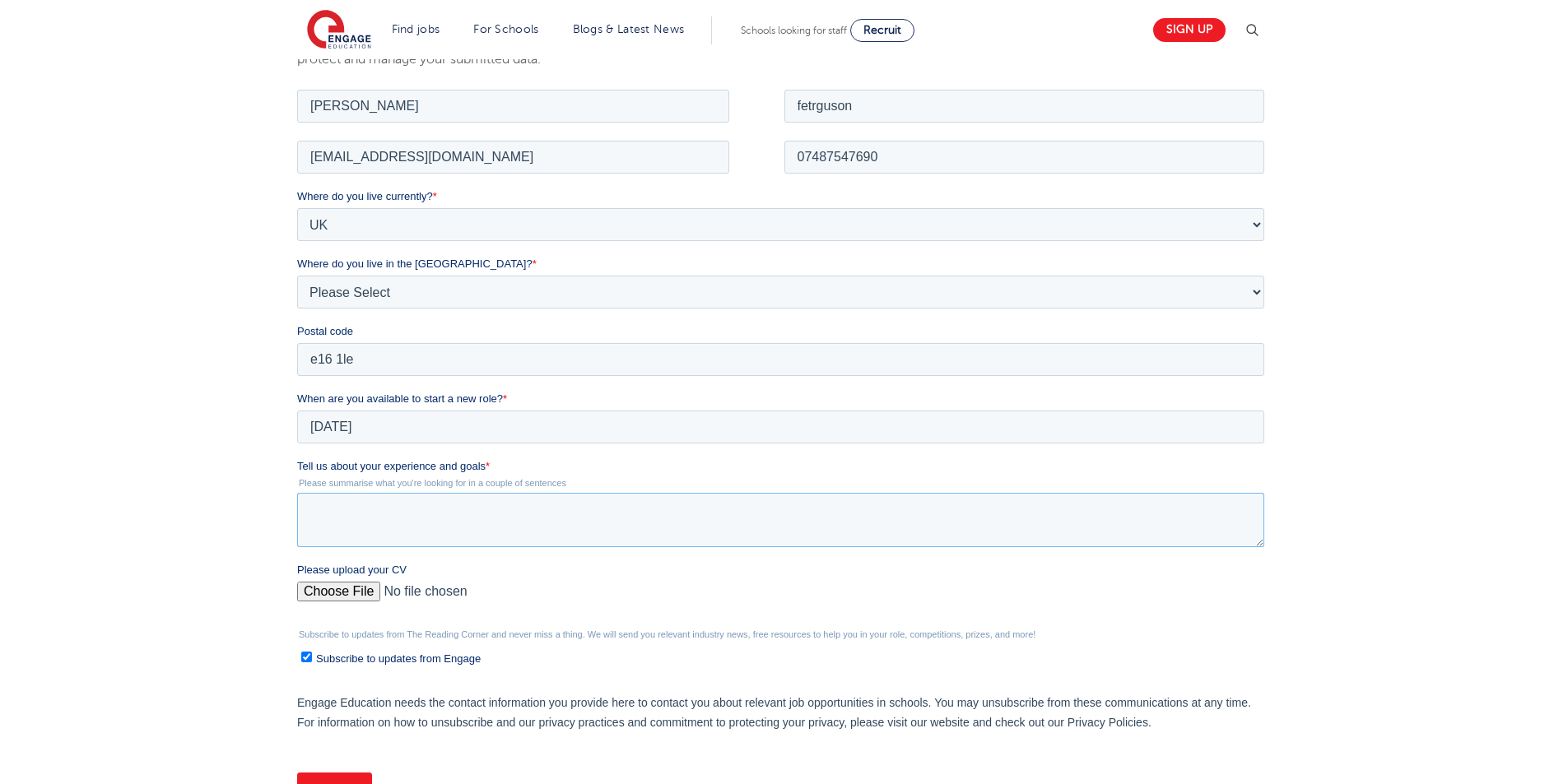
click at [347, 531] on textarea "Tell us about your experience and goals *" at bounding box center [780, 519] width 967 height 54
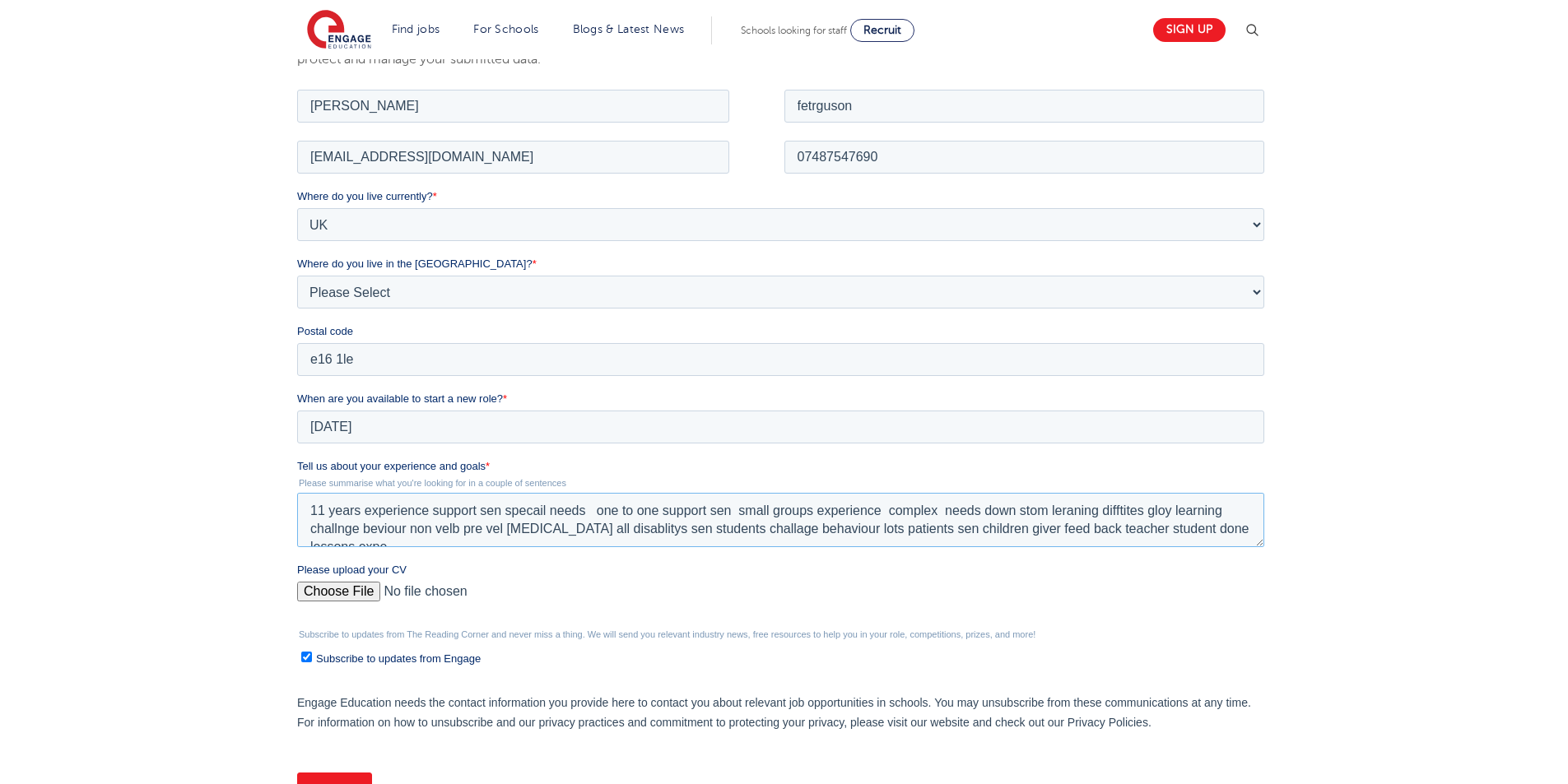
scroll to position [8, 0]
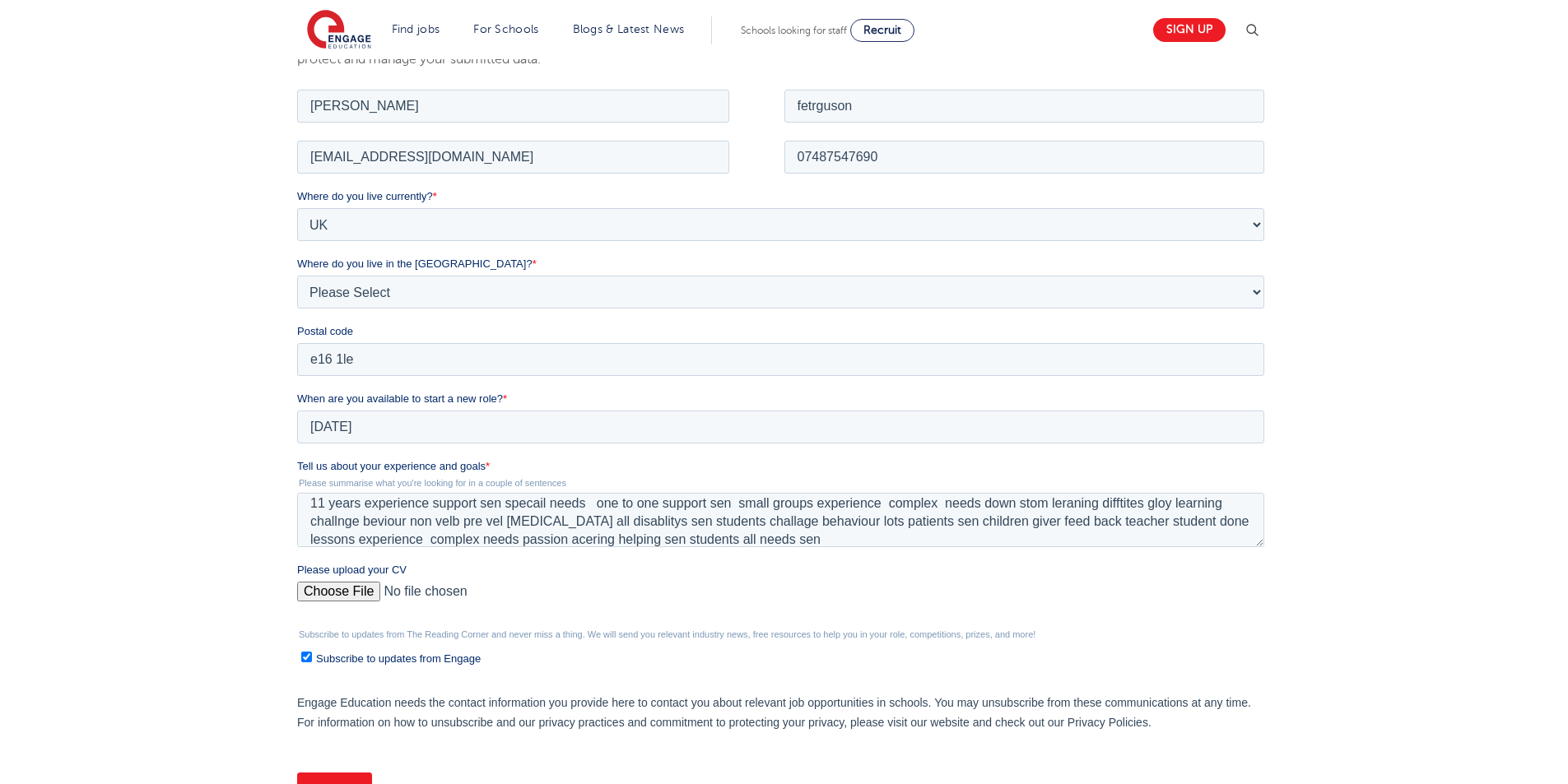
click at [358, 590] on input "Please upload your CV" at bounding box center [780, 597] width 967 height 33
click at [815, 529] on textarea "11 years experience support sen specail needs one to one support sen small grou…" at bounding box center [780, 519] width 967 height 54
click at [815, 542] on textarea "11 years experience support sen specail needs one to one support sen small grou…" at bounding box center [780, 519] width 967 height 54
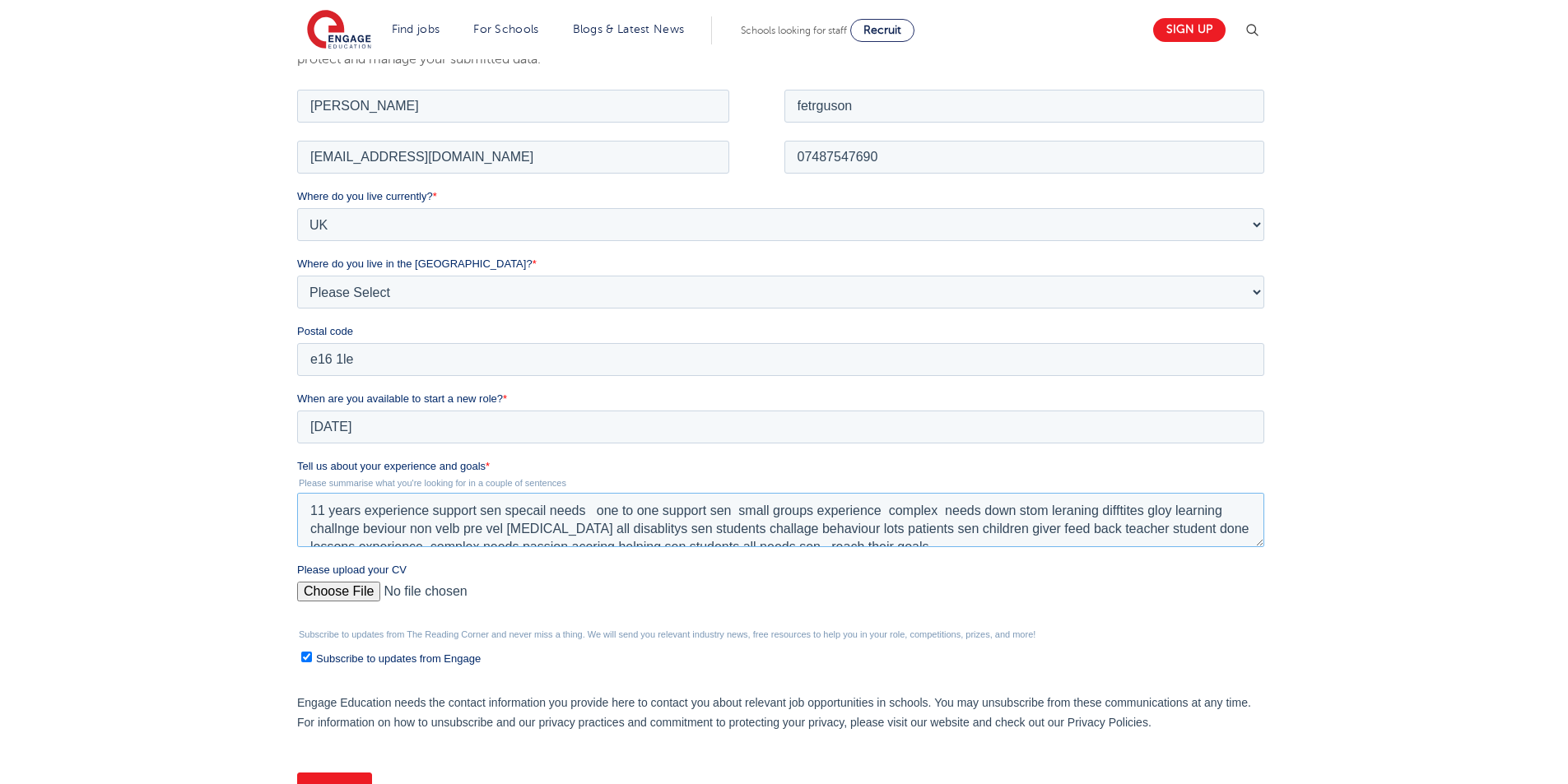
type textarea "11 years experience support sen specail needs one to one support sen small grou…"
click at [343, 584] on input "Please upload your CV" at bounding box center [780, 597] width 967 height 33
type input "C:\fakepath\aaron3333 444 (1) (1) (1) (23) (1) (6) (8) (6) (1) (2) (1) (1) (3) …"
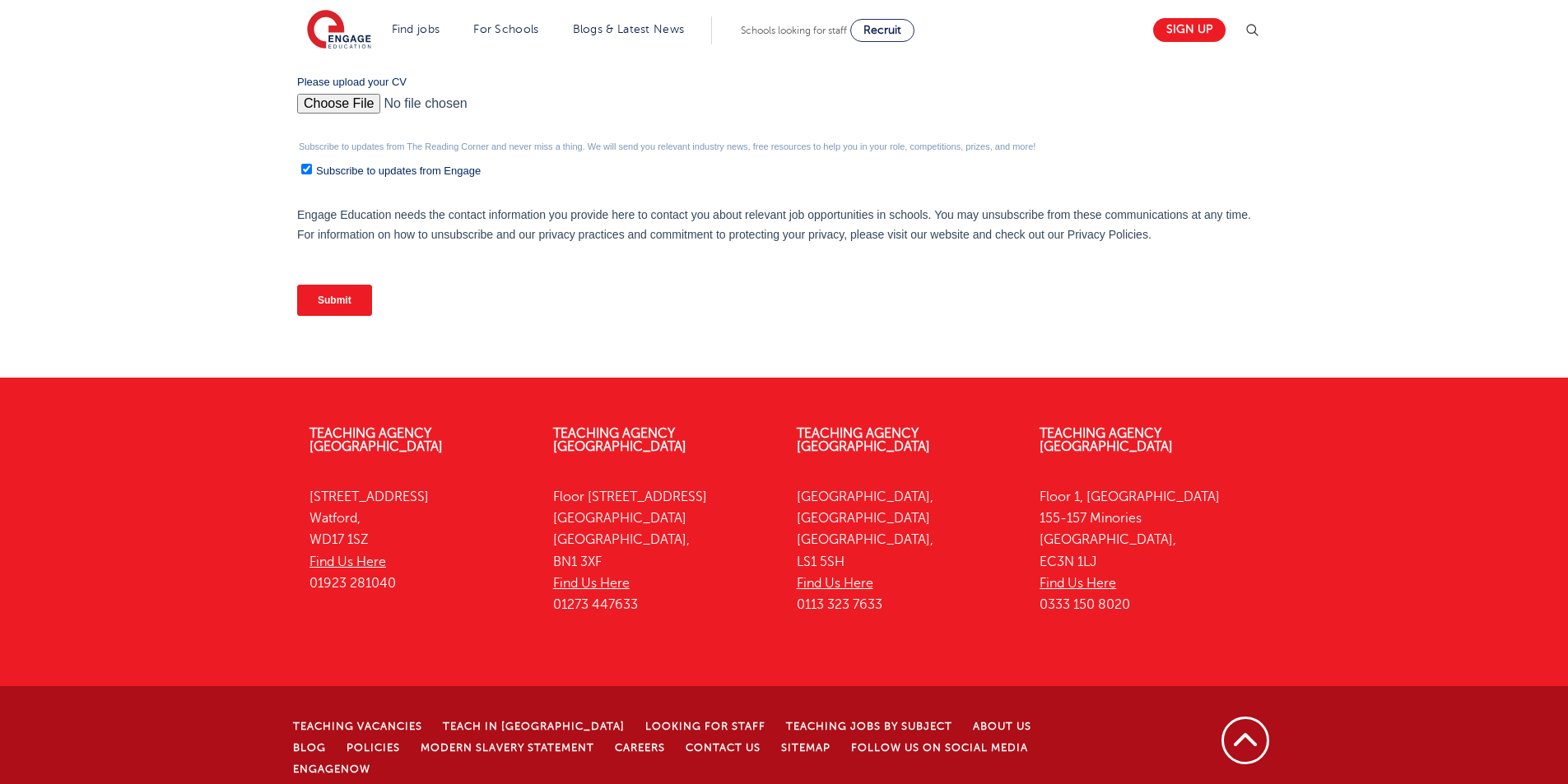
click at [354, 307] on input "Submit" at bounding box center [334, 300] width 74 height 31
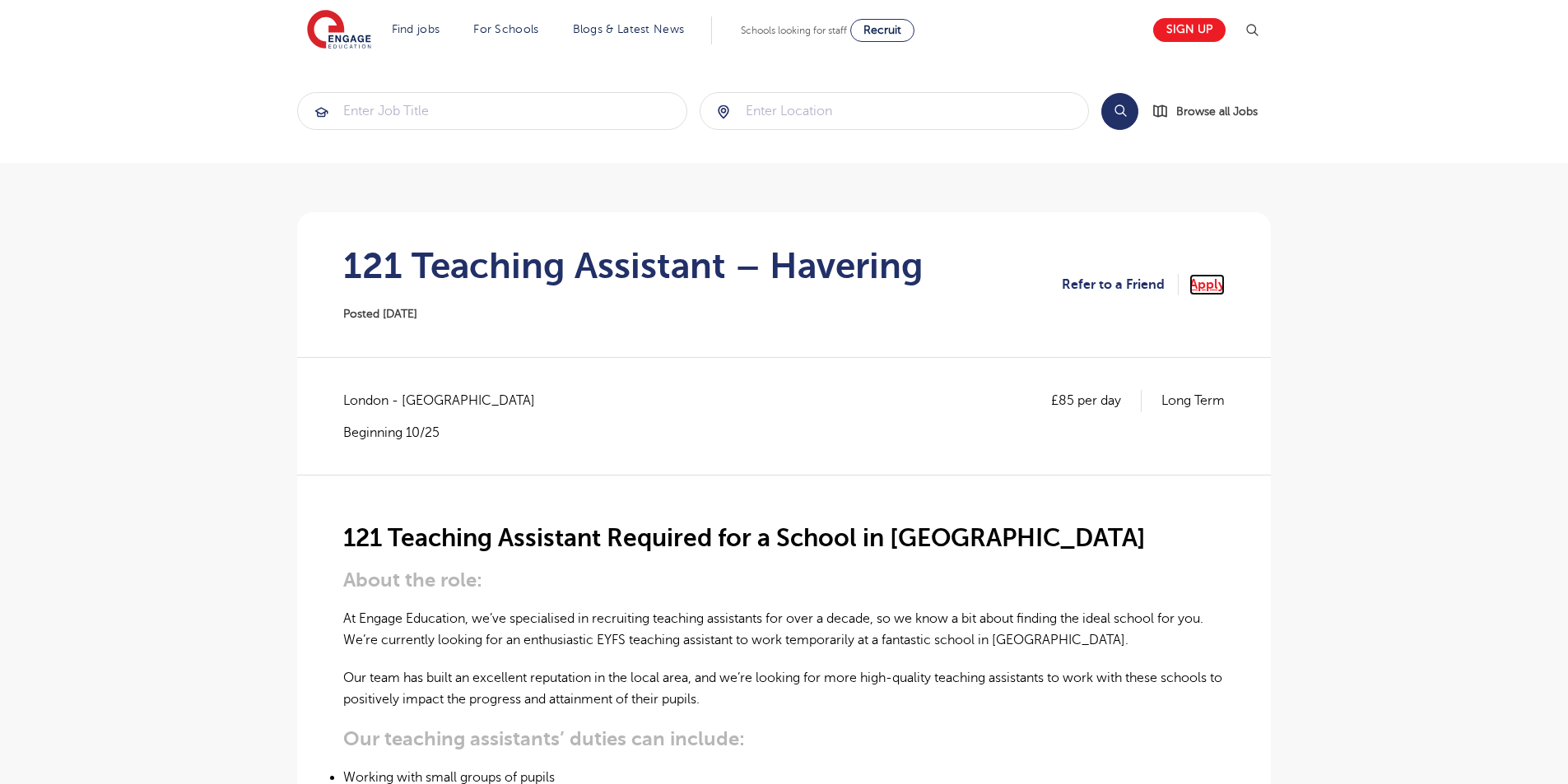
click at [1218, 286] on link "Apply" at bounding box center [1207, 285] width 35 height 22
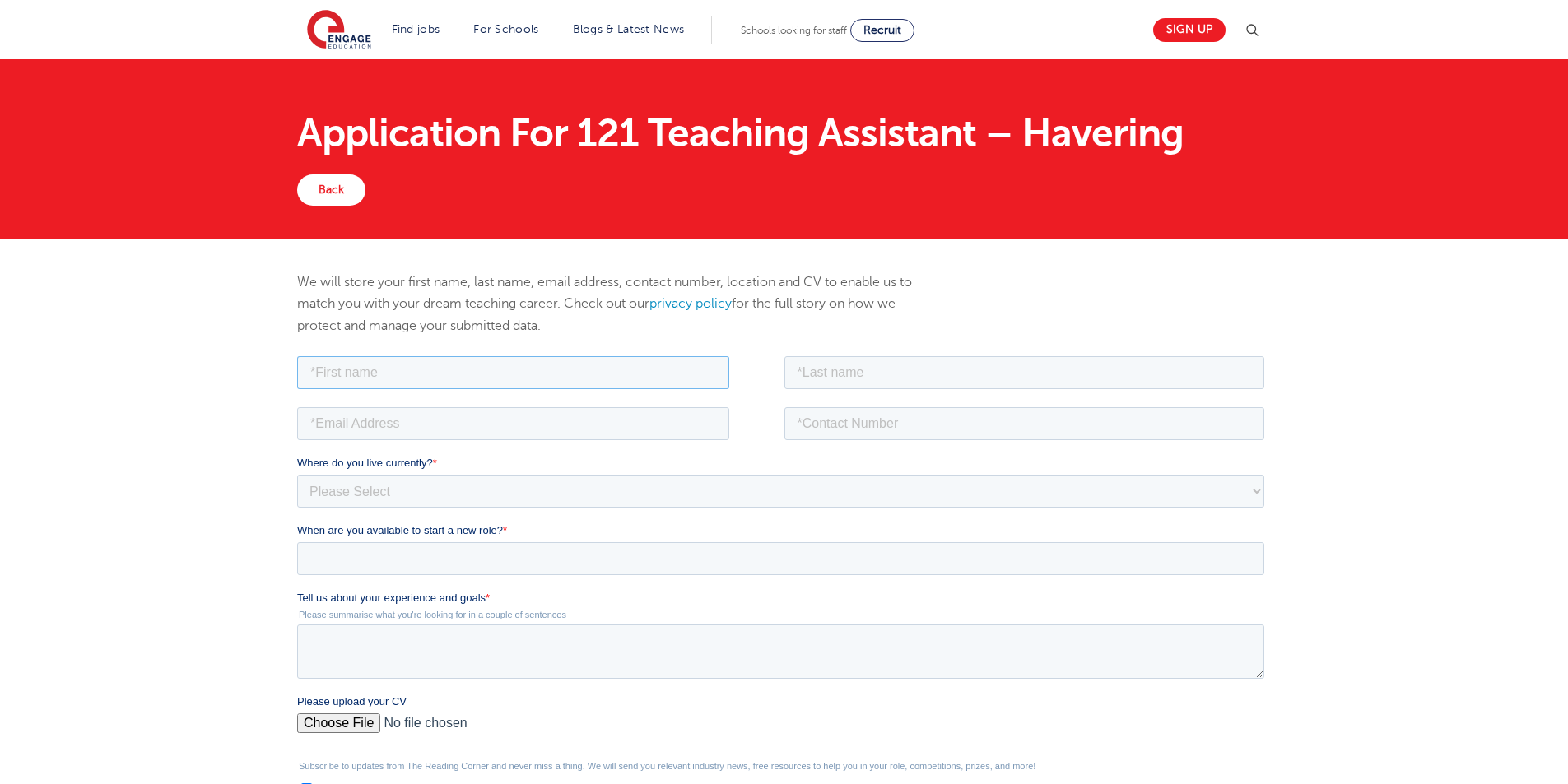
click at [418, 376] on input "text" at bounding box center [512, 372] width 432 height 33
type input "aaron"
click at [931, 384] on input "text" at bounding box center [1024, 372] width 481 height 33
type input "ferguson"
click at [367, 433] on input "email" at bounding box center [512, 423] width 432 height 33
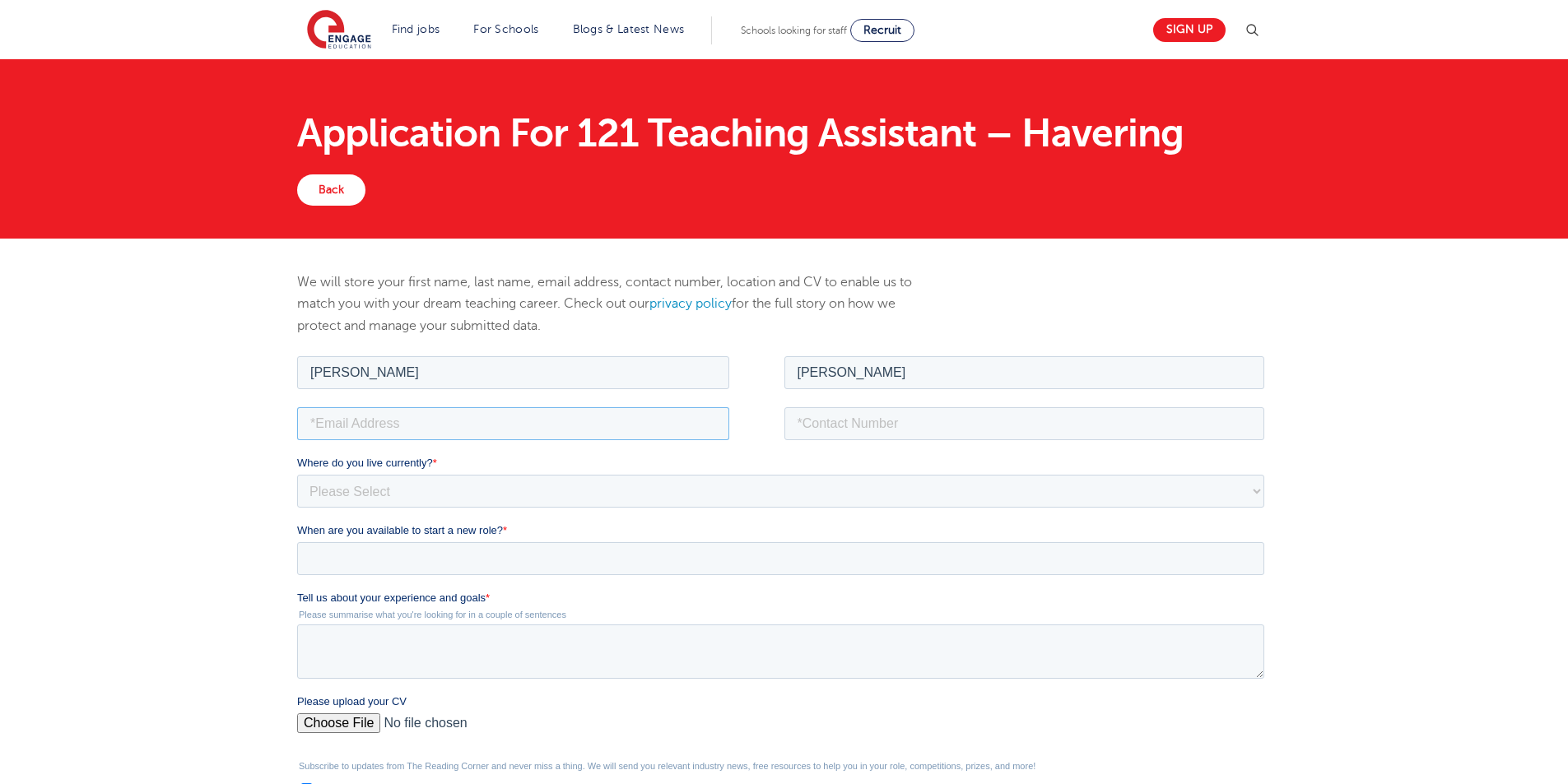
type input "alexgood666@yahoo.com"
click at [834, 407] on input "tel" at bounding box center [1024, 423] width 481 height 33
type input "07487547690"
click at [369, 496] on select "Please Select UK Canada Ireland Australia New Zealand Europe USA South Africa J…" at bounding box center [780, 490] width 967 height 33
select select "UK"
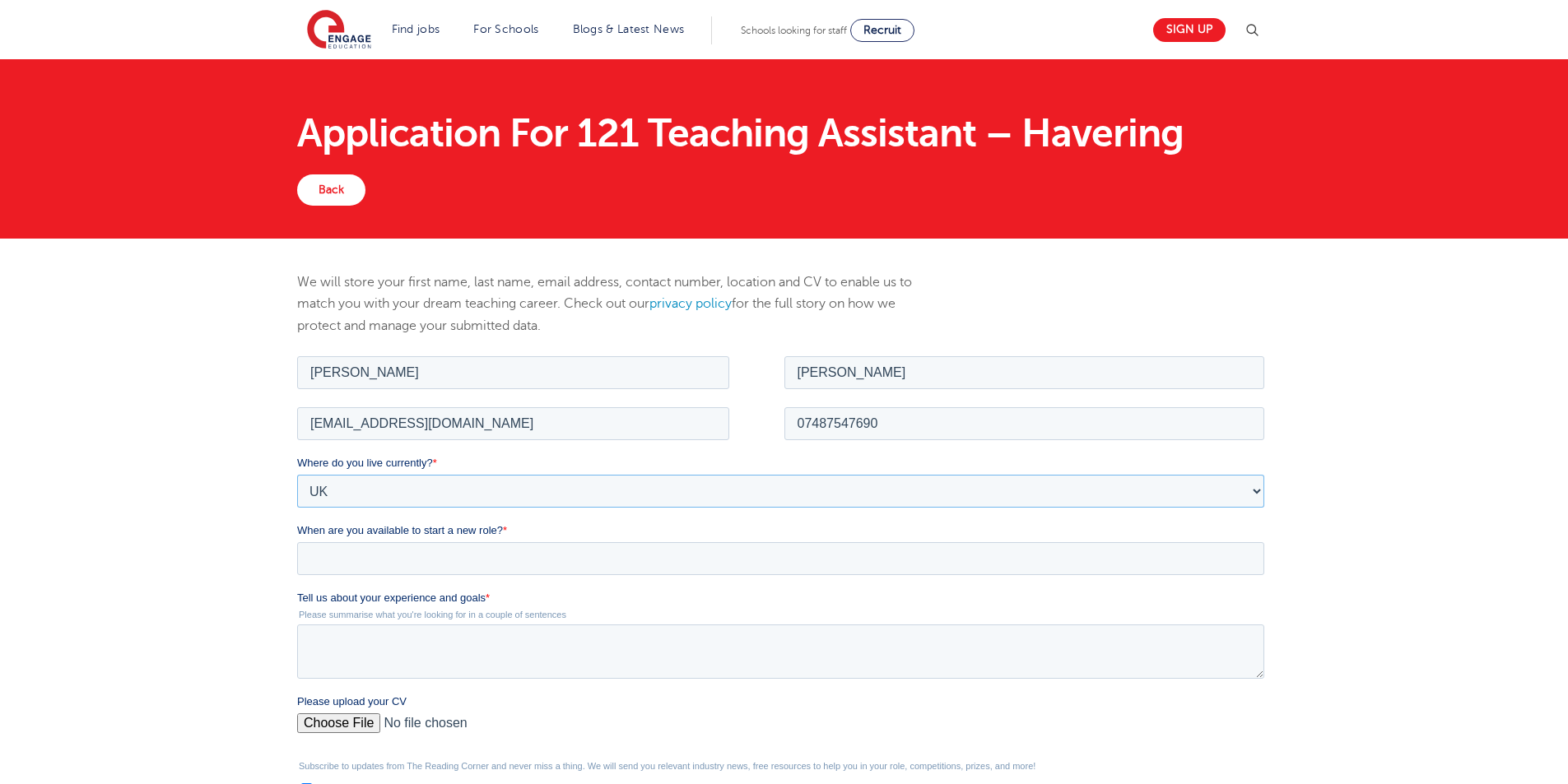
click at [297, 474] on select "Please Select UK Canada Ireland Australia New Zealand Europe USA South Africa J…" at bounding box center [780, 490] width 967 height 33
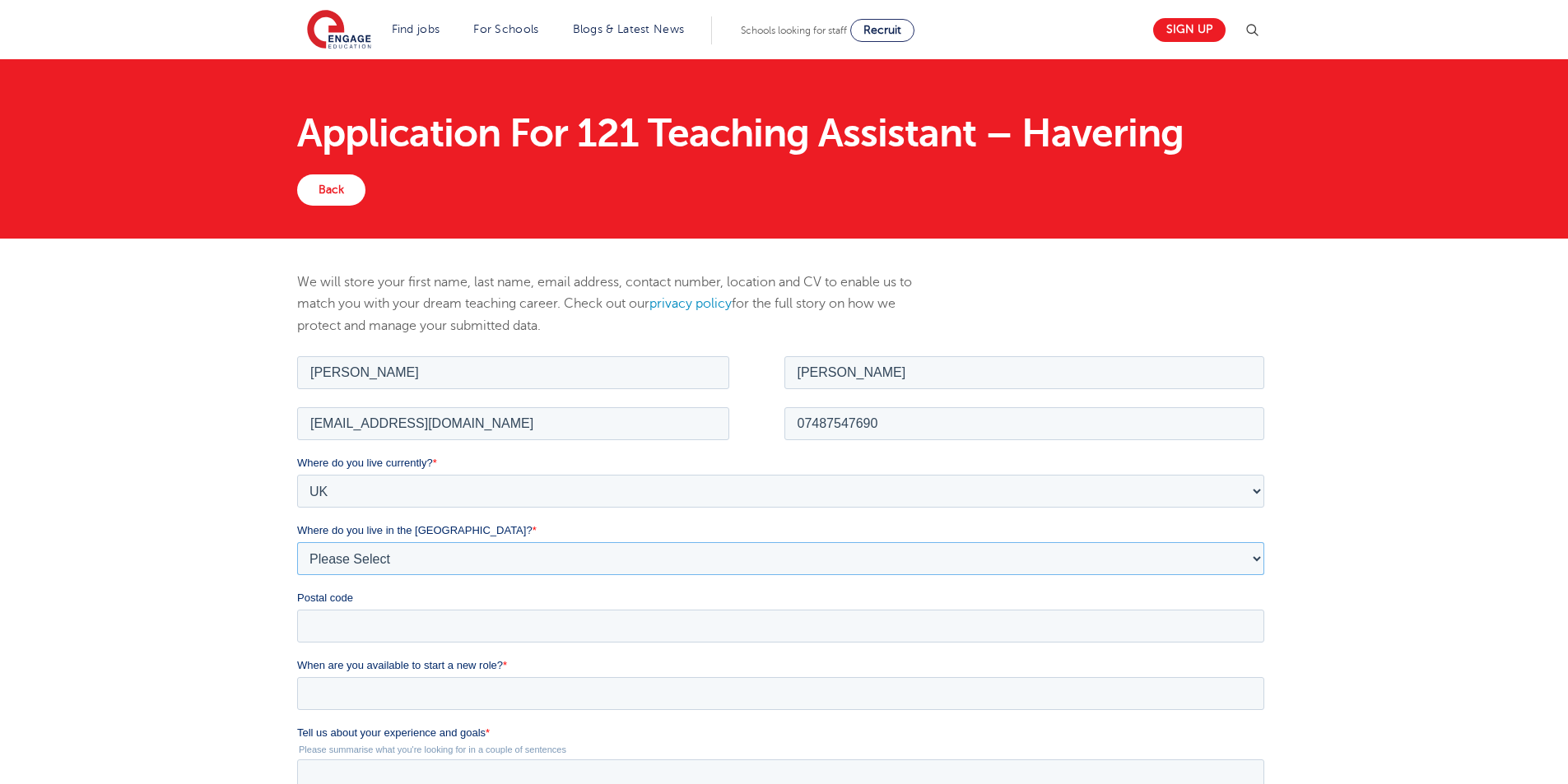
click at [361, 552] on select "Please Select Overseas Barnsley Bedfordshire Berkshire Bournemouth Bracknell Fo…" at bounding box center [780, 558] width 967 height 33
select select "City of London"
click at [297, 541] on select "Please Select Overseas Barnsley Bedfordshire Berkshire Bournemouth Bracknell Fo…" at bounding box center [780, 558] width 967 height 33
click at [367, 613] on input "Postal code" at bounding box center [780, 625] width 967 height 33
type input "e16 1le"
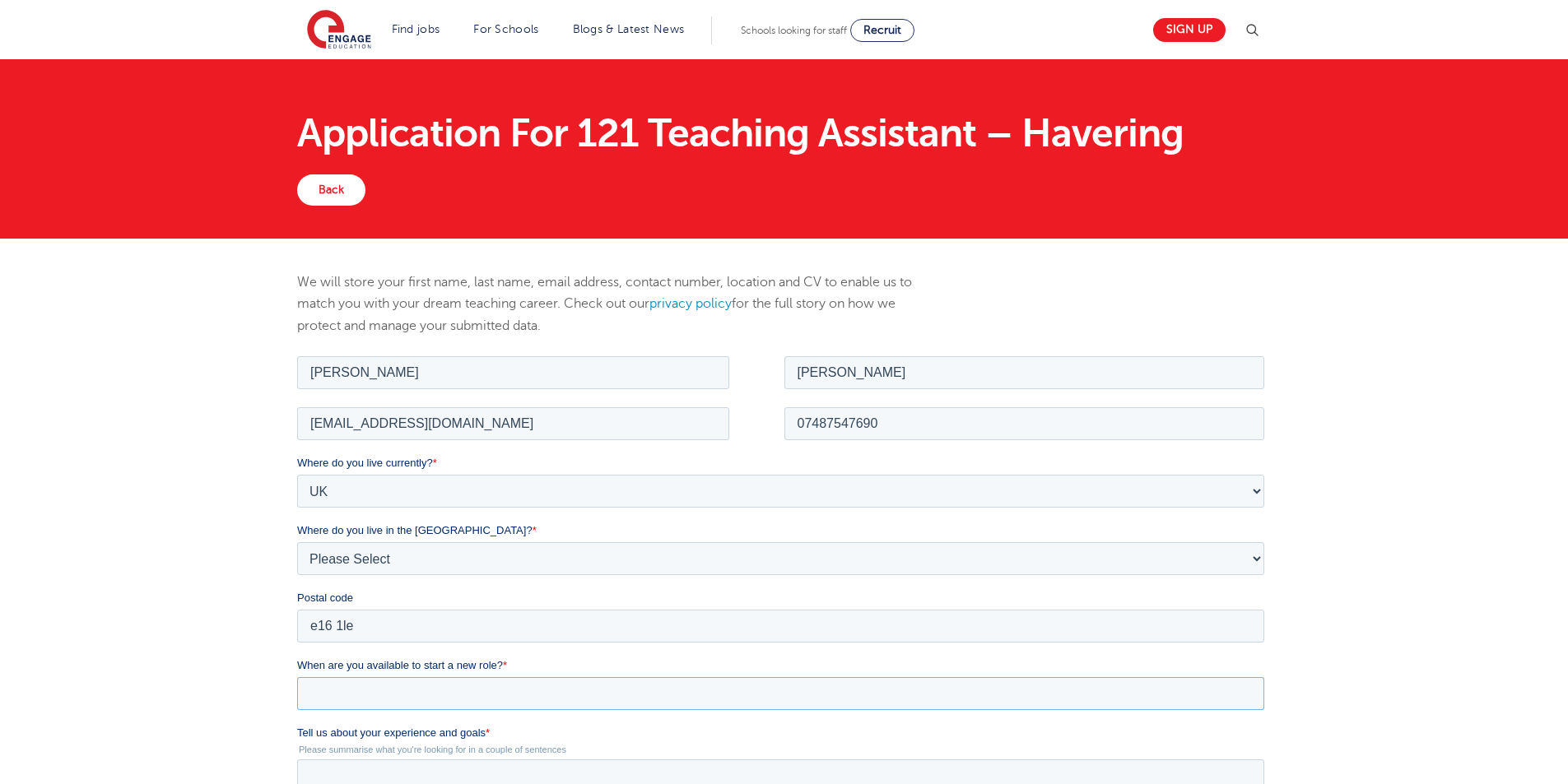
click at [400, 701] on input "When are you available to start a new role? *" at bounding box center [780, 693] width 967 height 33
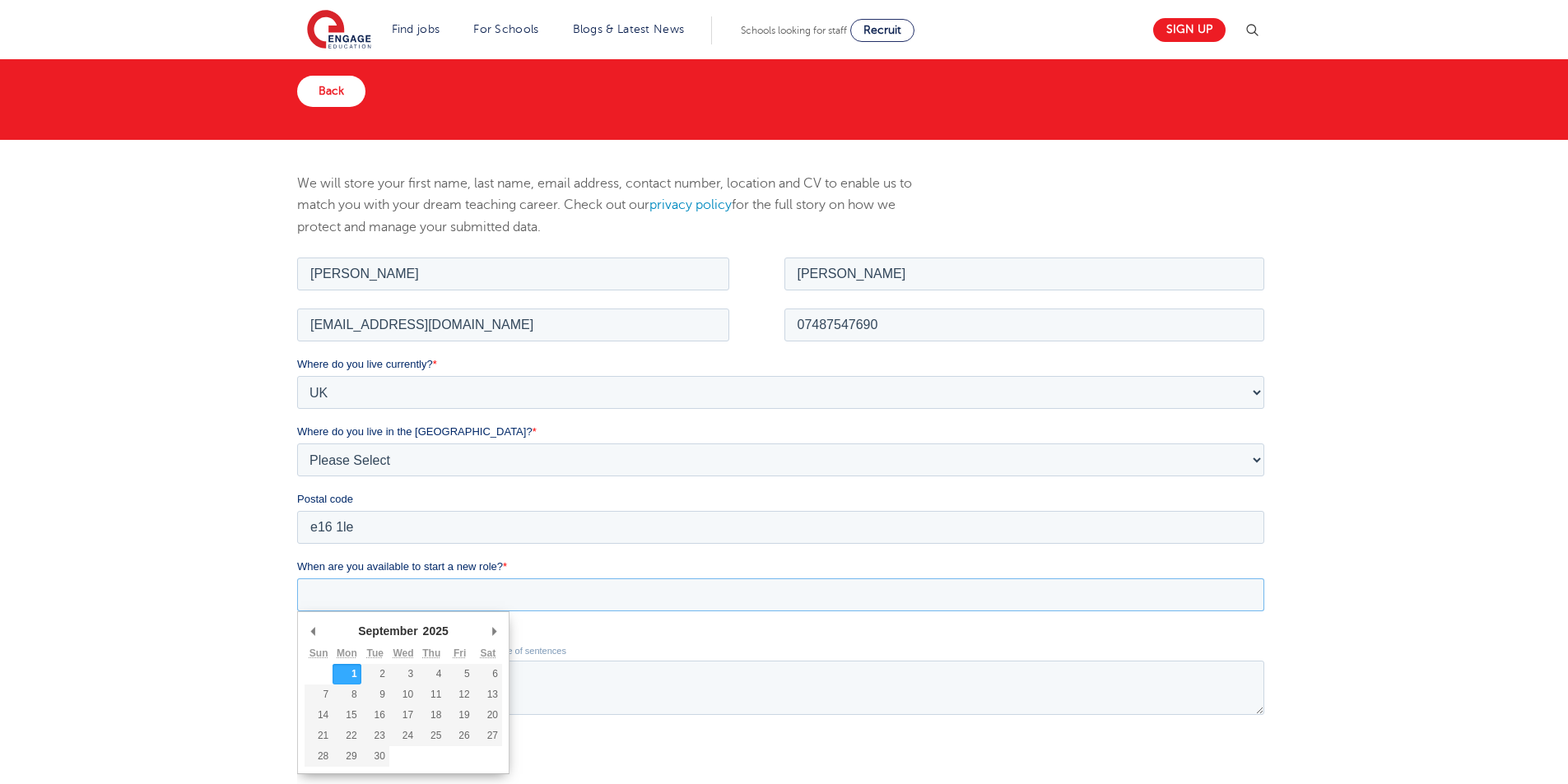
scroll to position [127, 0]
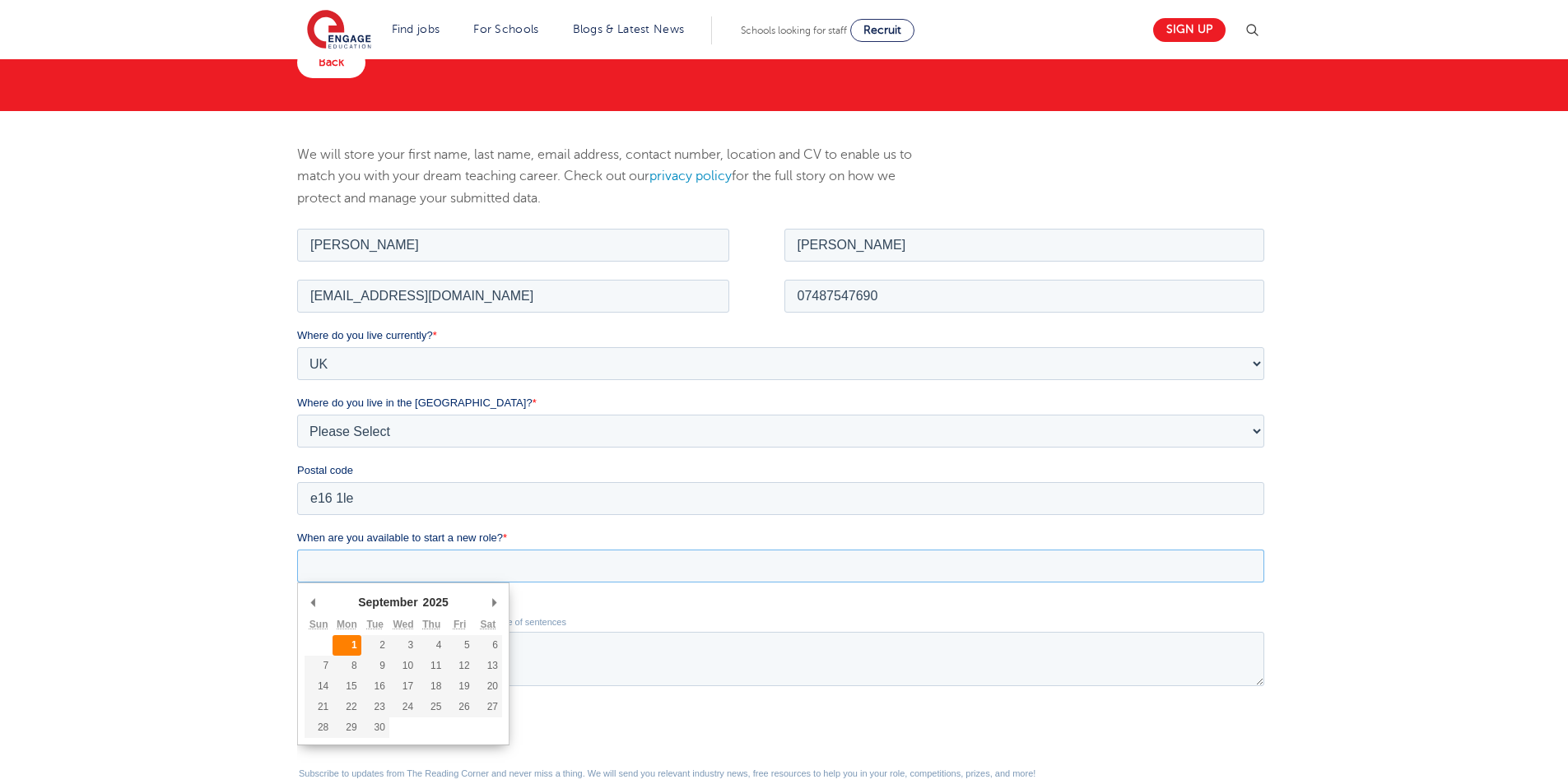
type div "2025-09-01"
type input "2025/09/01"
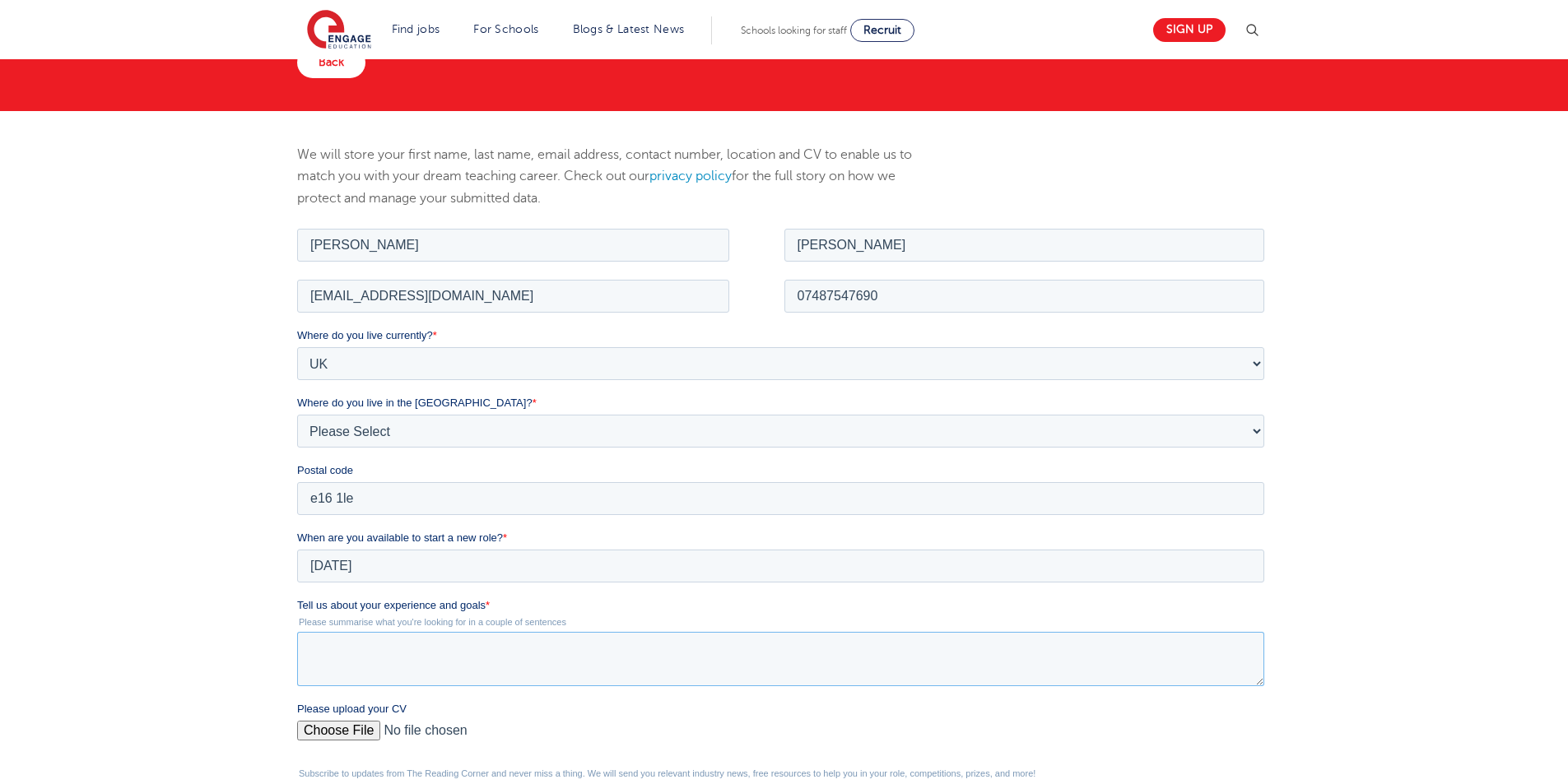
click at [363, 663] on textarea "Tell us about your experience and goals *" at bounding box center [780, 658] width 967 height 54
click at [388, 656] on textarea "11 experience helping sen children one to one support" at bounding box center [780, 658] width 967 height 54
click at [395, 657] on textarea "11 experience helping sen children one to one support" at bounding box center [780, 658] width 967 height 54
click at [764, 638] on textarea "11 experience teaching assistant helping sen children one to one support" at bounding box center [780, 658] width 967 height 54
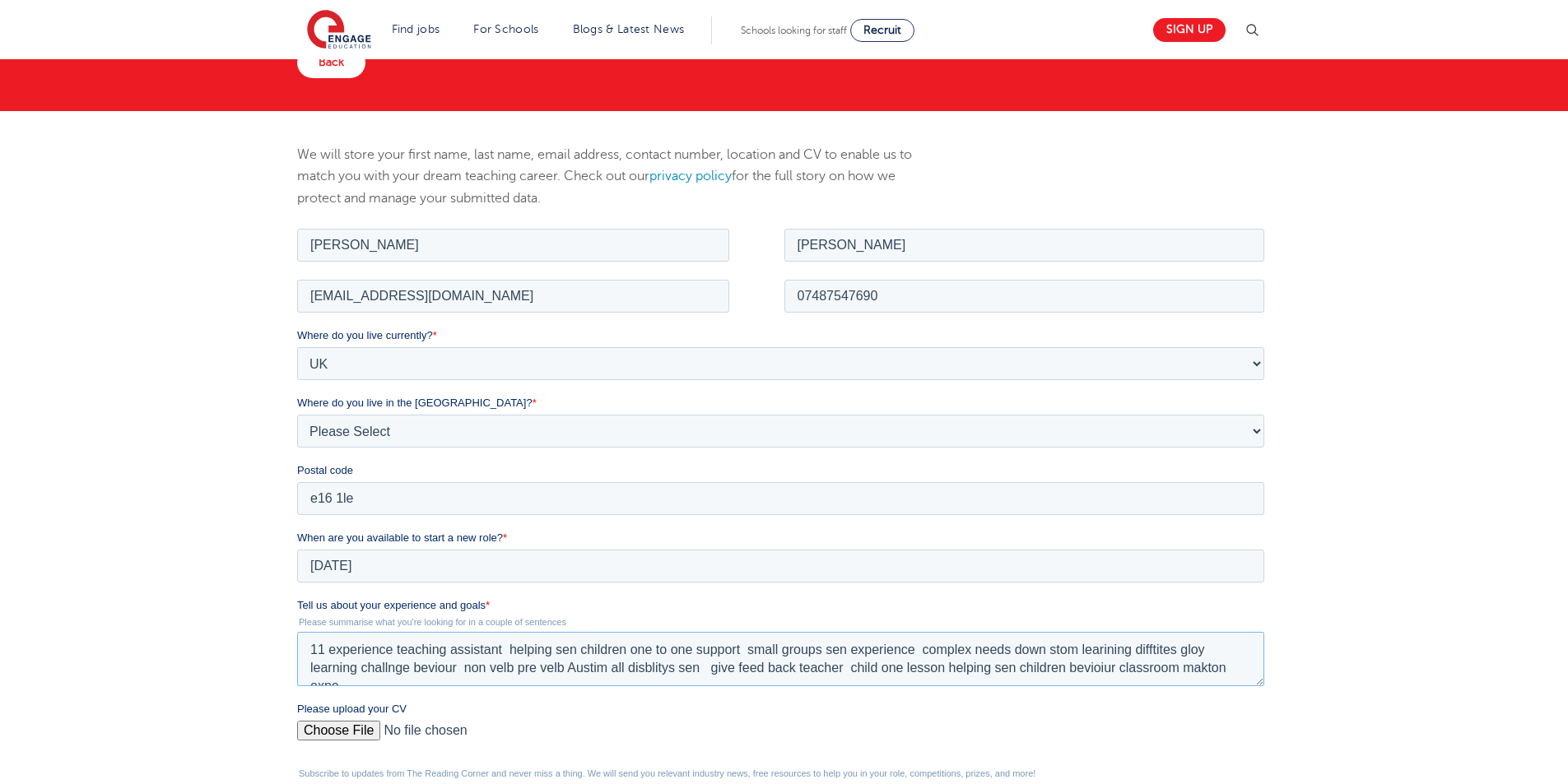
scroll to position [8, 0]
type textarea "11 experience teaching assistant helping sen children one to one support small …"
click at [302, 731] on input "Please upload your CV" at bounding box center [780, 736] width 967 height 33
type input "C:\fakepath\aaron3333 444 (1) (1) (1) (23) (1) (6) (8) (6) (1) (2) (1) (1) (3) …"
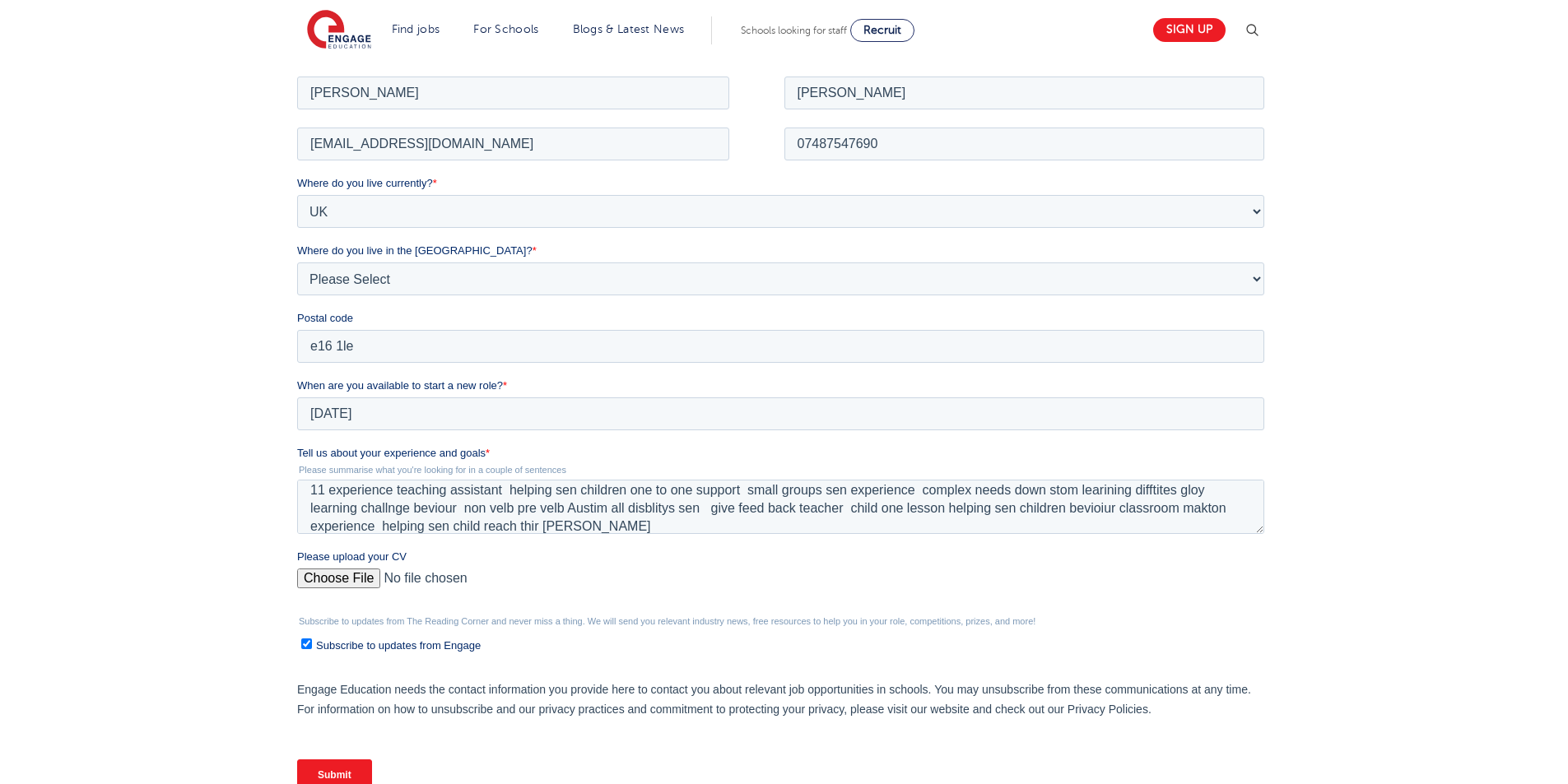
scroll to position [602, 0]
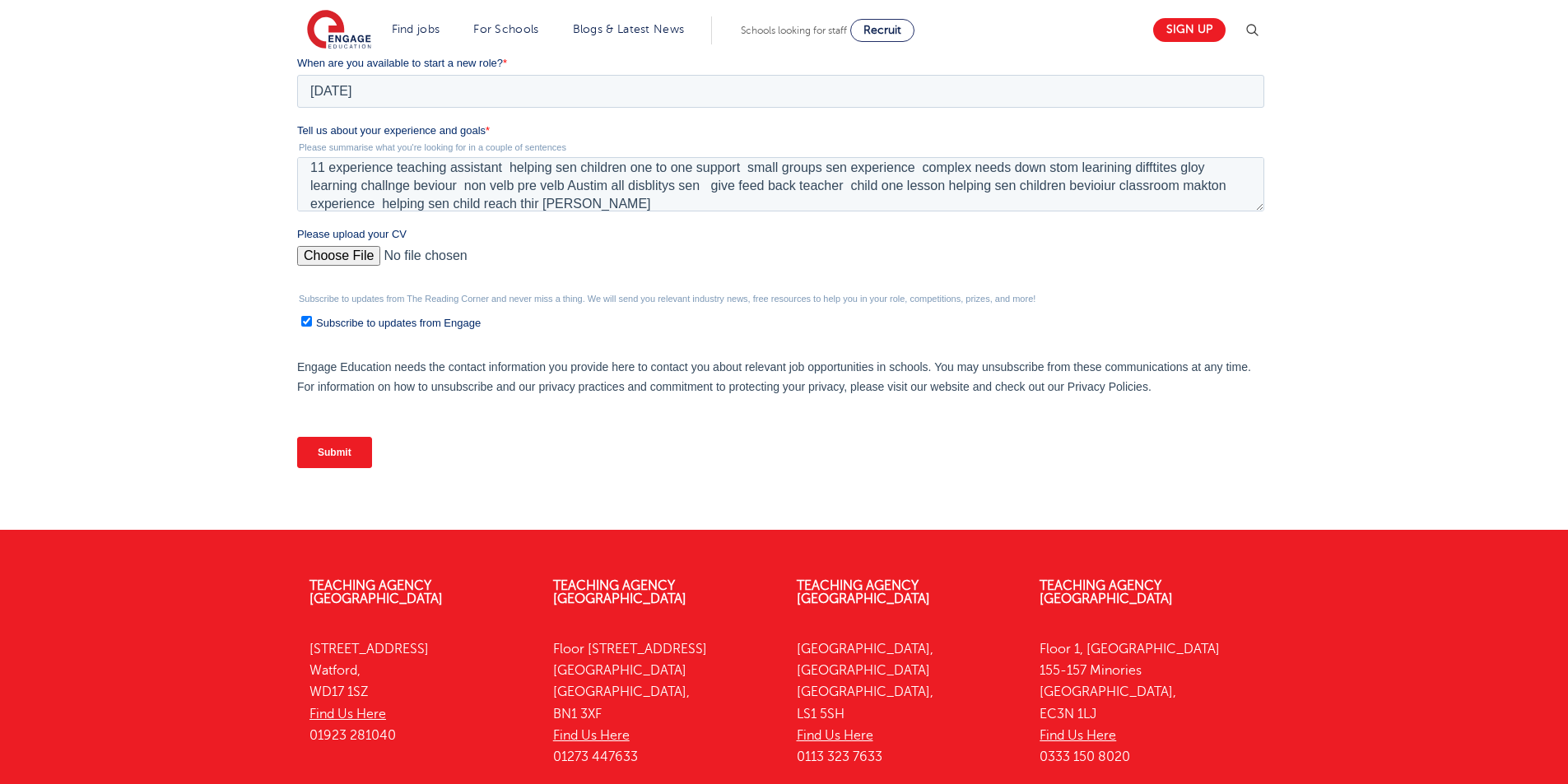
click at [348, 446] on input "Submit" at bounding box center [334, 452] width 74 height 31
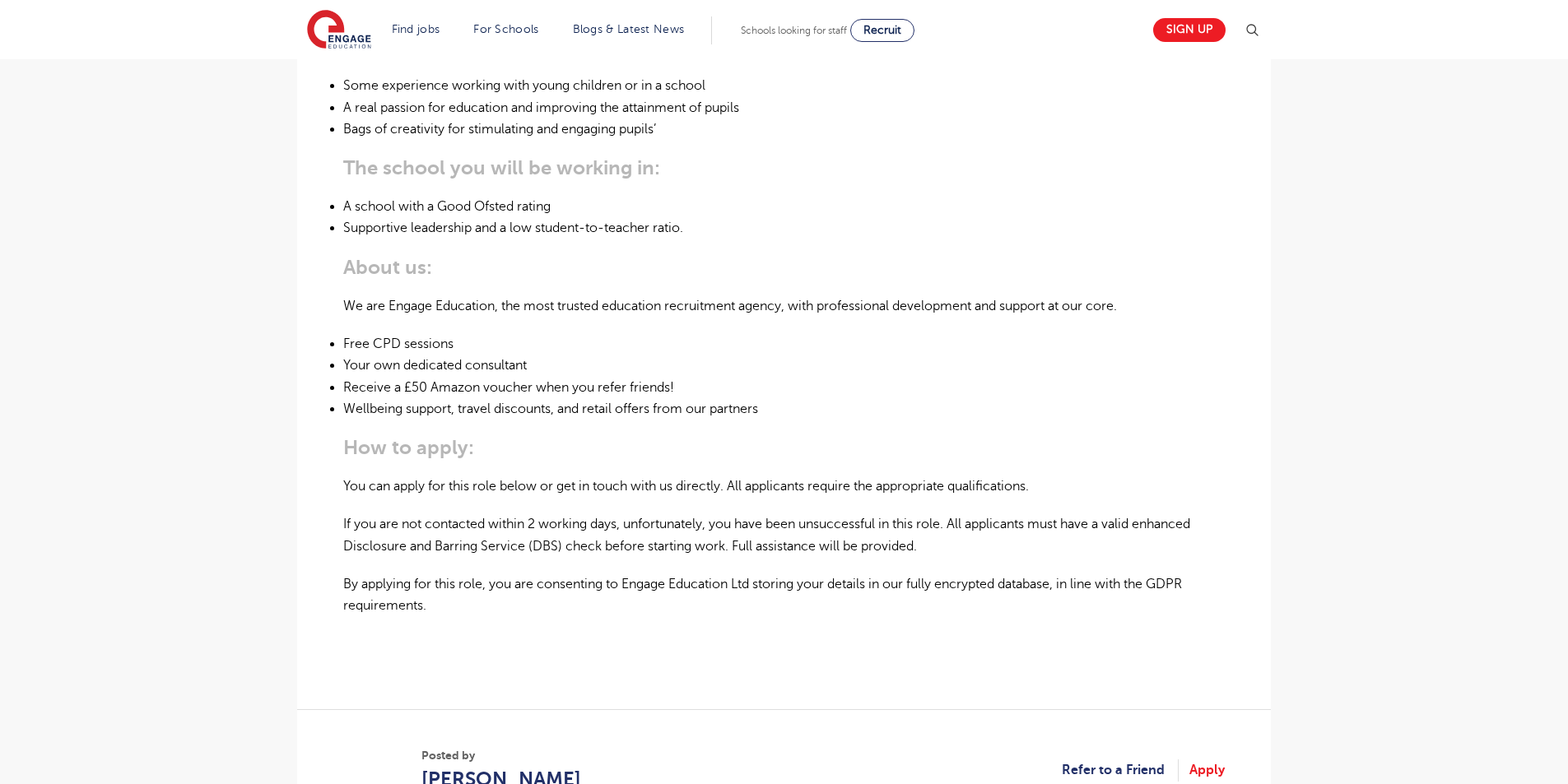
scroll to position [1061, 0]
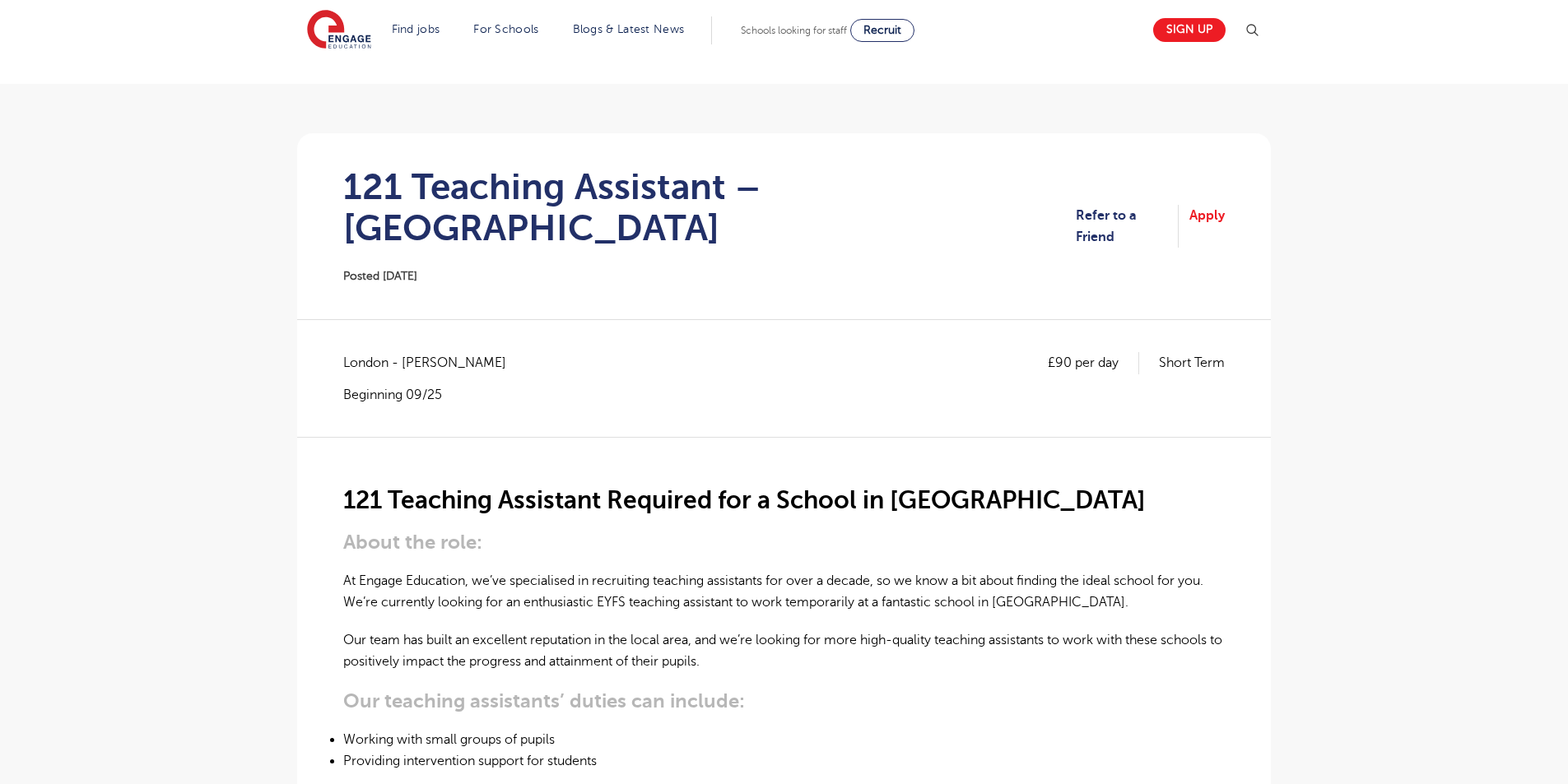
scroll to position [173, 0]
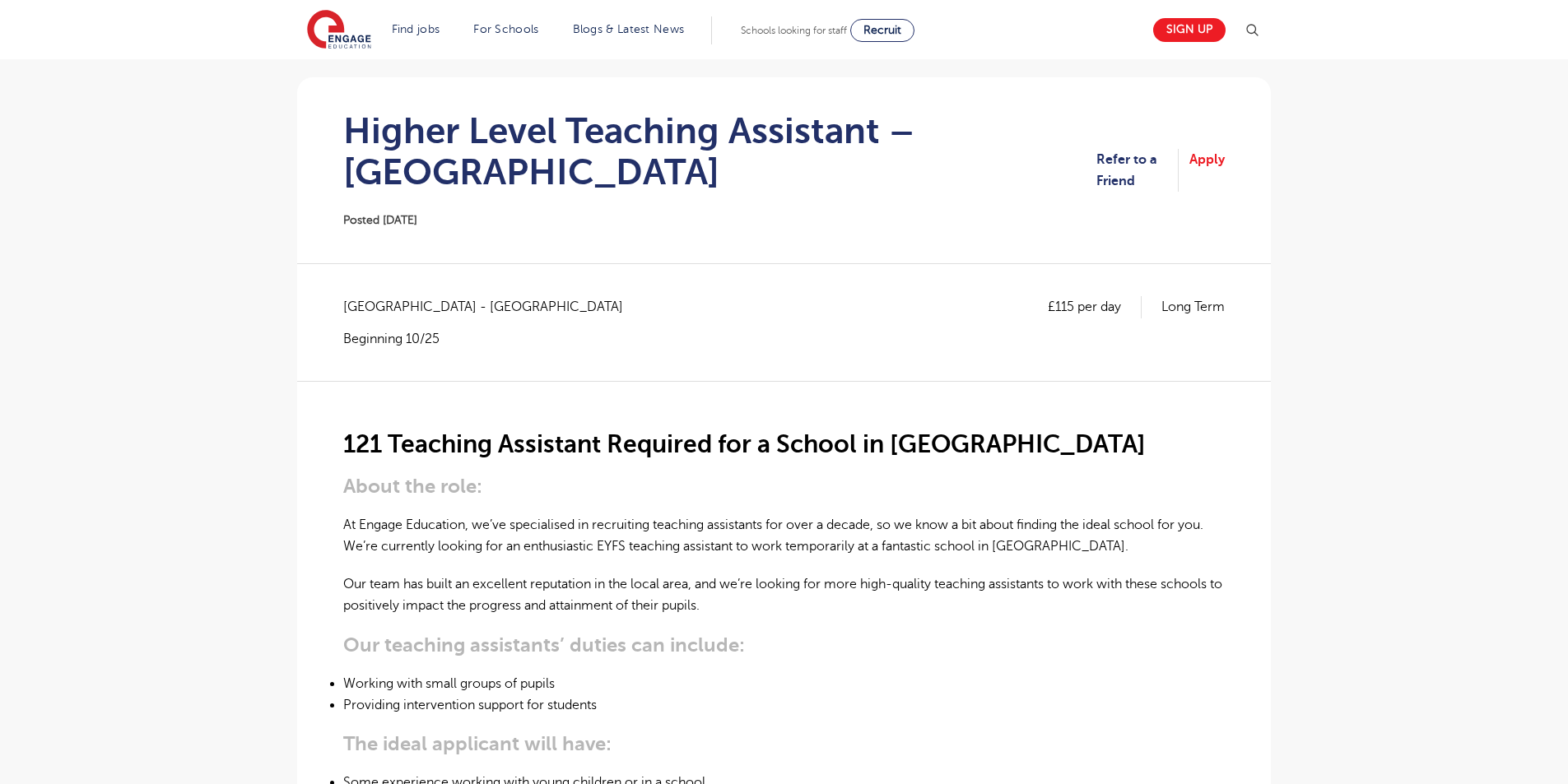
scroll to position [360, 0]
